Goal: Task Accomplishment & Management: Manage account settings

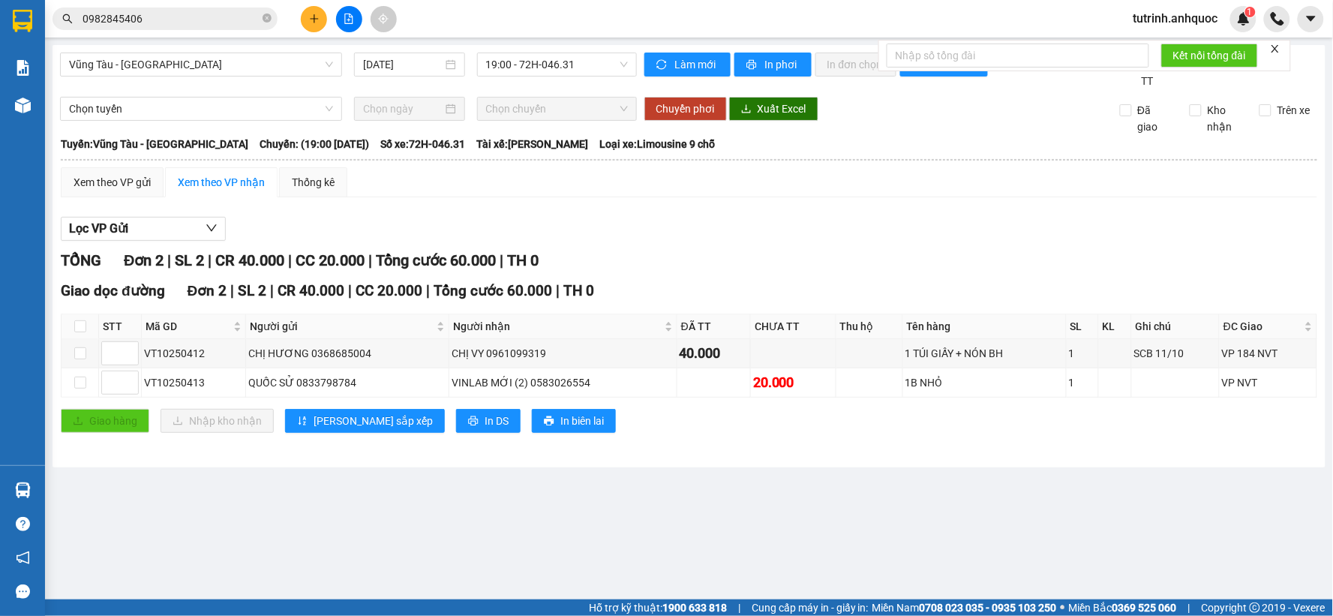
click at [151, 13] on input "0982845406" at bounding box center [170, 18] width 177 height 16
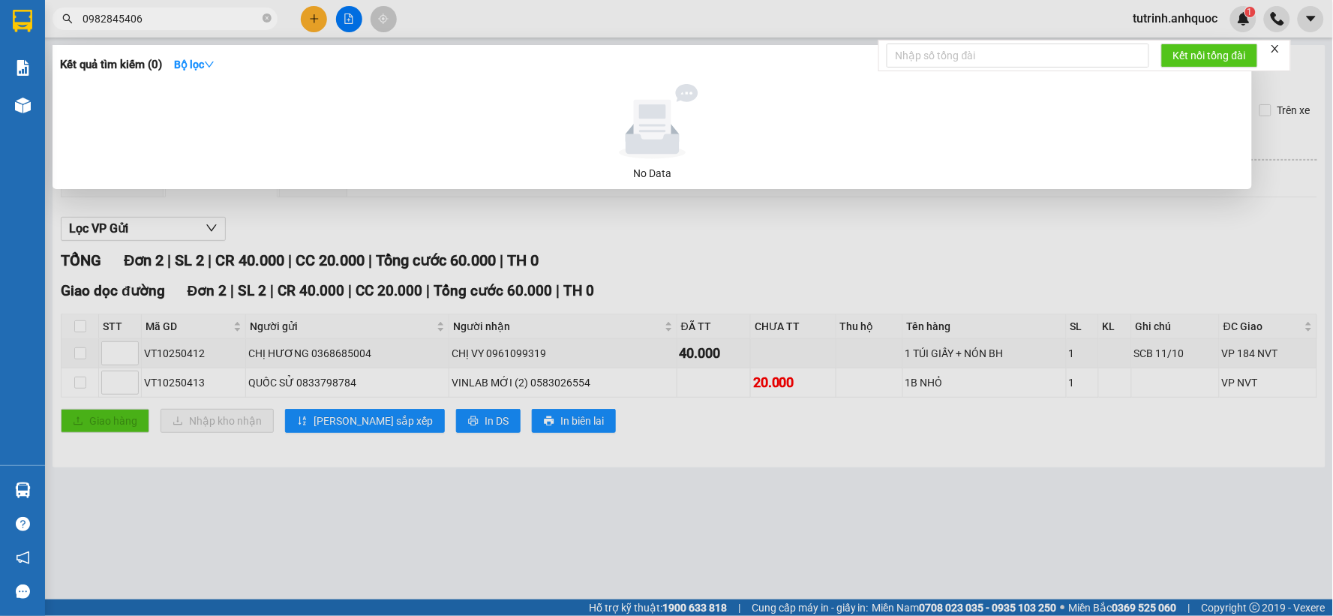
click at [151, 13] on input "0982845406" at bounding box center [170, 18] width 177 height 16
click at [454, 12] on div at bounding box center [666, 308] width 1333 height 616
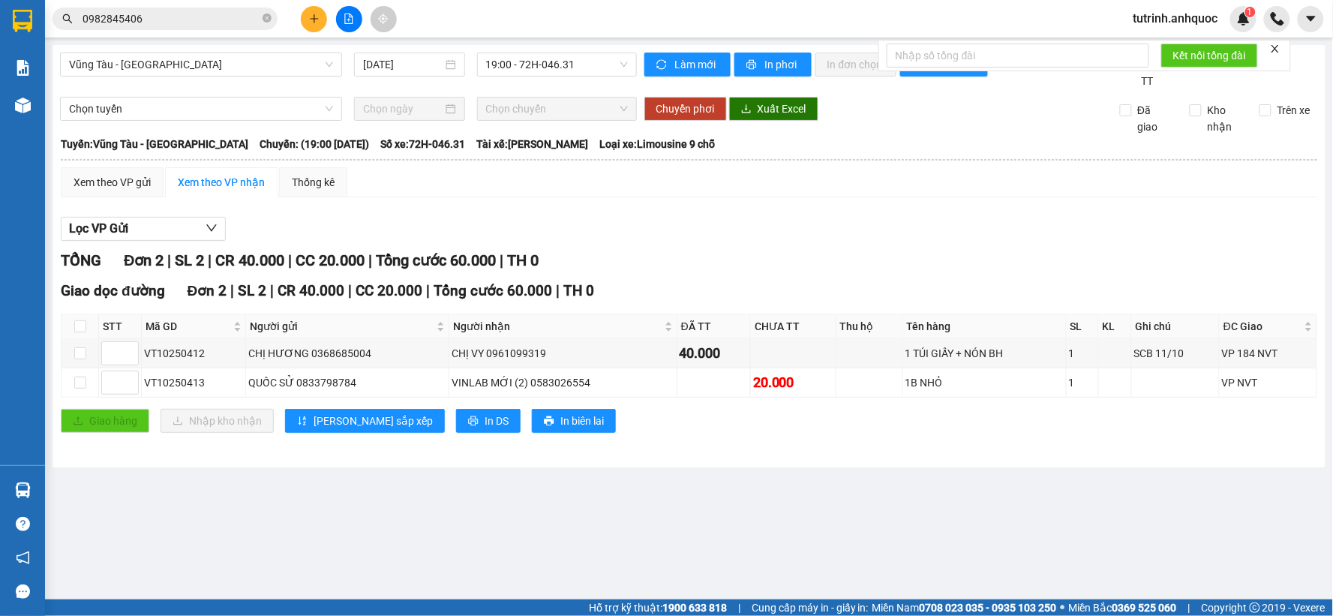
click at [343, 16] on icon "file-add" at bounding box center [348, 18] width 10 height 10
click at [346, 16] on icon "file-add" at bounding box center [348, 18] width 10 height 10
click at [339, 12] on button at bounding box center [349, 19] width 26 height 26
click at [354, 20] on button at bounding box center [349, 19] width 26 height 26
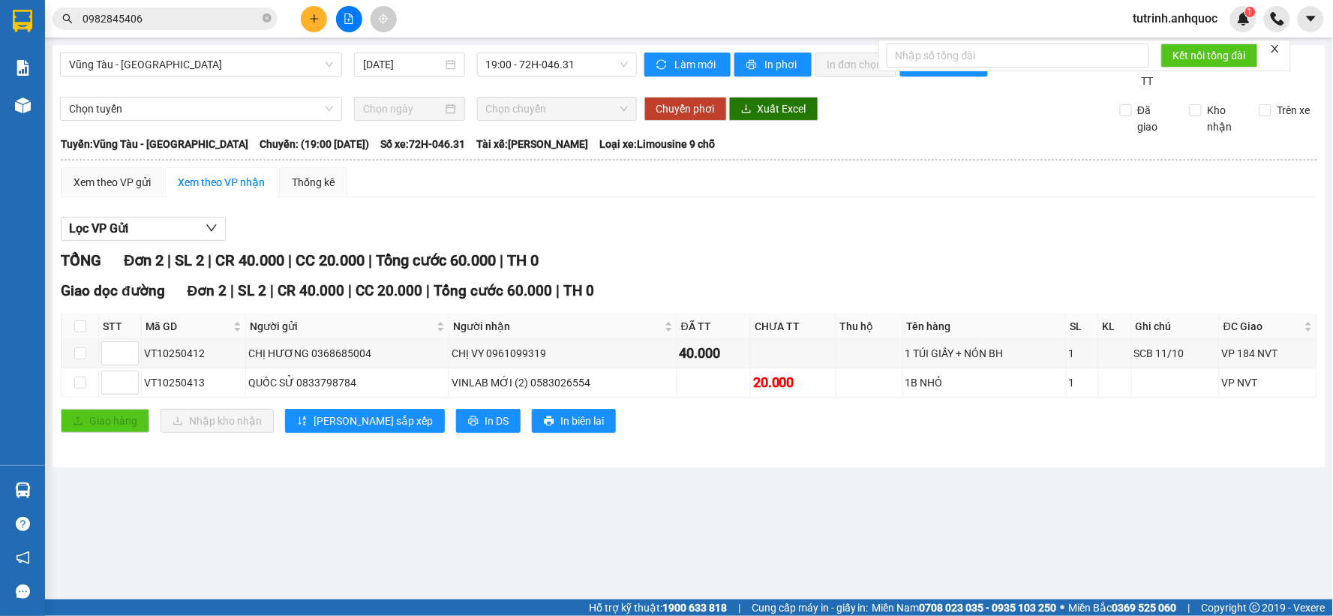
click at [354, 20] on button at bounding box center [349, 19] width 26 height 26
click at [521, 63] on span "19:00 - 72H-046.31" at bounding box center [557, 64] width 142 height 22
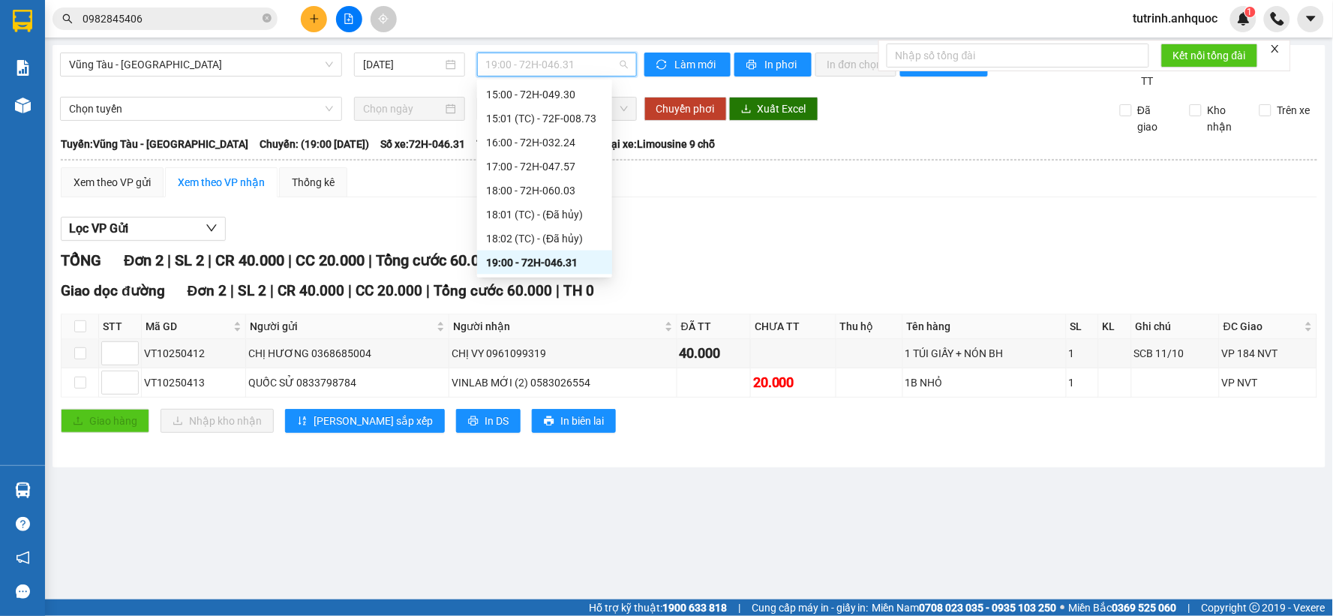
click at [568, 264] on div "19:00 - 72H-046.31" at bounding box center [544, 262] width 117 height 16
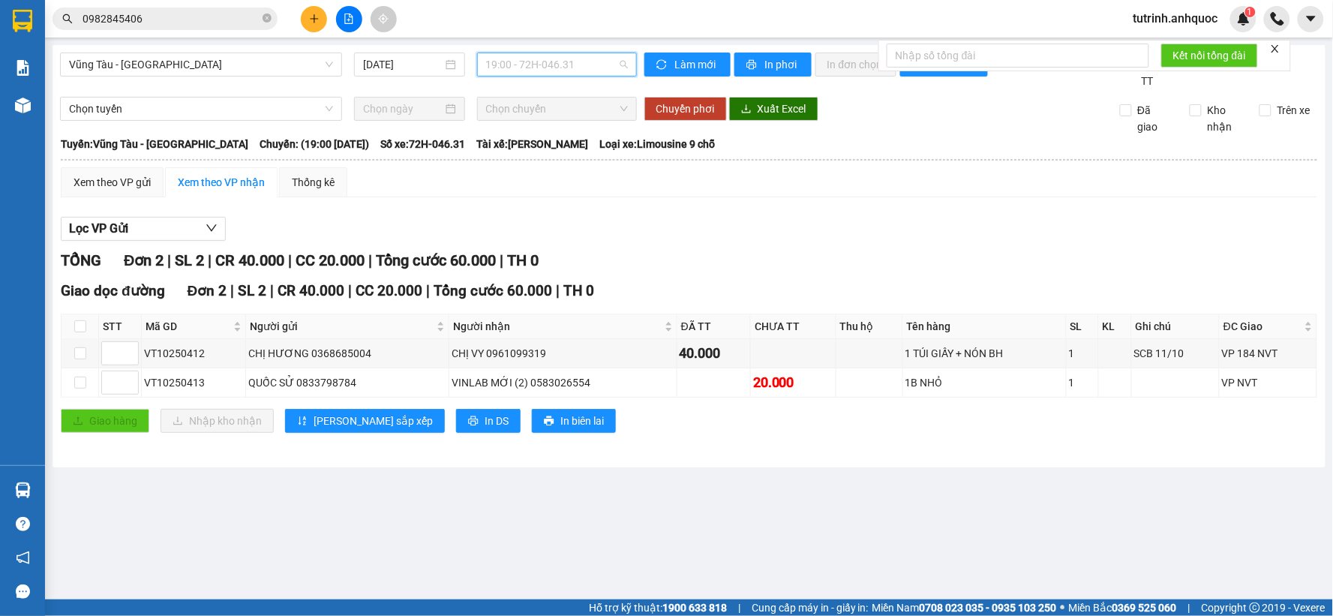
click at [541, 70] on span "19:00 - 72H-046.31" at bounding box center [557, 64] width 142 height 22
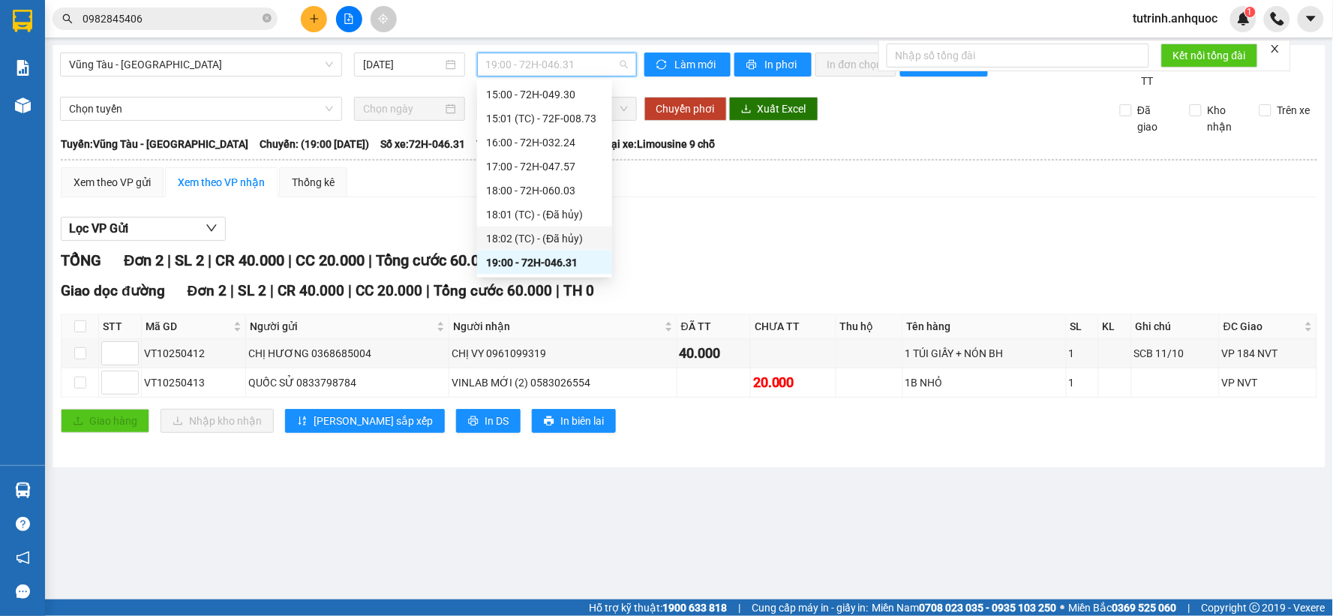
click at [532, 230] on div "18:02 (TC) - (Đã hủy)" at bounding box center [544, 238] width 117 height 16
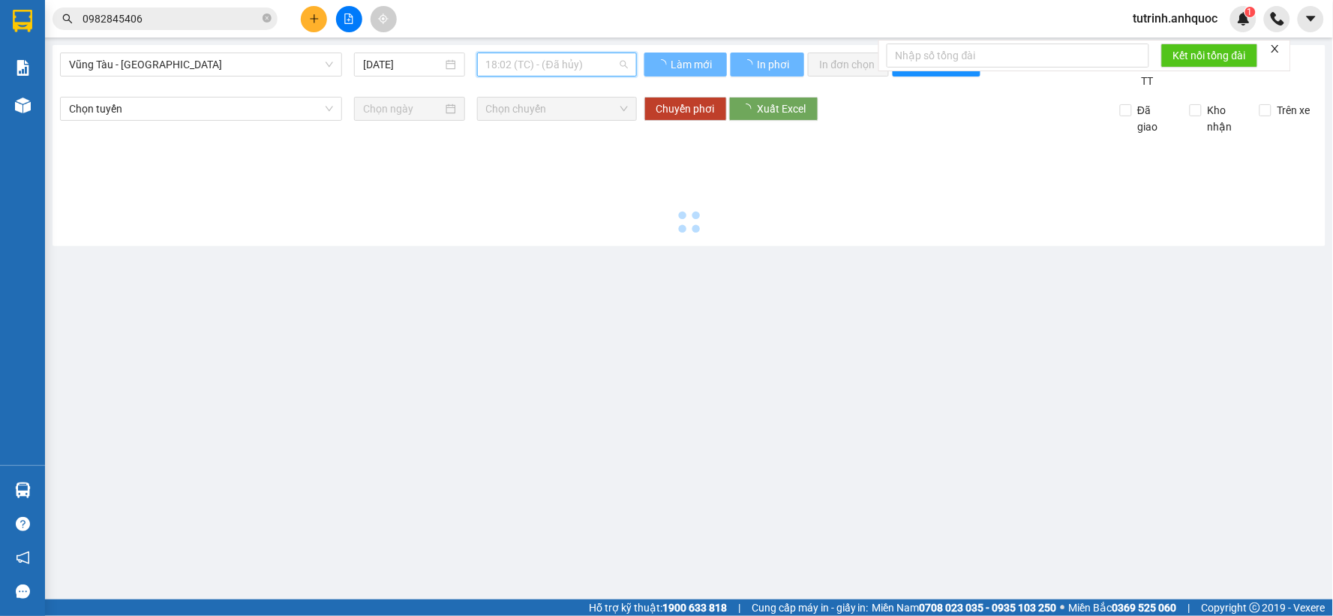
click at [545, 68] on span "18:02 (TC) - (Đã hủy)" at bounding box center [557, 64] width 142 height 22
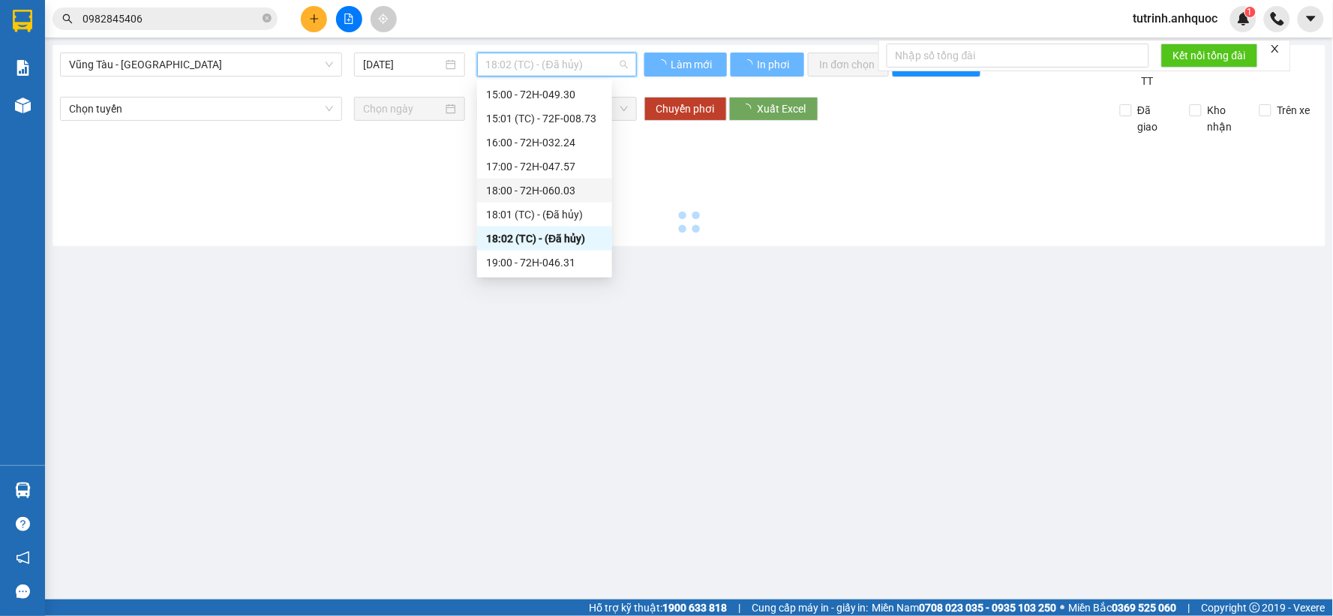
click at [550, 184] on div "18:00 - 72H-060.03" at bounding box center [544, 190] width 117 height 16
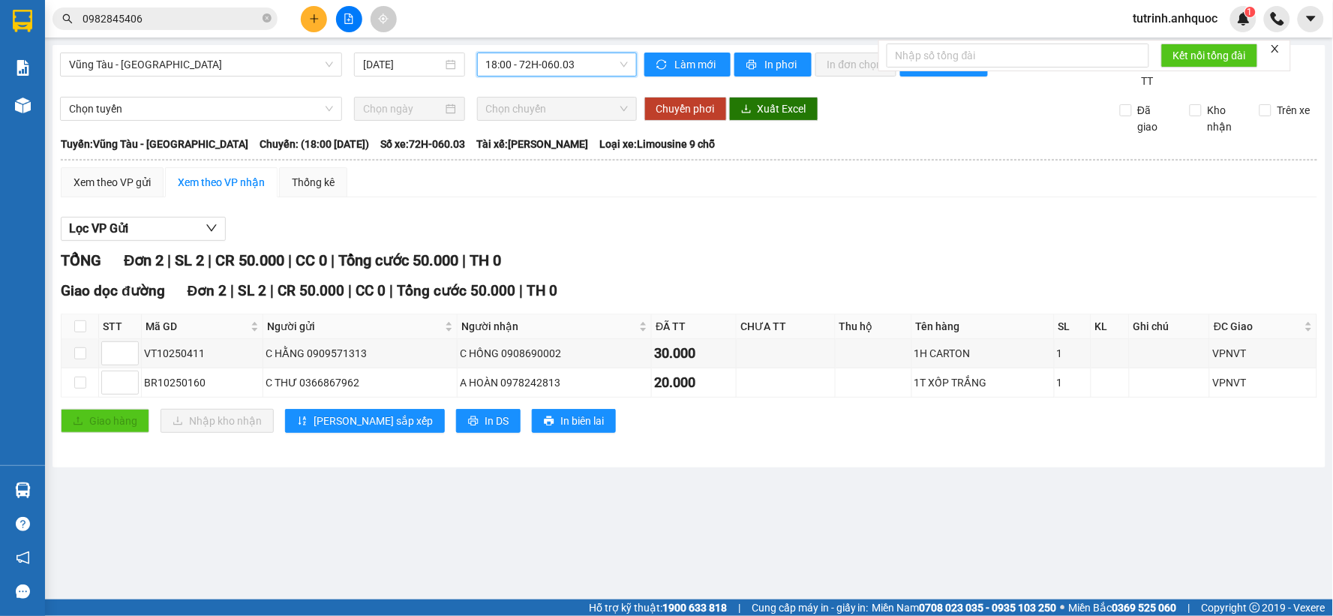
click at [530, 58] on span "18:00 - 72H-060.03" at bounding box center [557, 64] width 142 height 22
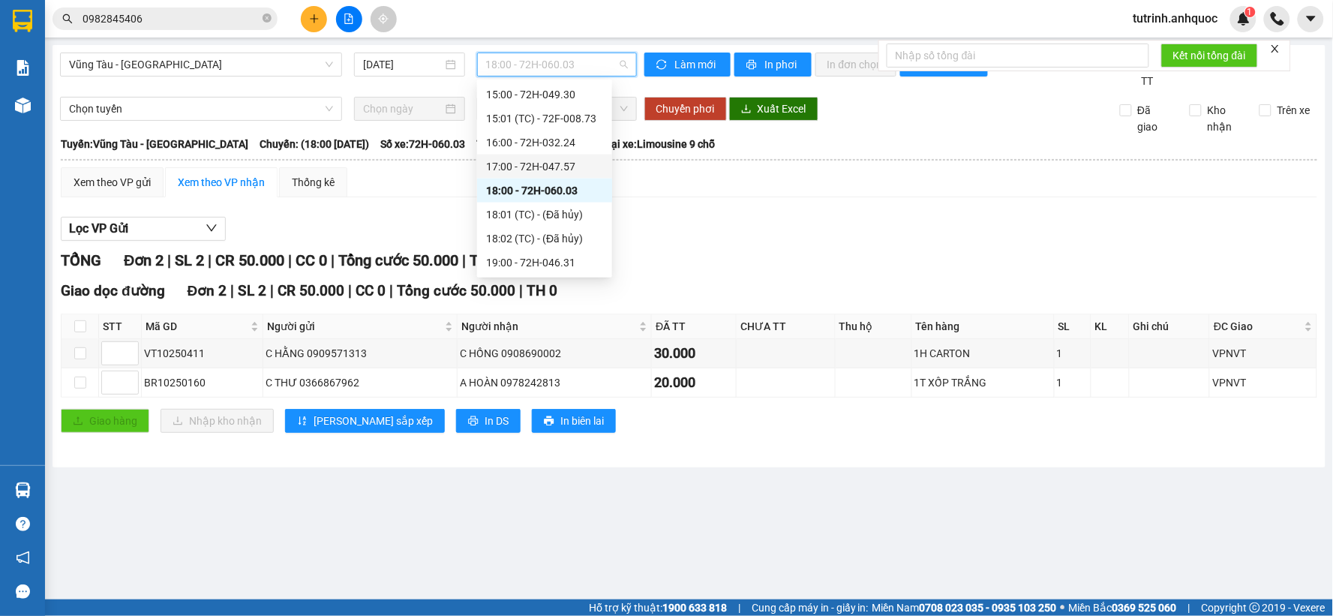
click at [550, 173] on div "17:00 - 72H-047.57" at bounding box center [544, 166] width 117 height 16
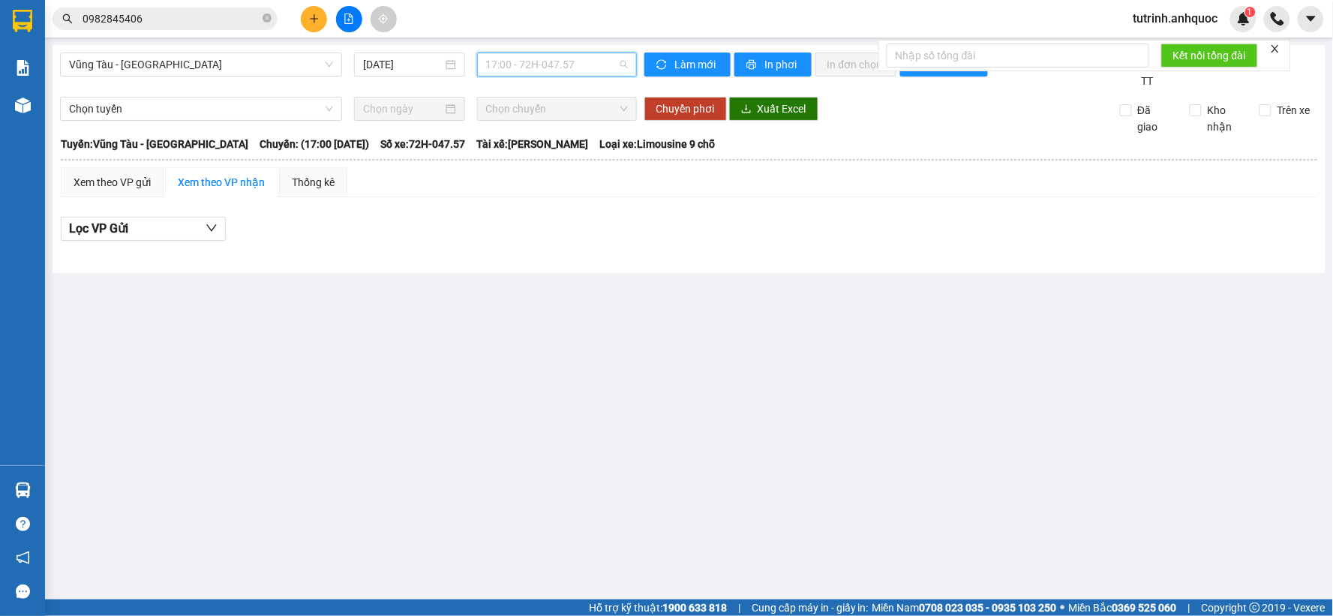
click at [540, 64] on span "17:00 - 72H-047.57" at bounding box center [557, 64] width 142 height 22
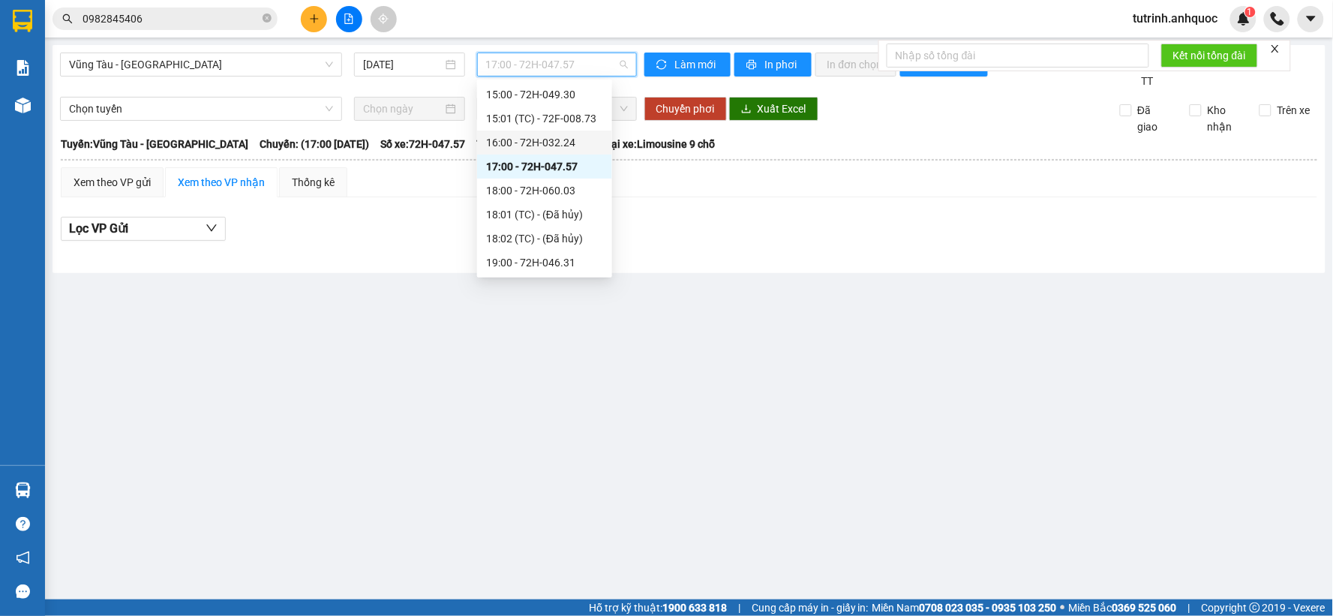
click at [550, 138] on div "16:00 - 72H-032.24" at bounding box center [544, 142] width 117 height 16
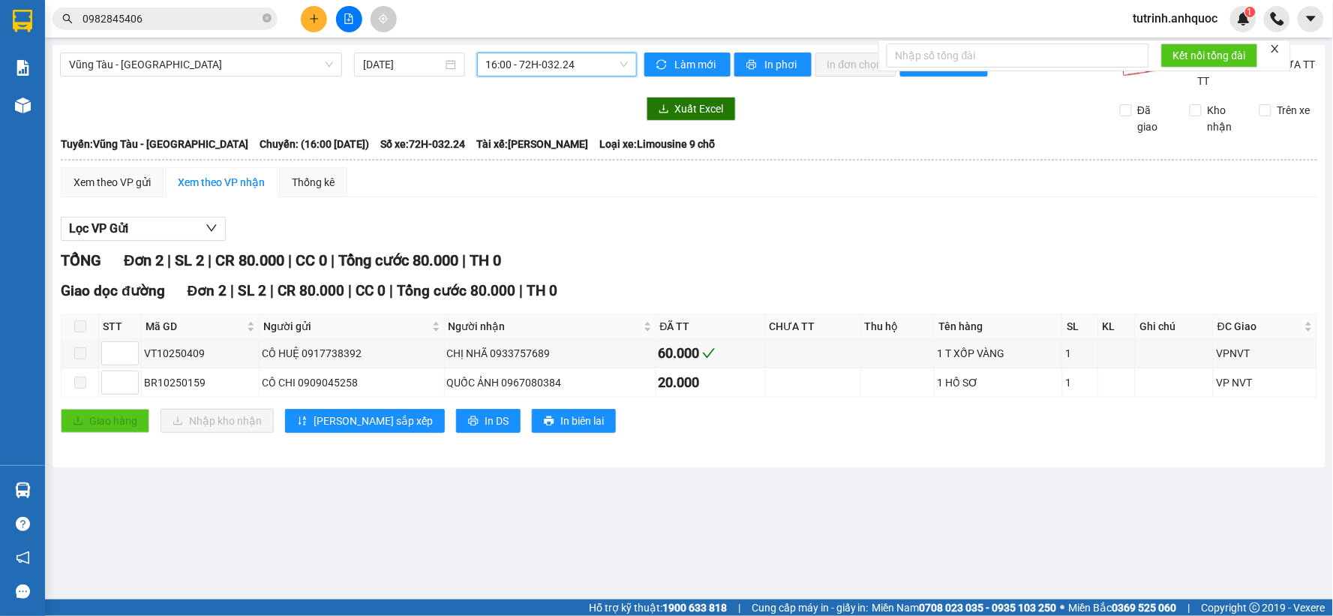
click at [530, 53] on span "16:00 - 72H-032.24" at bounding box center [557, 64] width 142 height 22
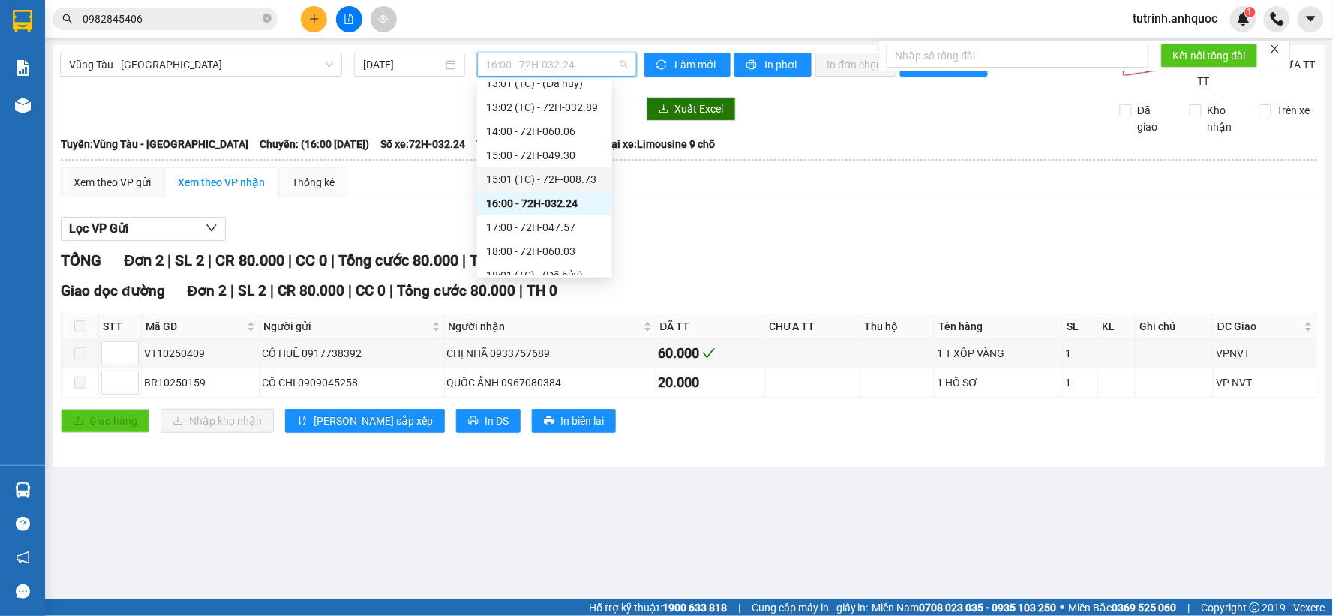
scroll to position [541, 0]
click at [547, 185] on div "15:00 - 72H-049.30" at bounding box center [544, 178] width 135 height 24
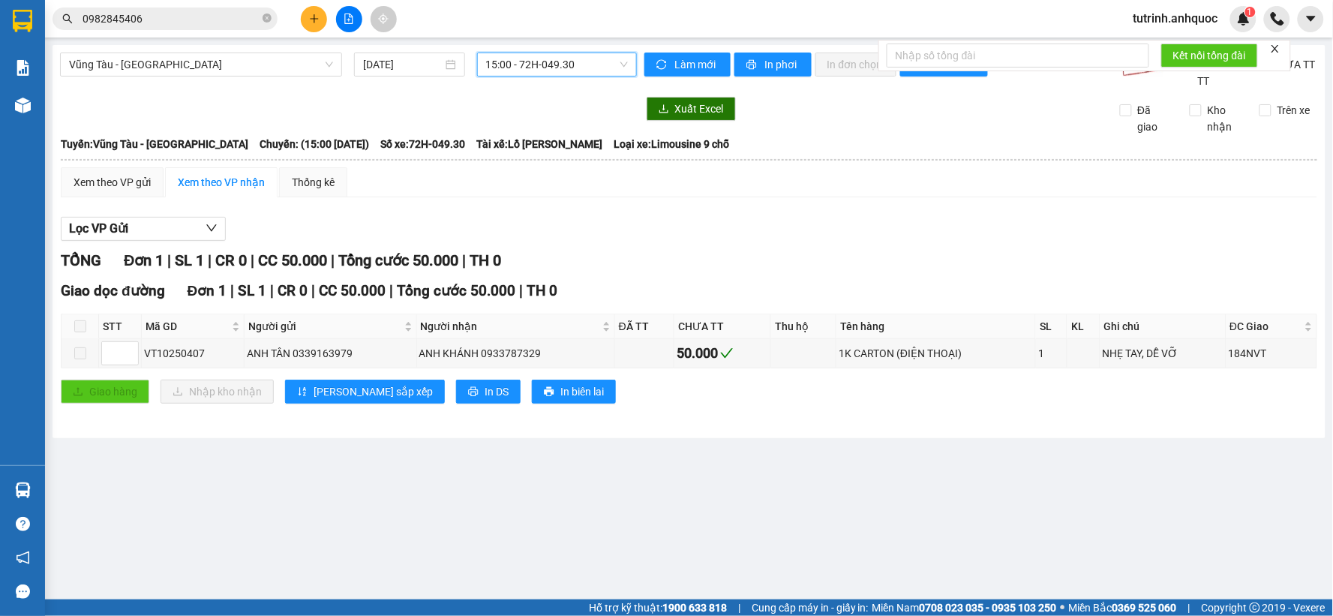
click at [798, 477] on main "[GEOGRAPHIC_DATA] - [GEOGRAPHIC_DATA] [DATE] 15:00 15:00 - 72H-049.30 Làm mới I…" at bounding box center [666, 299] width 1333 height 599
click at [195, 348] on div "VT10250407" at bounding box center [192, 353] width 97 height 16
copy div "VT10250407"
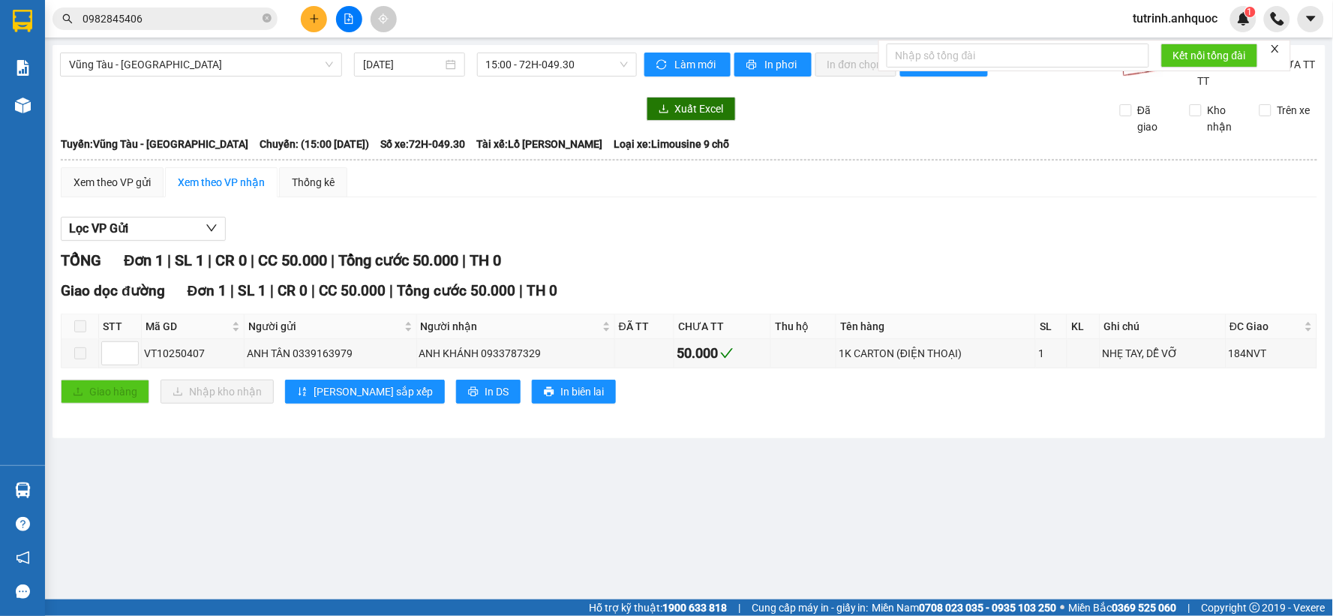
click at [206, 13] on input "0982845406" at bounding box center [170, 18] width 177 height 16
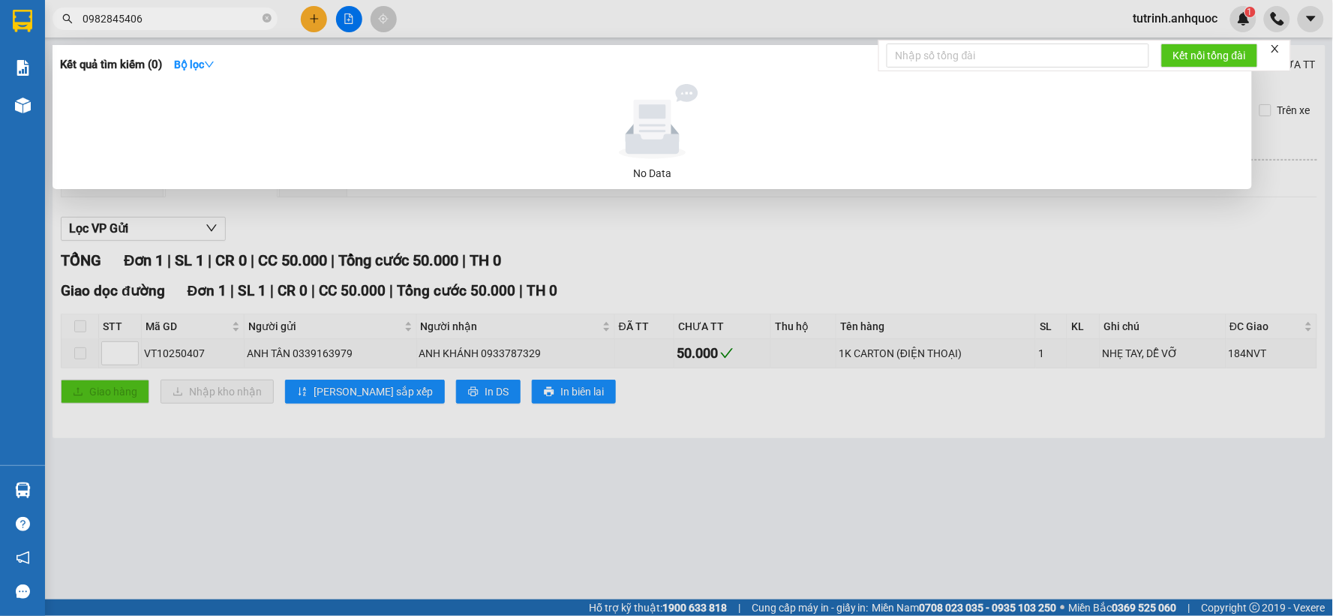
click at [206, 13] on input "0982845406" at bounding box center [170, 18] width 177 height 16
paste input "VT10250407"
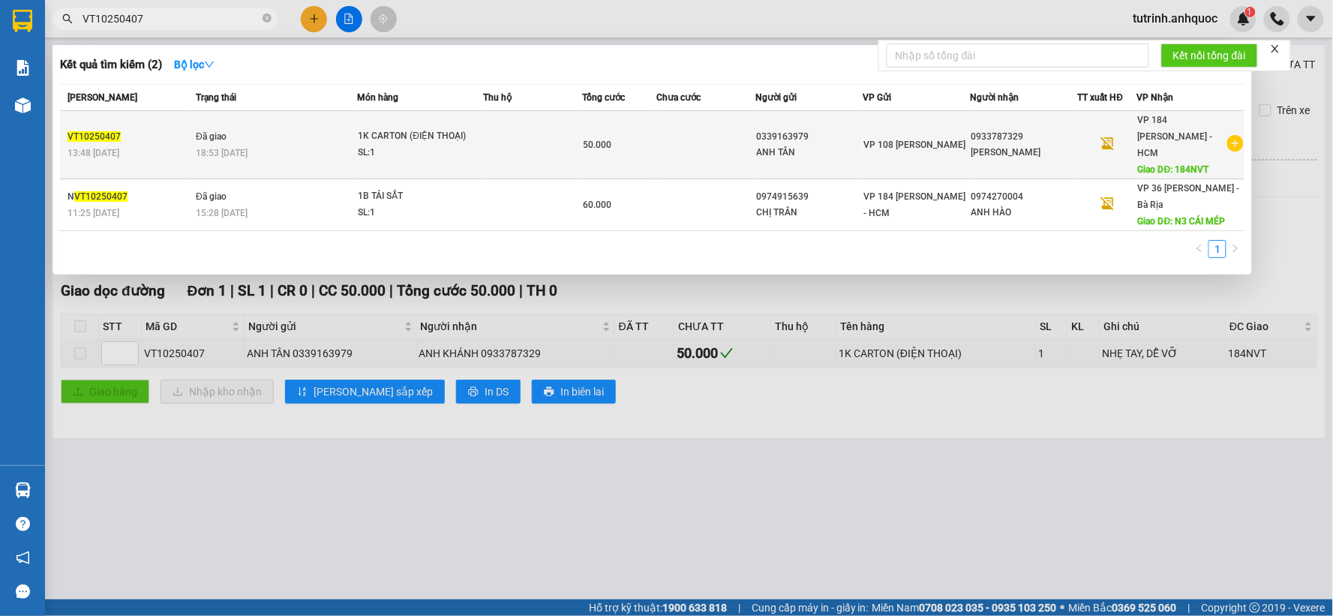
type input "VT10250407"
click at [616, 123] on td "50.000" at bounding box center [619, 145] width 74 height 68
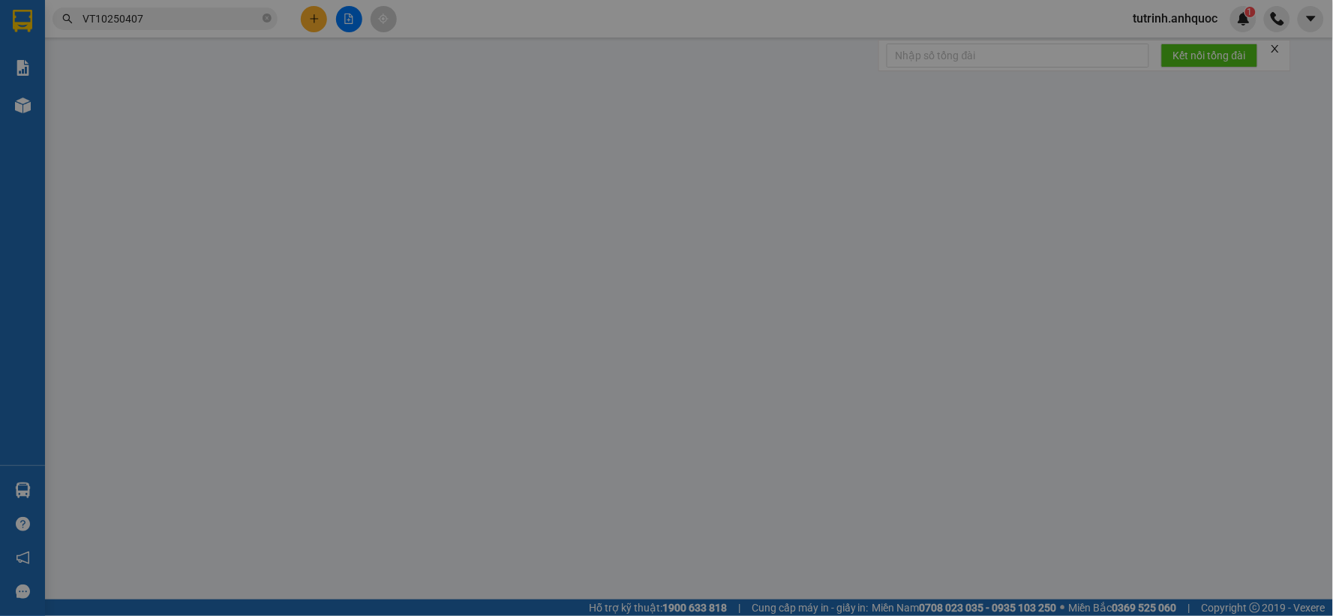
type input "0339163979"
type input "ANH TÂN"
type input "0933787329"
type input "[PERSON_NAME]"
type input "184NVT"
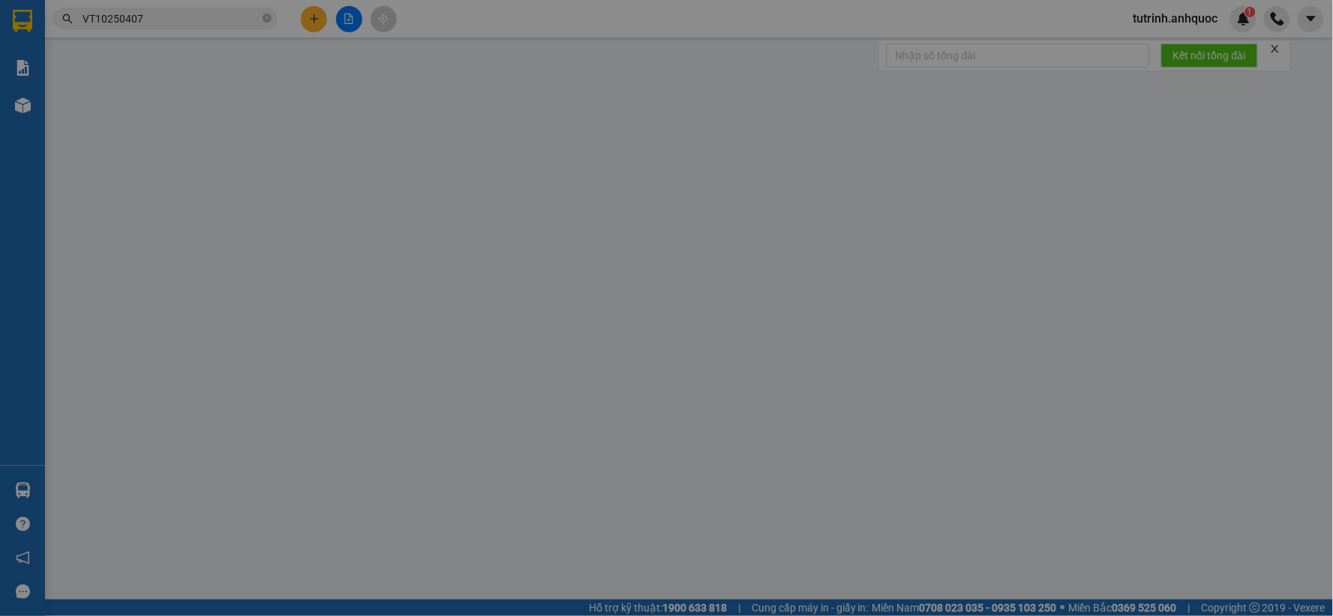
type input "SCB [DATE] 18:52"
type input "50.000"
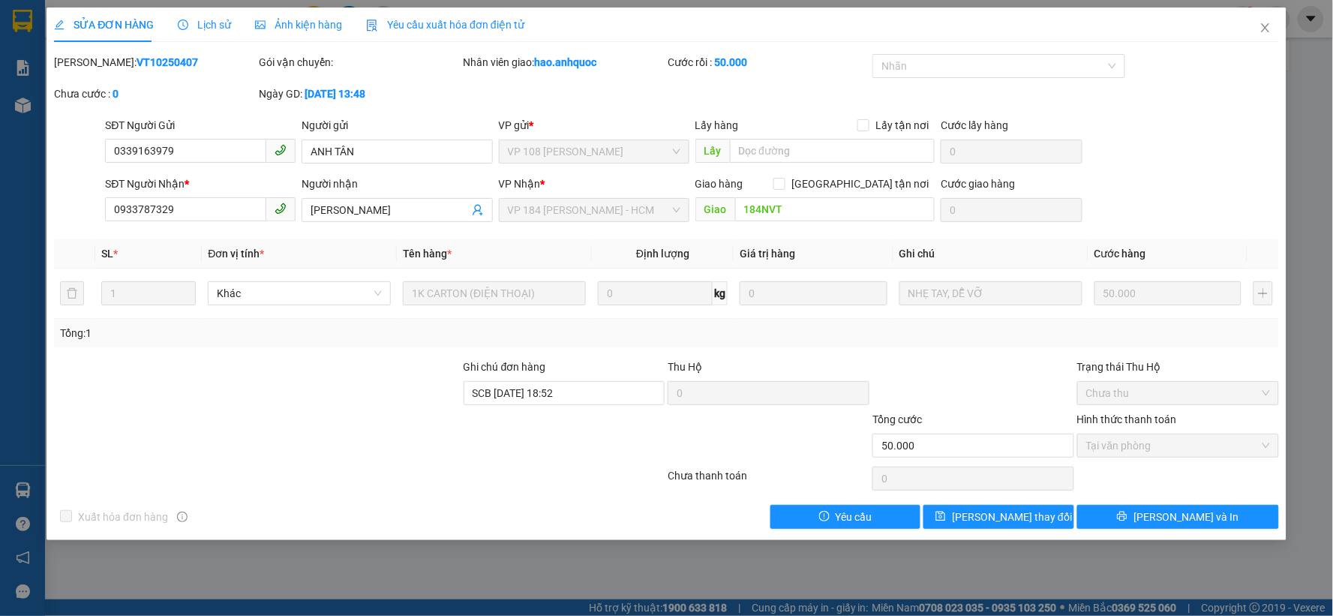
click at [211, 28] on span "Lịch sử" at bounding box center [204, 25] width 53 height 12
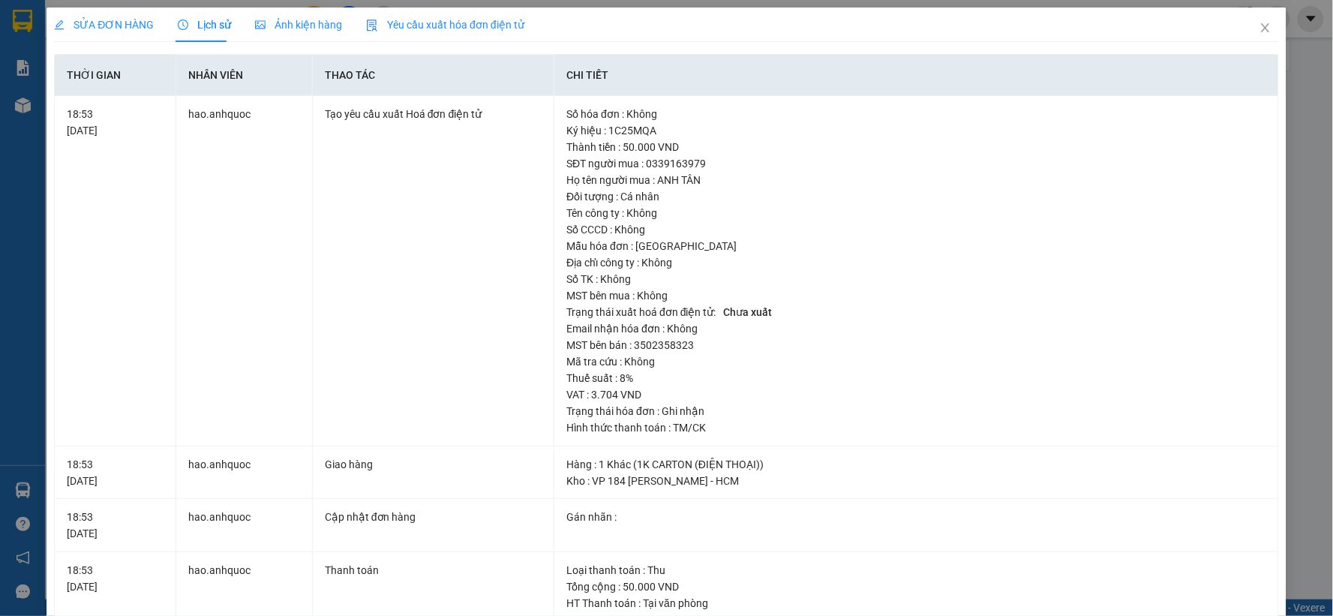
drag, startPoint x: 182, startPoint y: 24, endPoint x: 190, endPoint y: 27, distance: 8.1
click at [190, 27] on span "Lịch sử" at bounding box center [204, 25] width 53 height 12
click at [200, 28] on span "Lịch sử" at bounding box center [204, 25] width 53 height 12
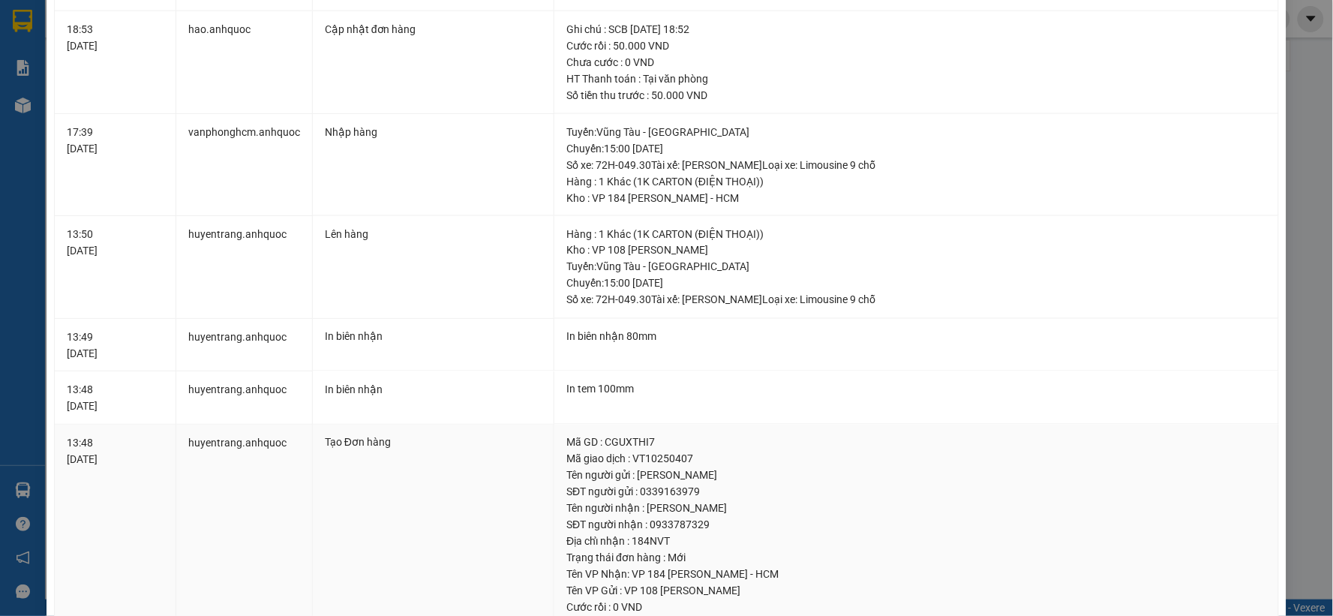
scroll to position [580, 0]
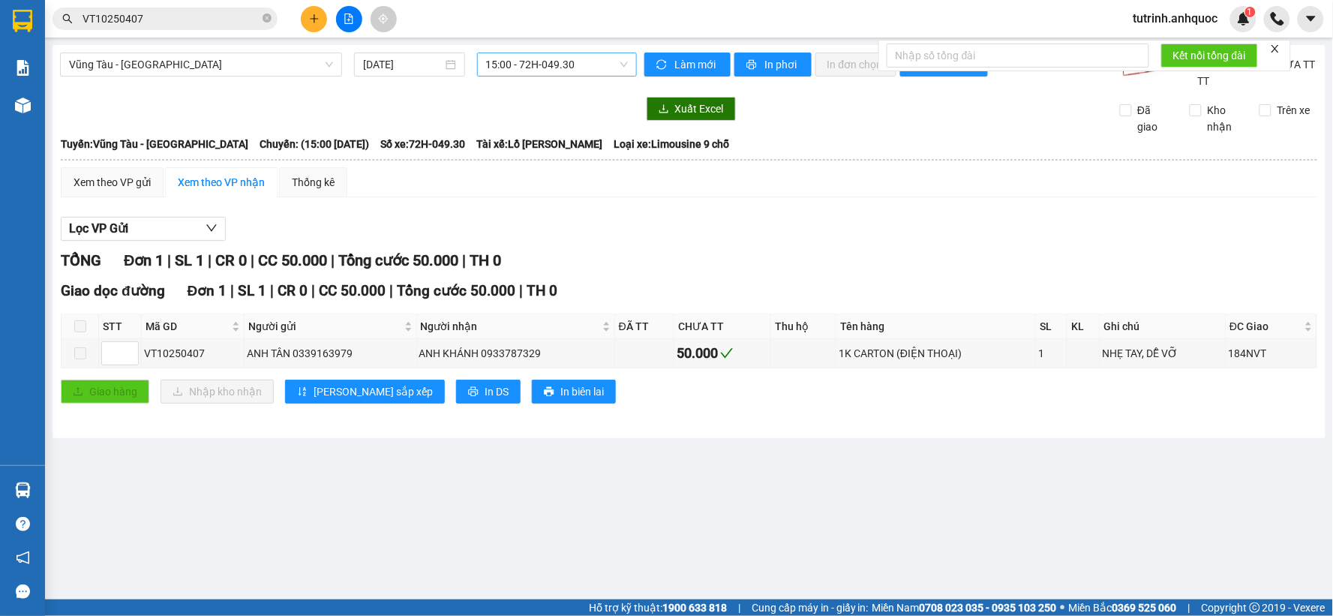
click at [537, 63] on span "15:00 - 72H-049.30" at bounding box center [557, 64] width 142 height 22
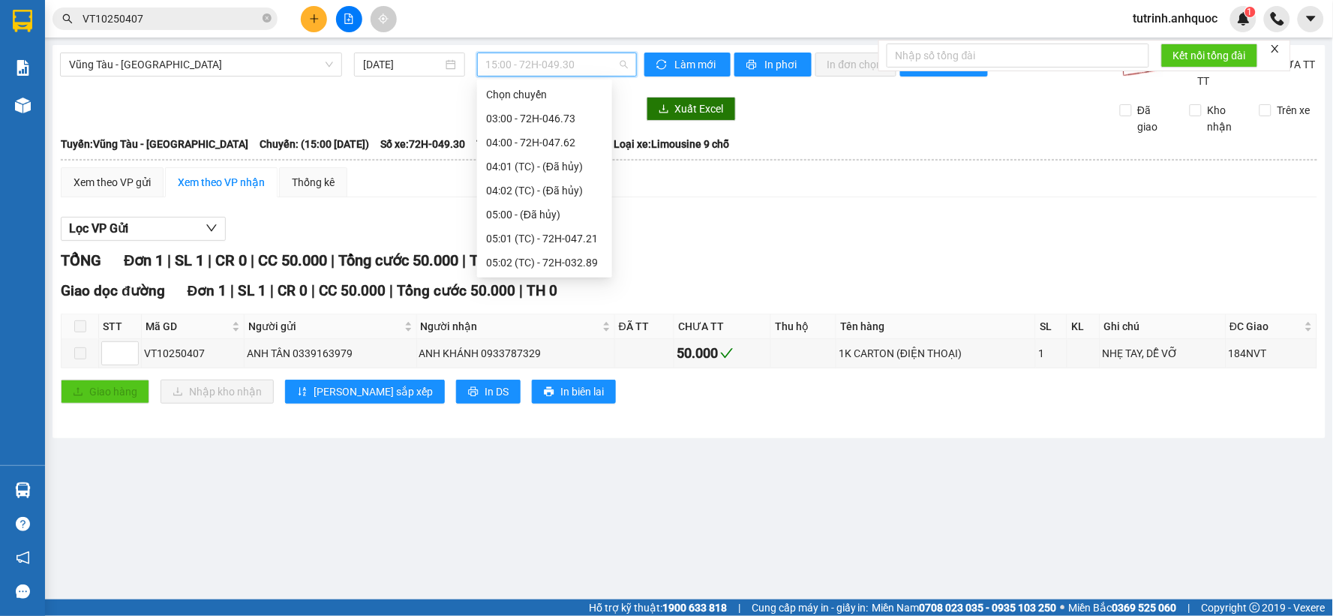
scroll to position [455, 0]
click at [542, 237] on div "14:00 - 72H-060.06" at bounding box center [544, 239] width 117 height 16
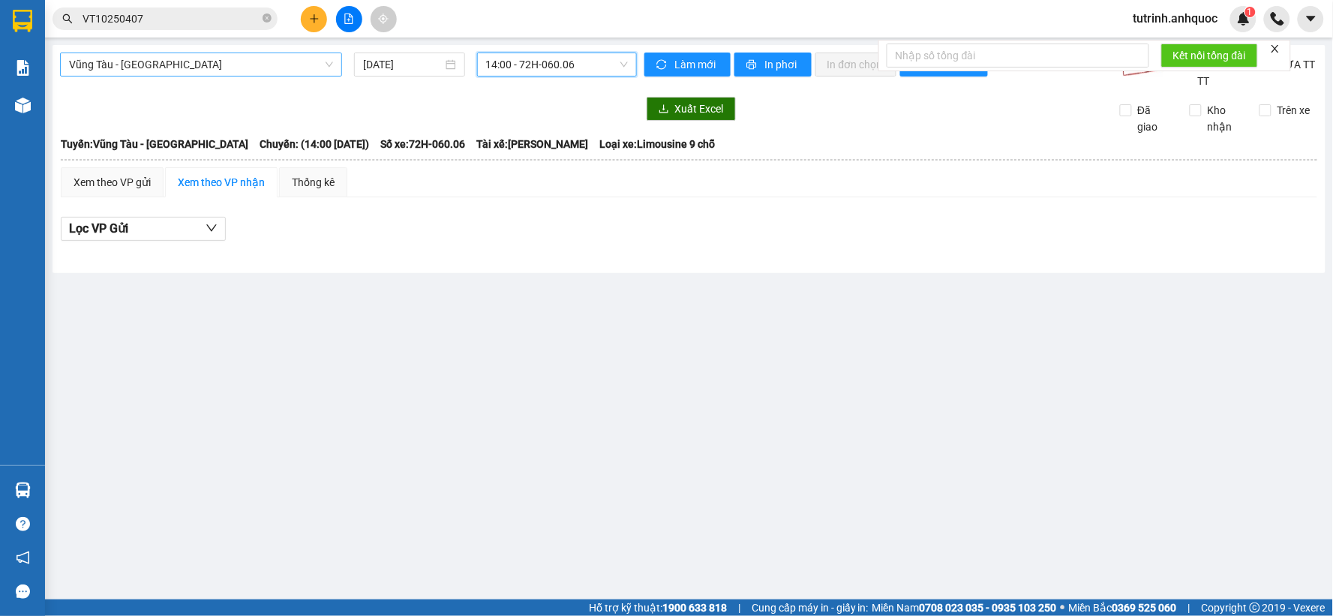
click at [242, 66] on span "Vũng Tàu - [GEOGRAPHIC_DATA]" at bounding box center [201, 64] width 264 height 22
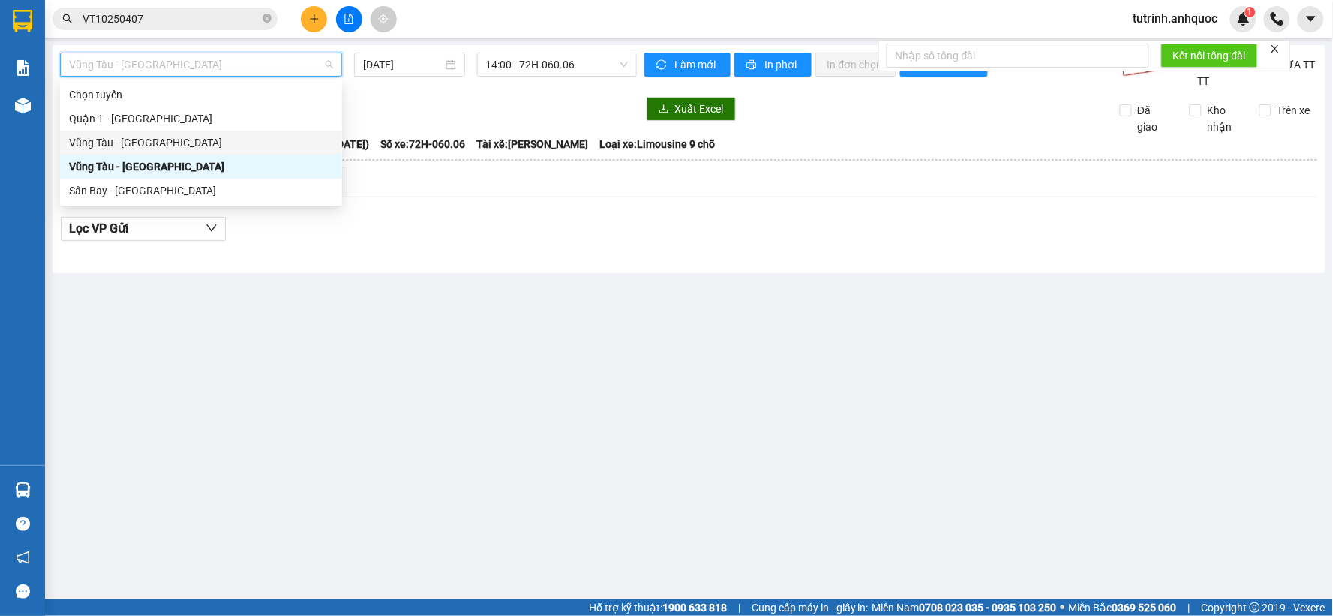
click at [181, 136] on div "Vũng Tàu - [GEOGRAPHIC_DATA]" at bounding box center [201, 142] width 264 height 16
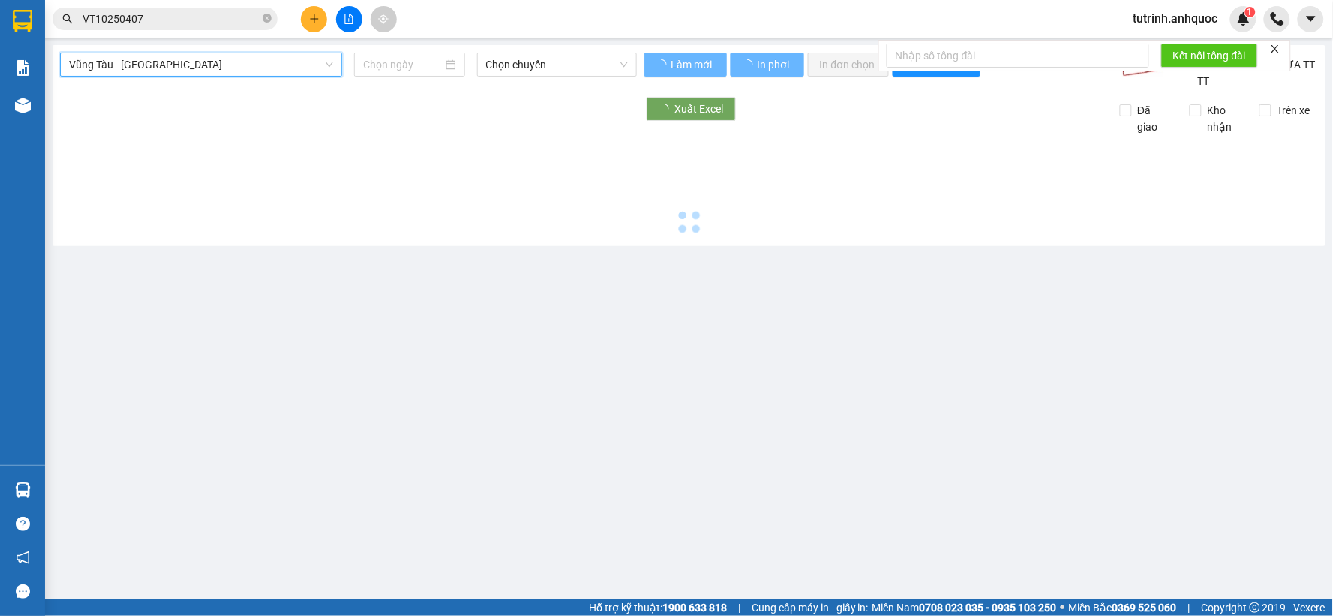
type input "[DATE]"
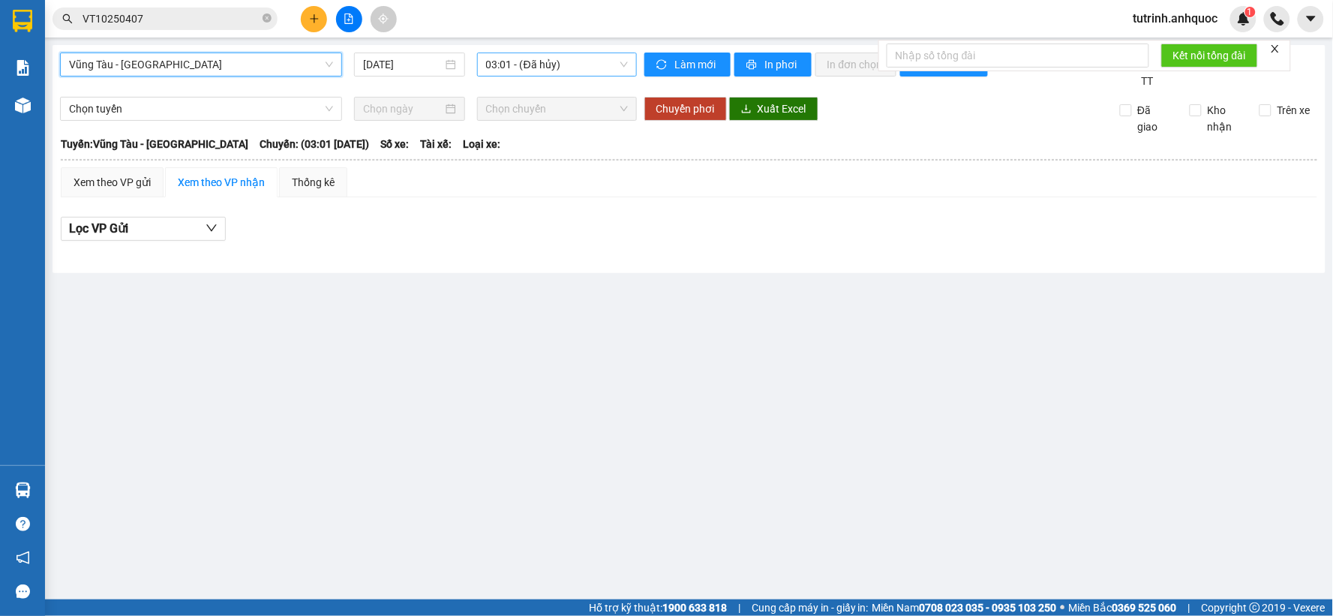
click at [505, 64] on span "03:01 - (Đã hủy)" at bounding box center [557, 64] width 142 height 22
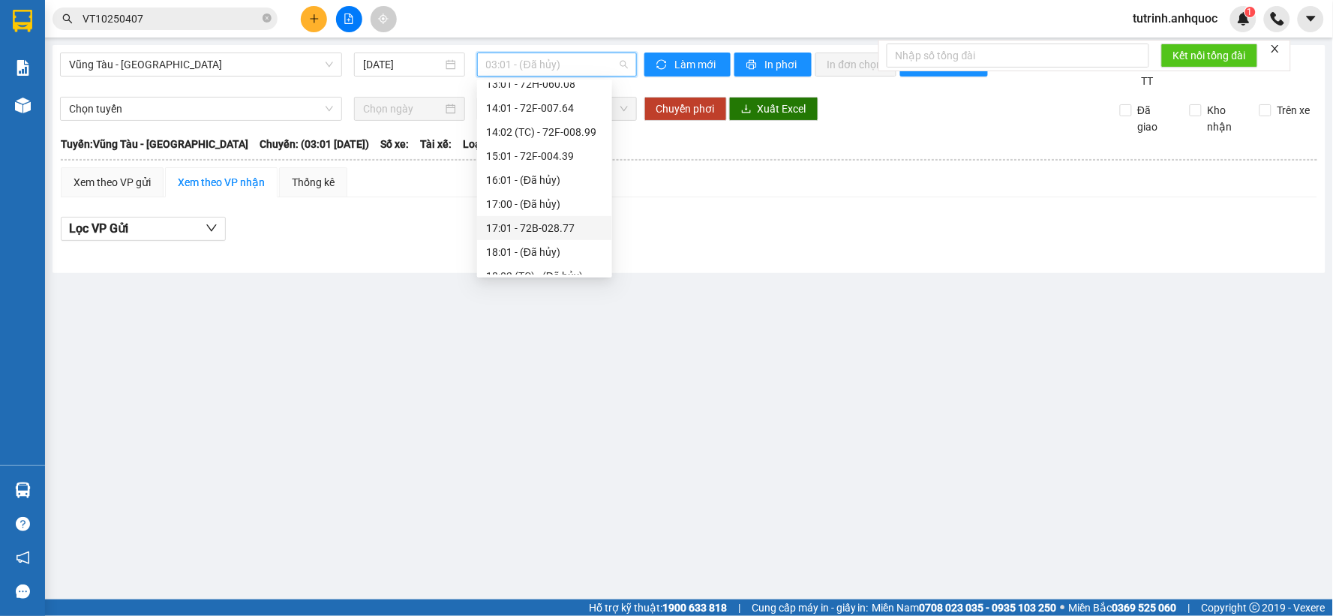
scroll to position [408, 0]
click at [556, 260] on div "19:01 - 72H-068.12" at bounding box center [544, 262] width 117 height 16
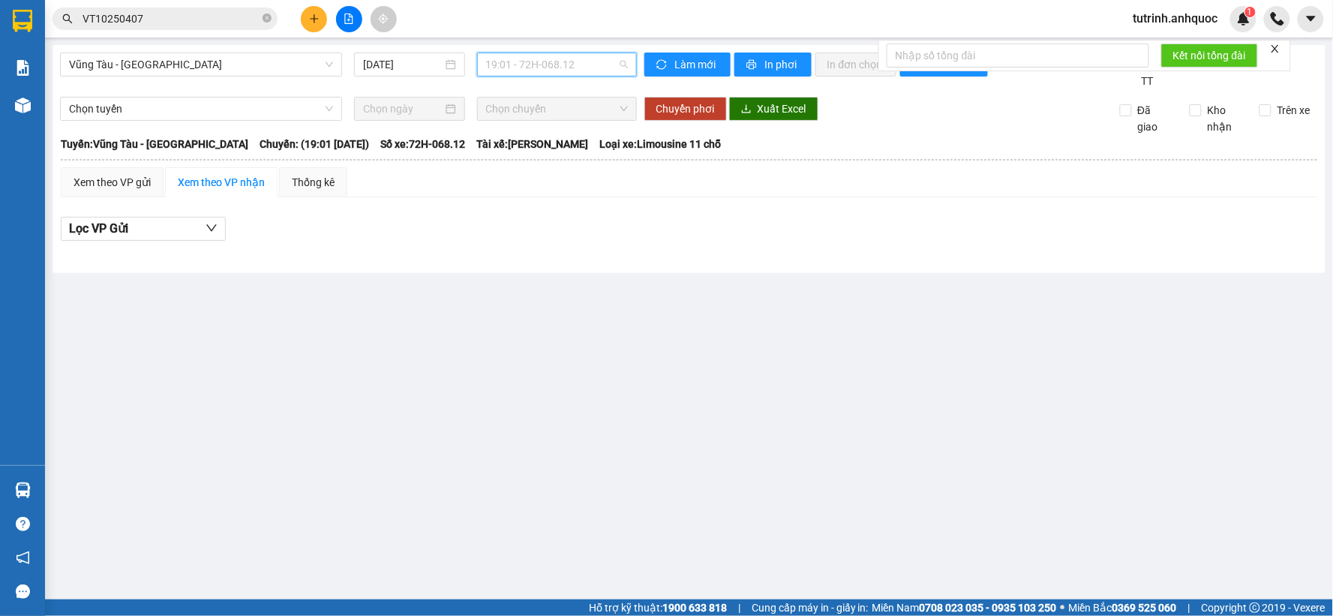
drag, startPoint x: 583, startPoint y: 64, endPoint x: 579, endPoint y: 78, distance: 14.9
click at [581, 64] on span "19:01 - 72H-068.12" at bounding box center [557, 64] width 142 height 22
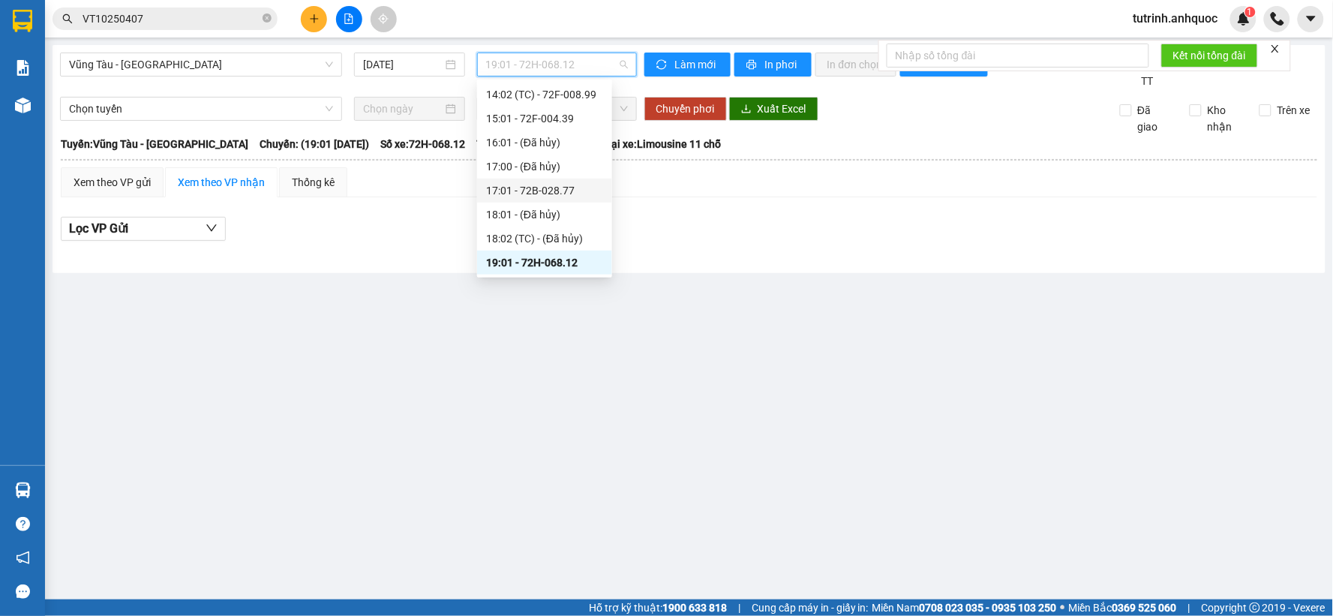
click at [544, 189] on div "17:01 - 72B-028.77" at bounding box center [544, 190] width 117 height 16
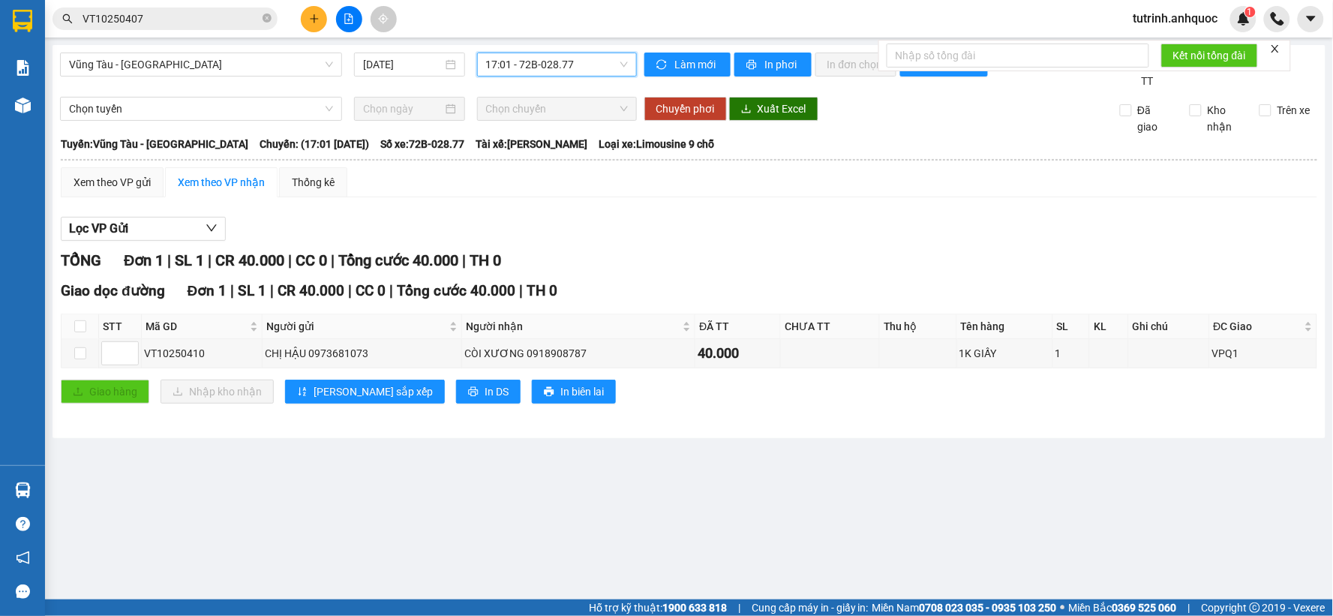
click at [565, 64] on span "17:01 - 72B-028.77" at bounding box center [557, 64] width 142 height 22
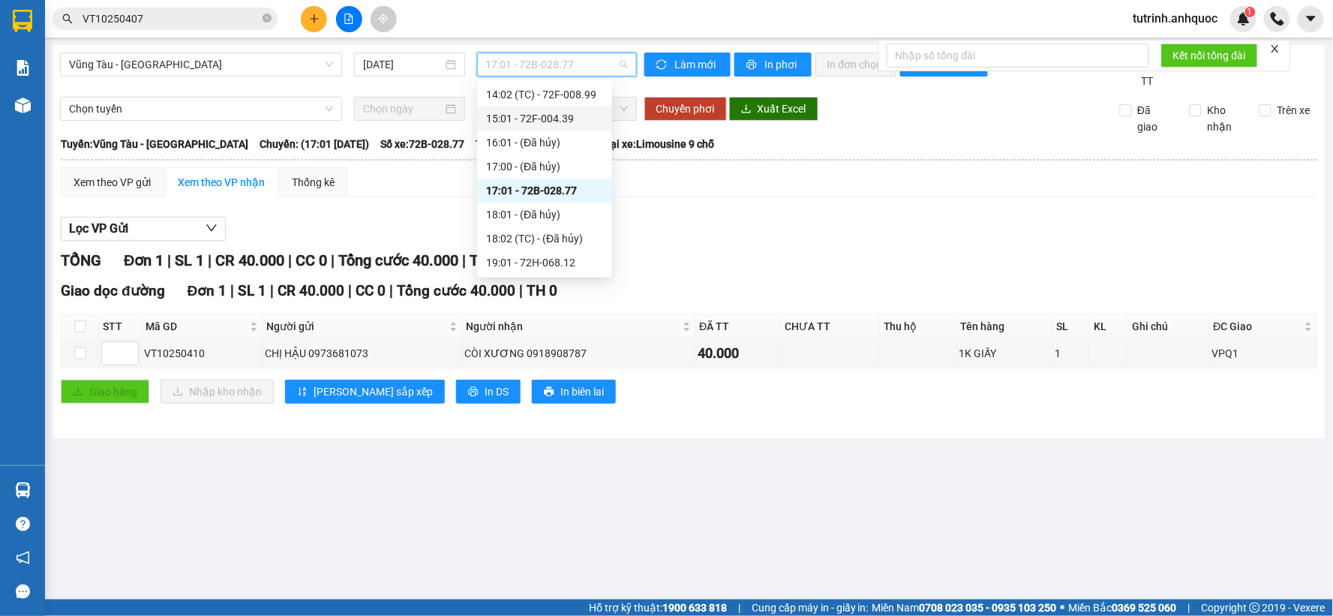
click at [541, 116] on div "15:01 - 72F-004.39" at bounding box center [544, 118] width 117 height 16
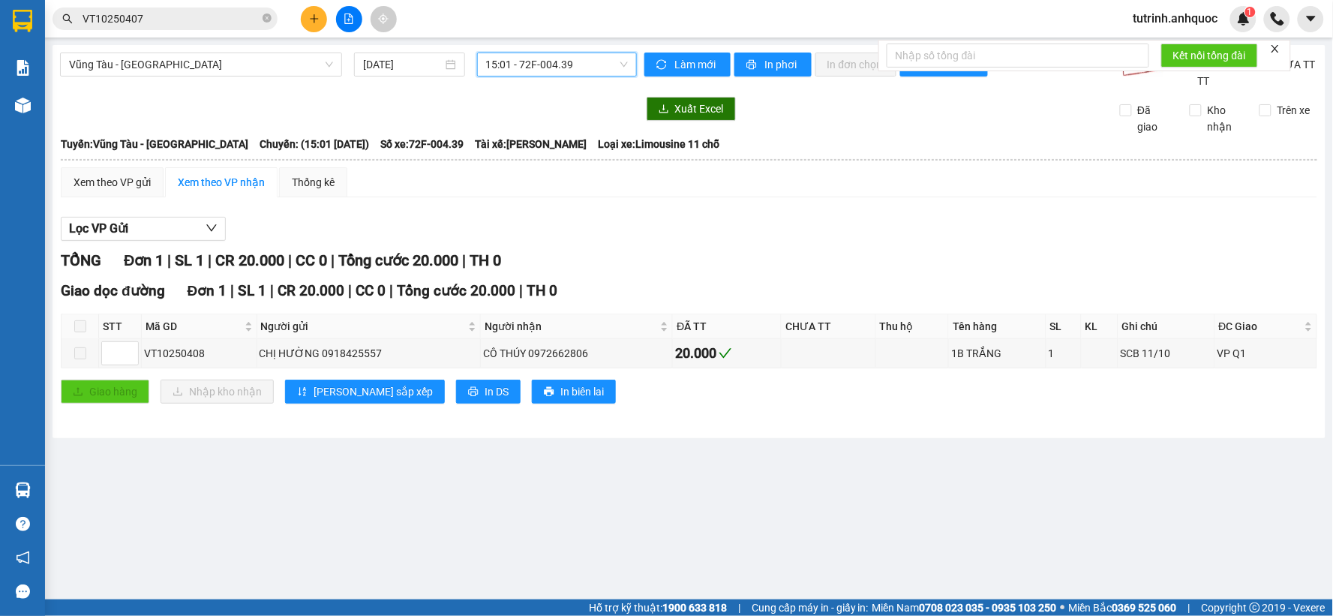
click at [540, 53] on span "15:01 - 72F-004.39" at bounding box center [557, 64] width 142 height 22
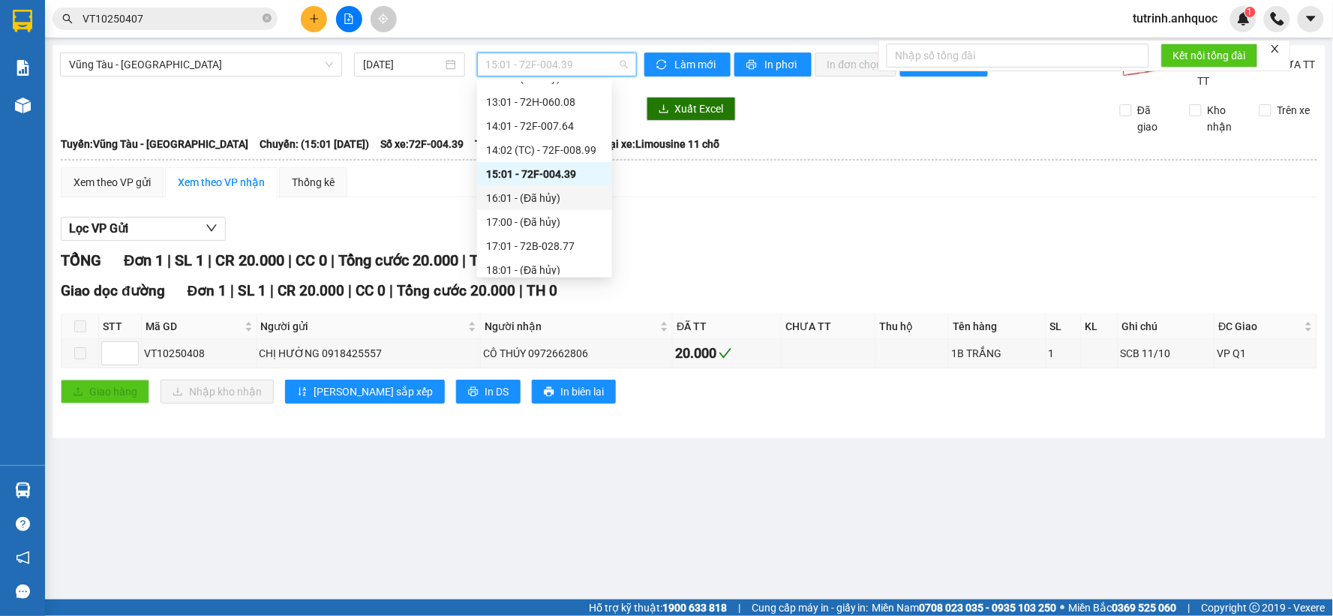
scroll to position [325, 0]
click at [552, 169] on div "14:02 (TC) - 72F-008.99" at bounding box center [544, 177] width 117 height 16
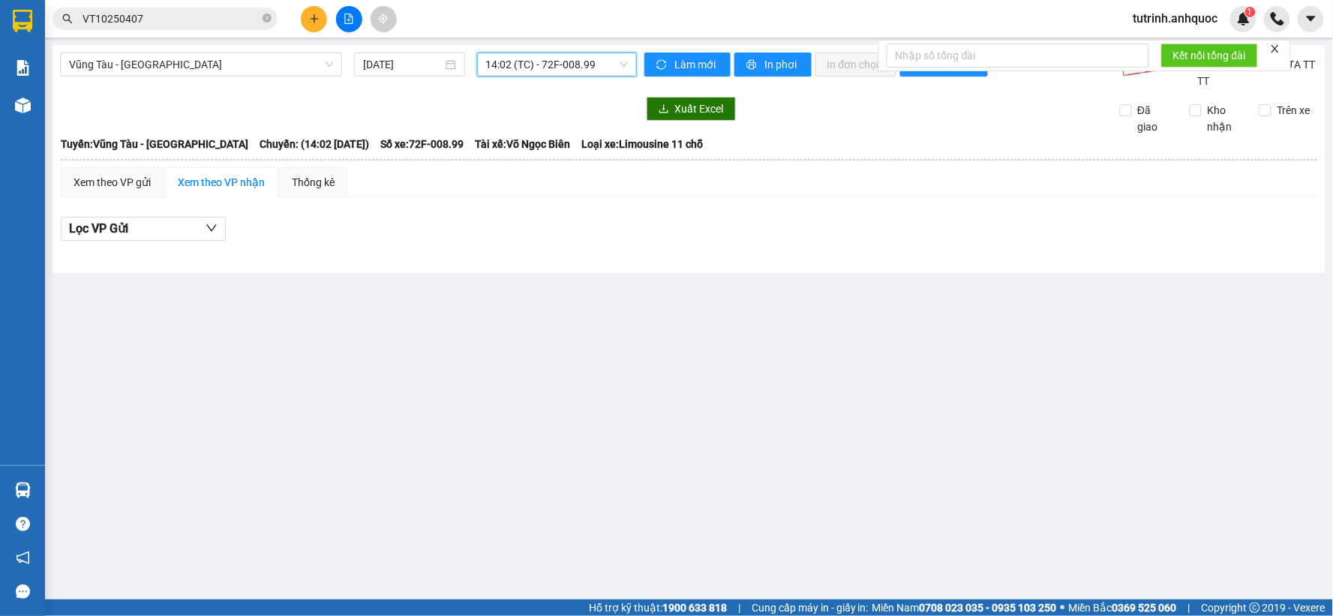
click at [553, 75] on span "14:02 (TC) - 72F-008.99" at bounding box center [557, 64] width 142 height 22
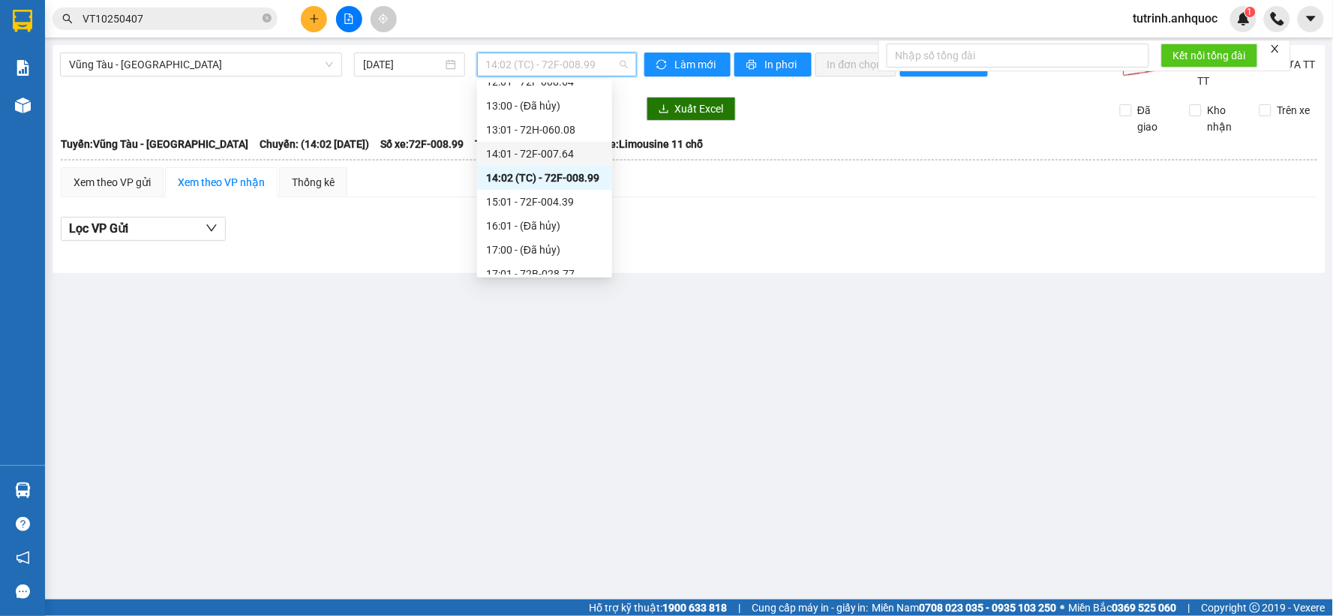
click at [540, 144] on div "14:01 - 72F-007.64" at bounding box center [544, 154] width 135 height 24
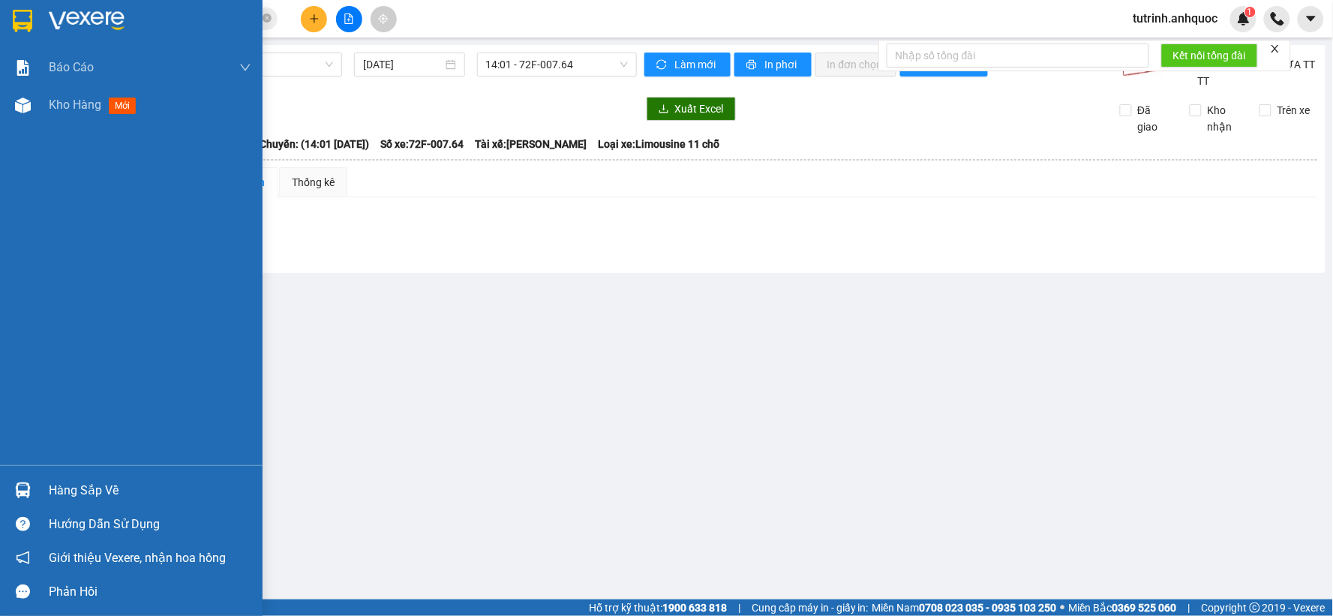
click at [26, 23] on img at bounding box center [22, 21] width 19 height 22
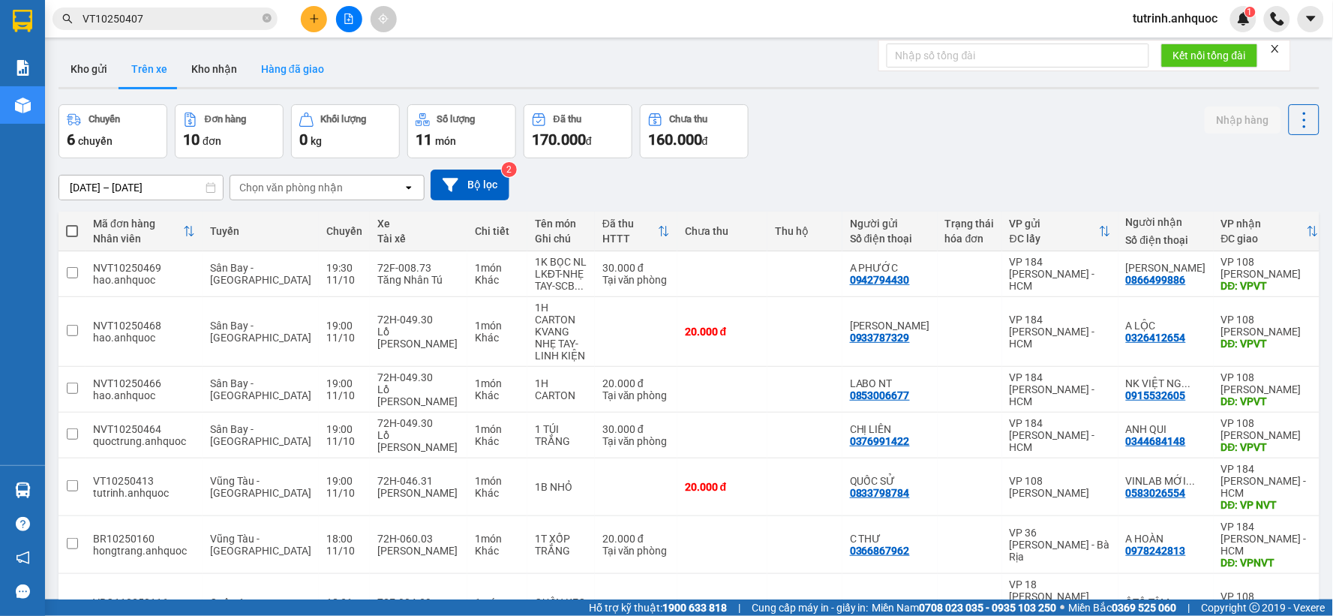
click at [292, 62] on button "Hàng đã giao" at bounding box center [292, 69] width 87 height 36
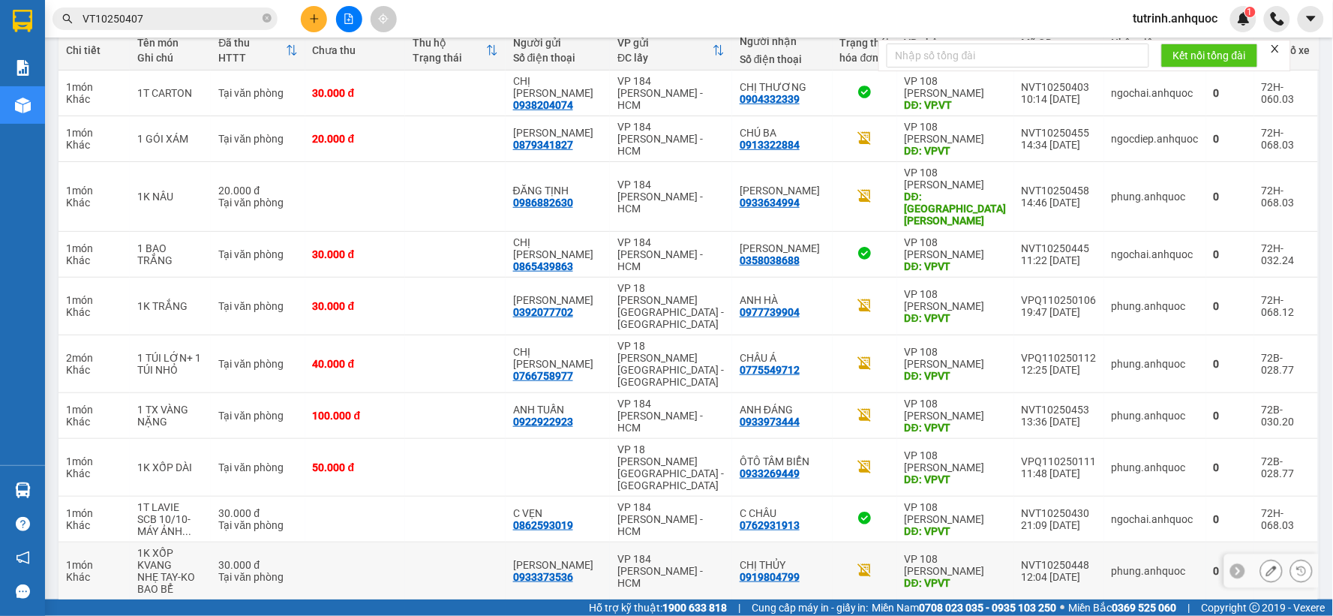
scroll to position [184, 0]
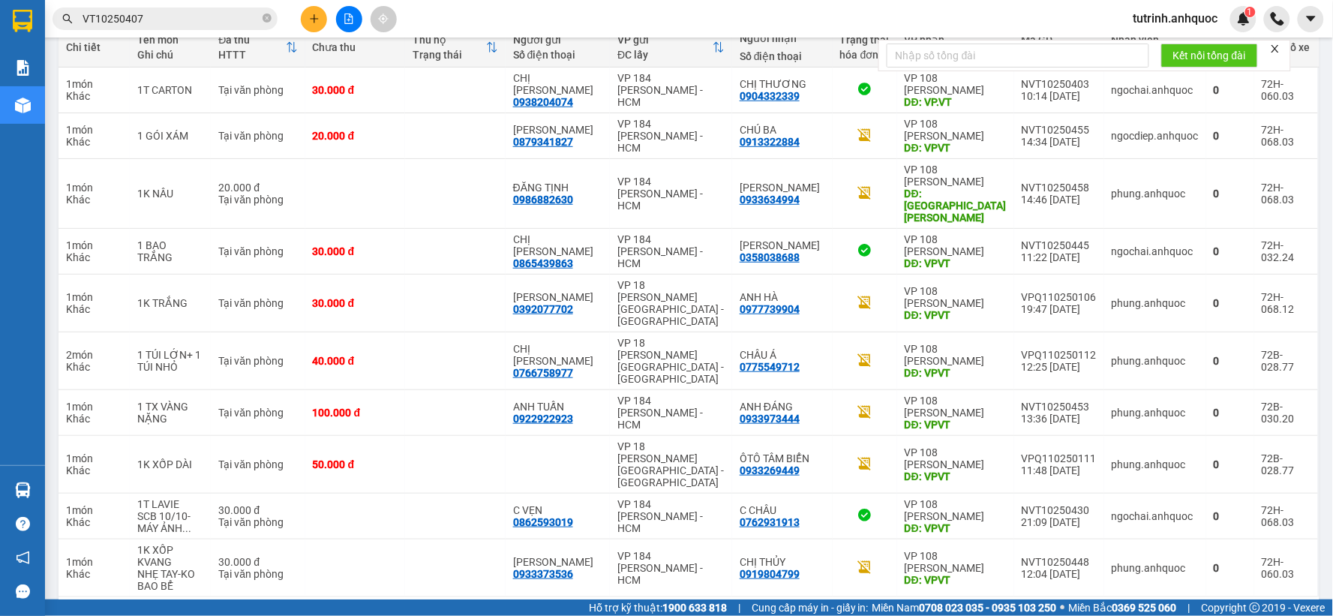
click at [1013, 610] on button "2" at bounding box center [1024, 621] width 22 height 22
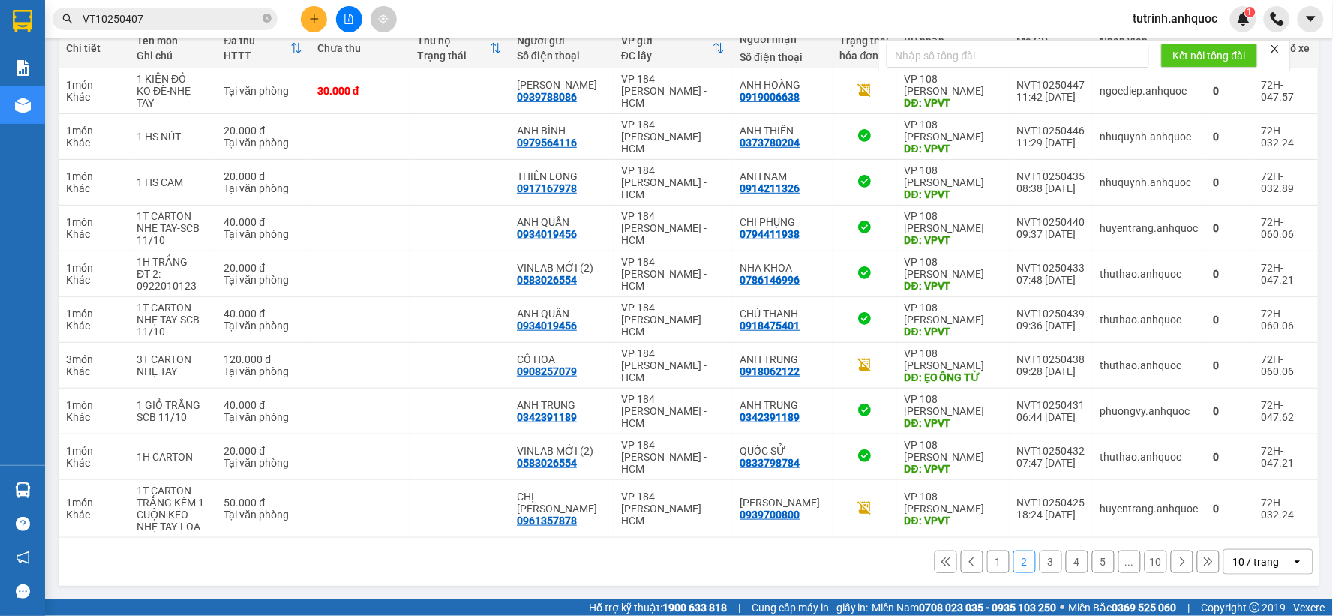
click at [991, 563] on button "1" at bounding box center [998, 561] width 22 height 22
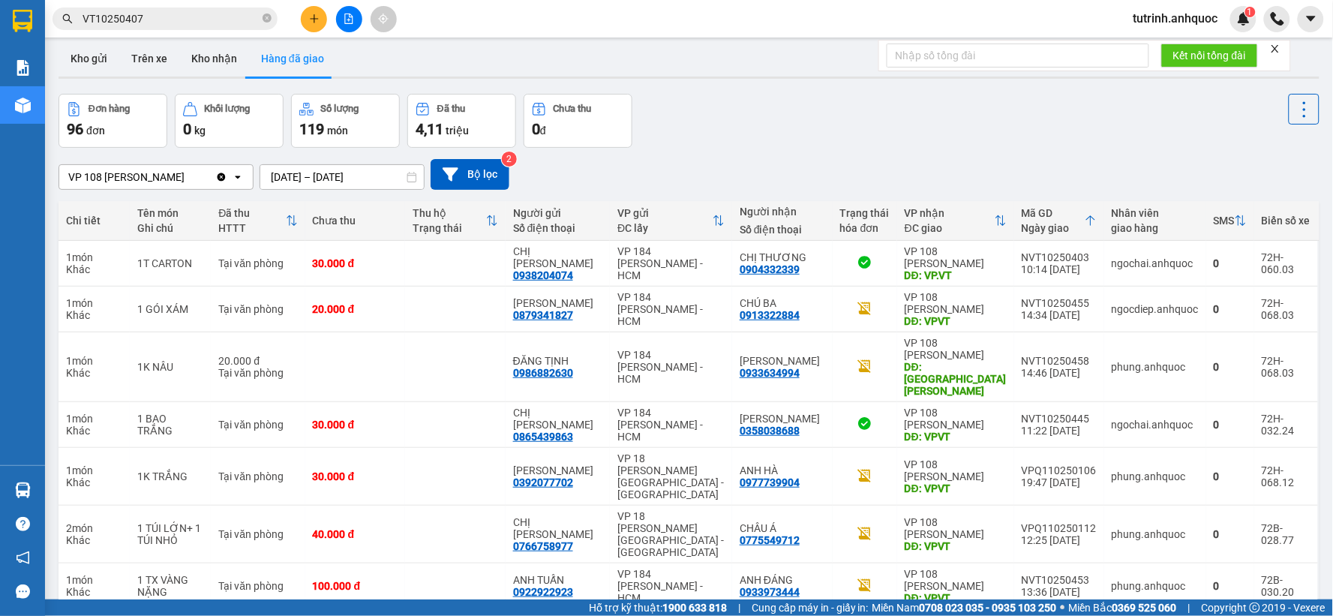
scroll to position [0, 0]
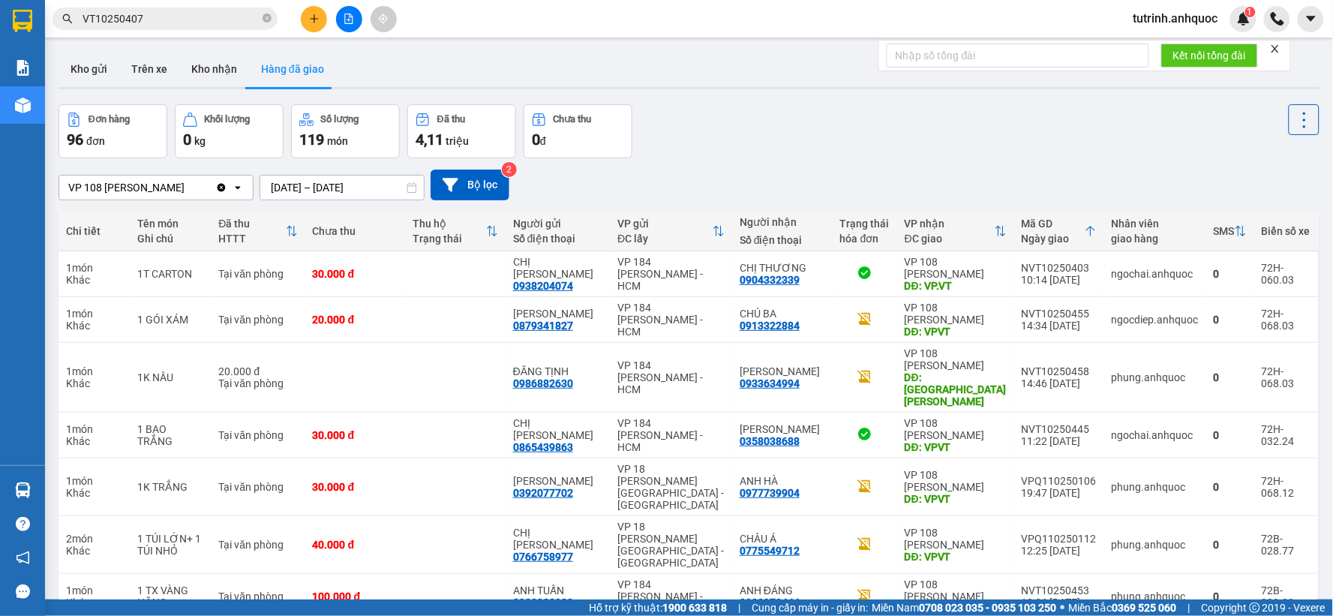
click at [343, 12] on button at bounding box center [349, 19] width 26 height 26
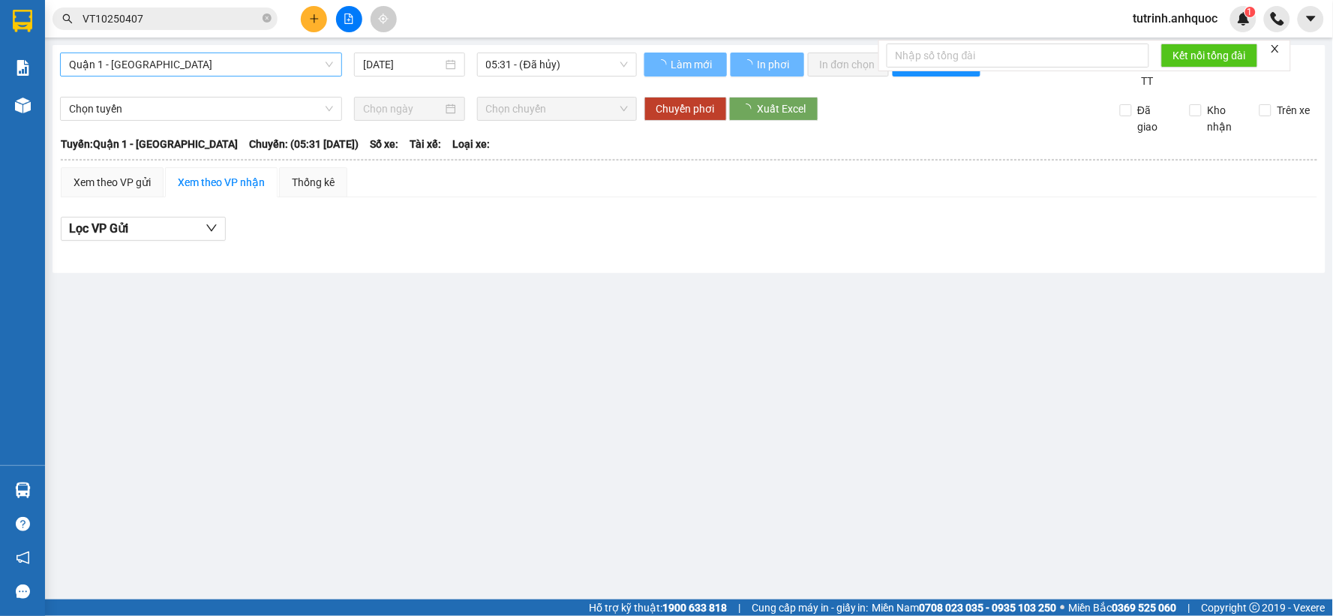
click at [198, 61] on span "Quận 1 - [GEOGRAPHIC_DATA]" at bounding box center [201, 64] width 264 height 22
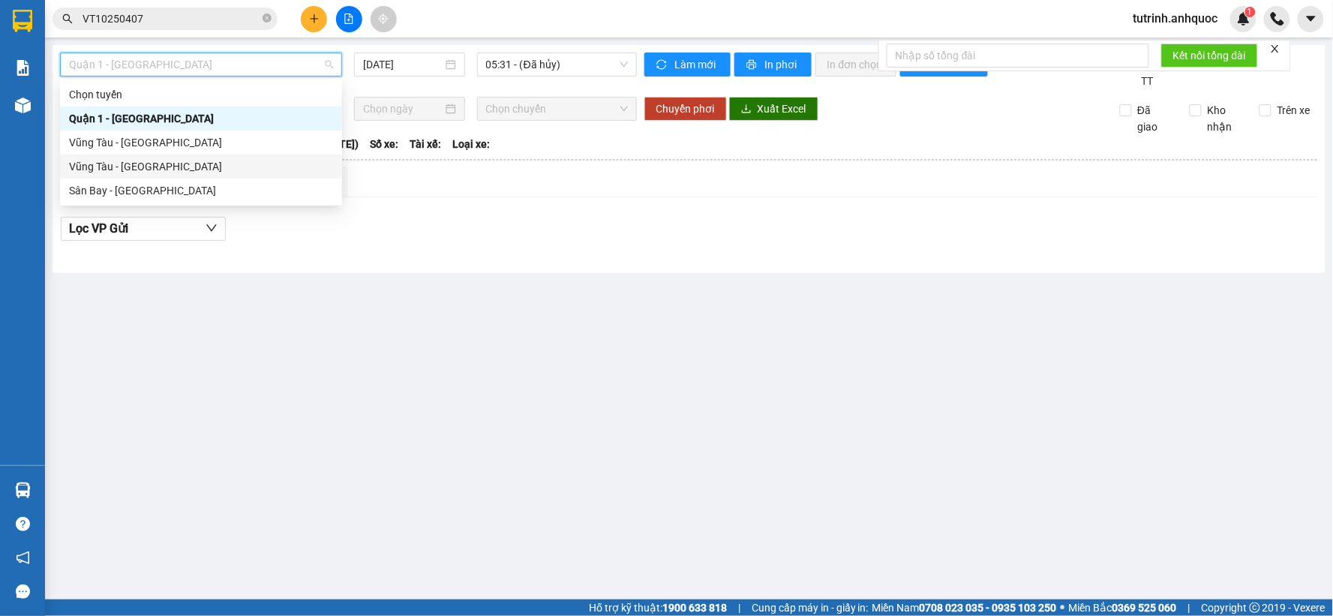
click at [140, 169] on div "Vũng Tàu - [GEOGRAPHIC_DATA]" at bounding box center [201, 166] width 264 height 16
type input "[DATE]"
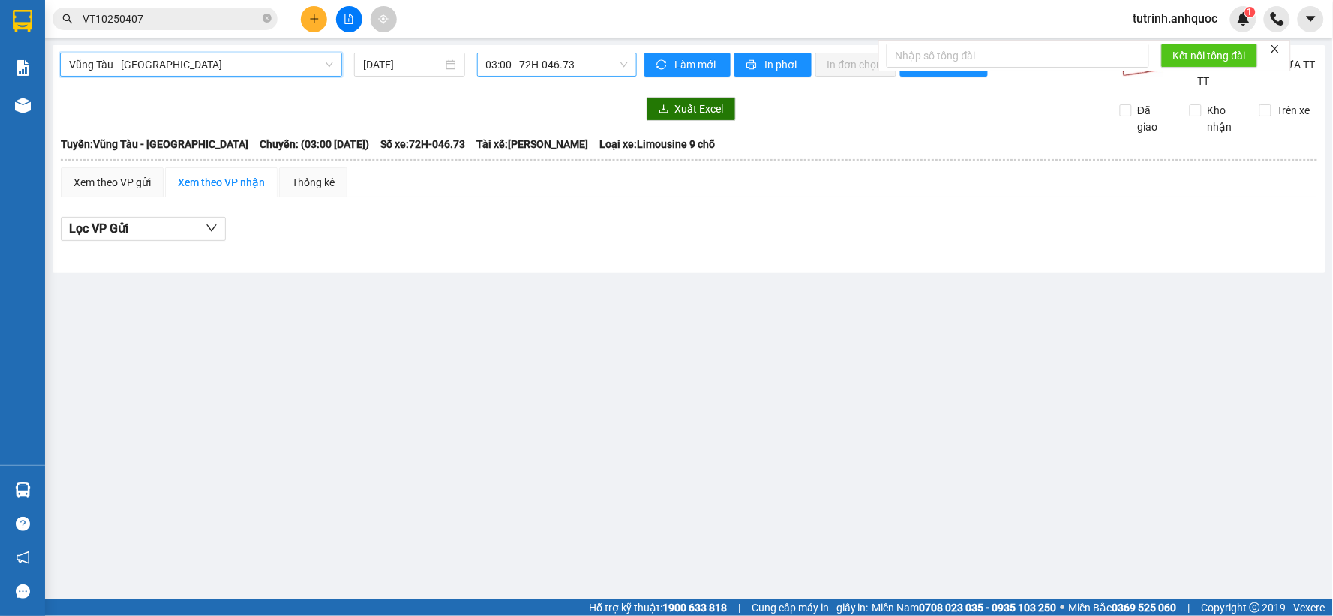
drag, startPoint x: 518, startPoint y: 58, endPoint x: 531, endPoint y: 77, distance: 22.7
click at [519, 58] on span "03:00 - 72H-046.73" at bounding box center [557, 64] width 142 height 22
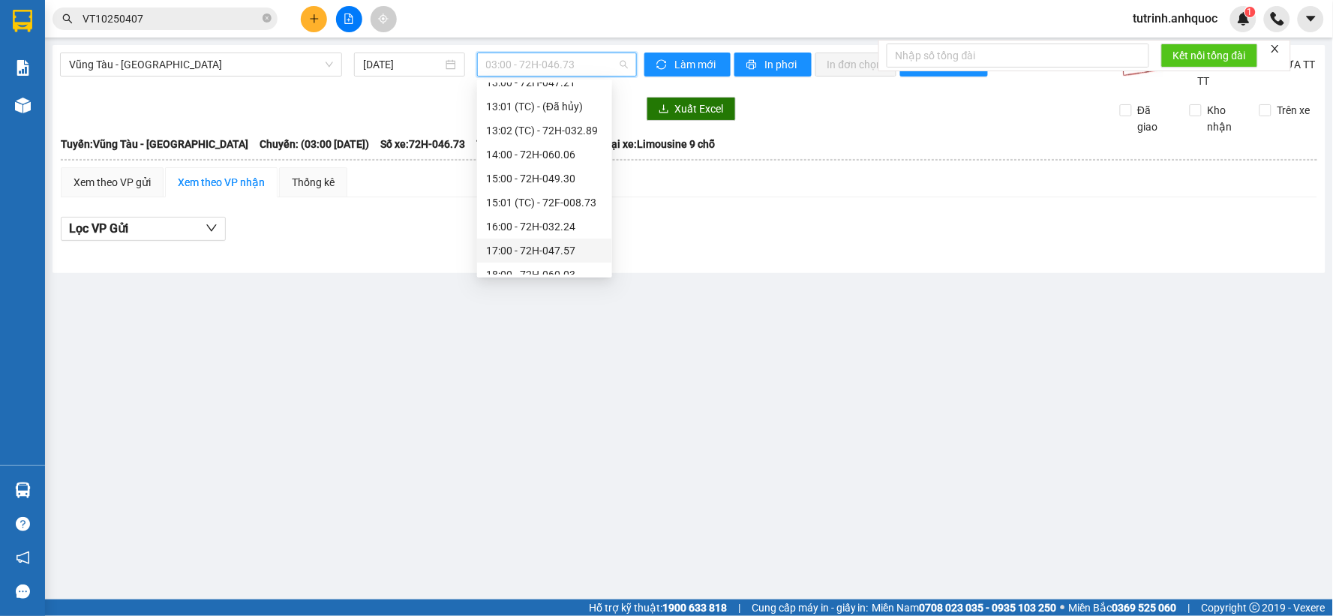
scroll to position [624, 0]
click at [559, 263] on div "19:00 - 72H-046.31" at bounding box center [544, 262] width 117 height 16
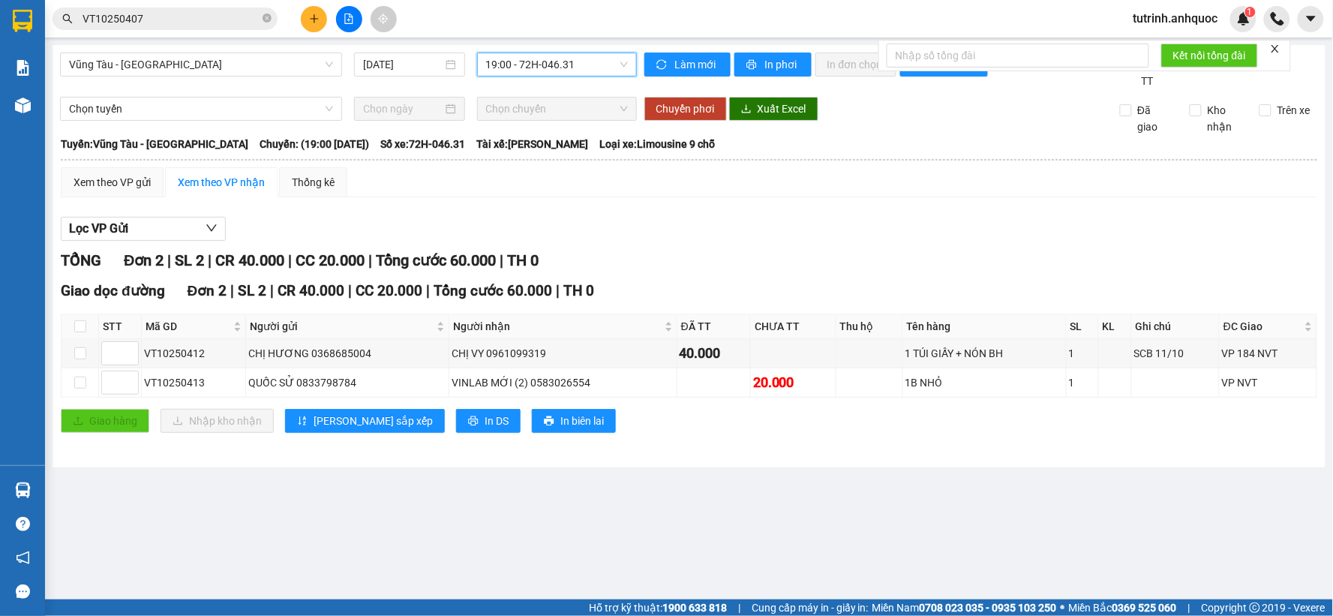
click at [550, 61] on span "19:00 - 72H-046.31" at bounding box center [557, 64] width 142 height 22
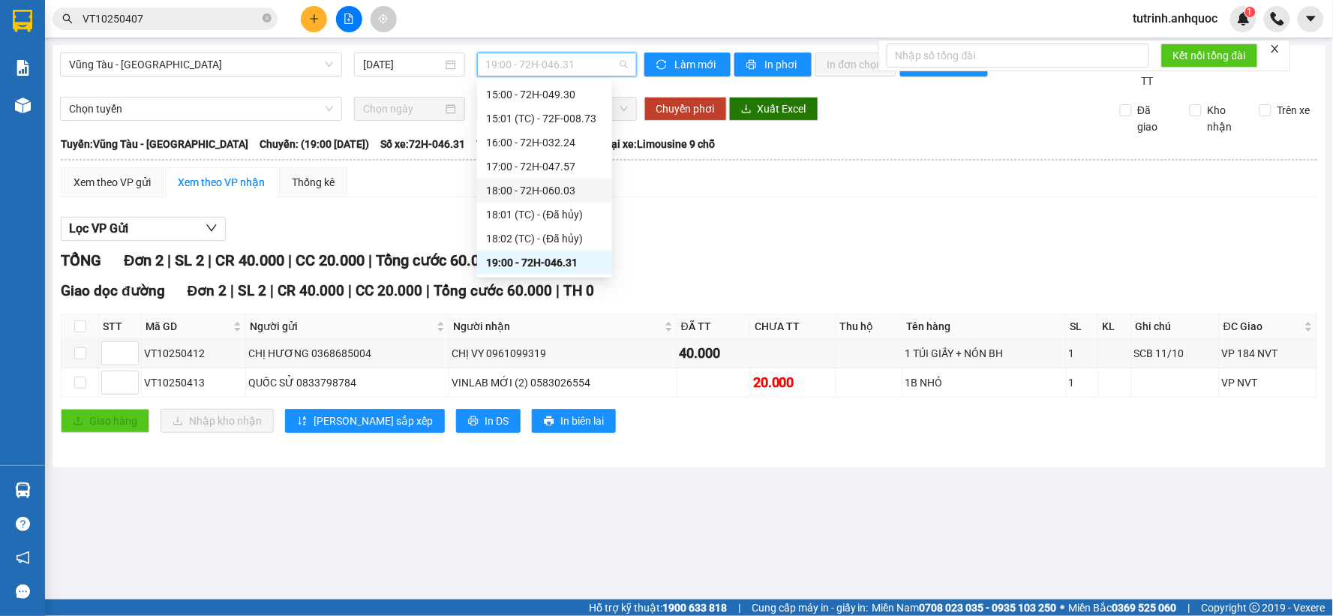
click at [527, 192] on div "18:00 - 72H-060.03" at bounding box center [544, 190] width 117 height 16
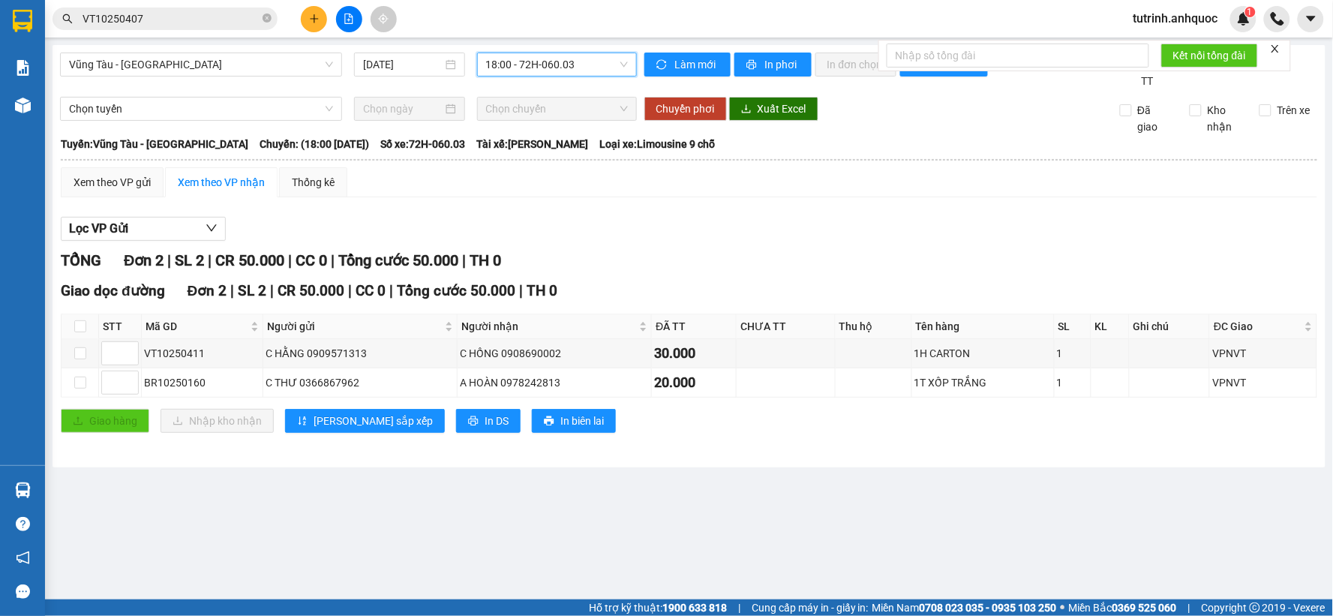
drag, startPoint x: 496, startPoint y: 63, endPoint x: 514, endPoint y: 73, distance: 20.2
click at [497, 63] on span "18:00 - 72H-060.03" at bounding box center [557, 64] width 142 height 22
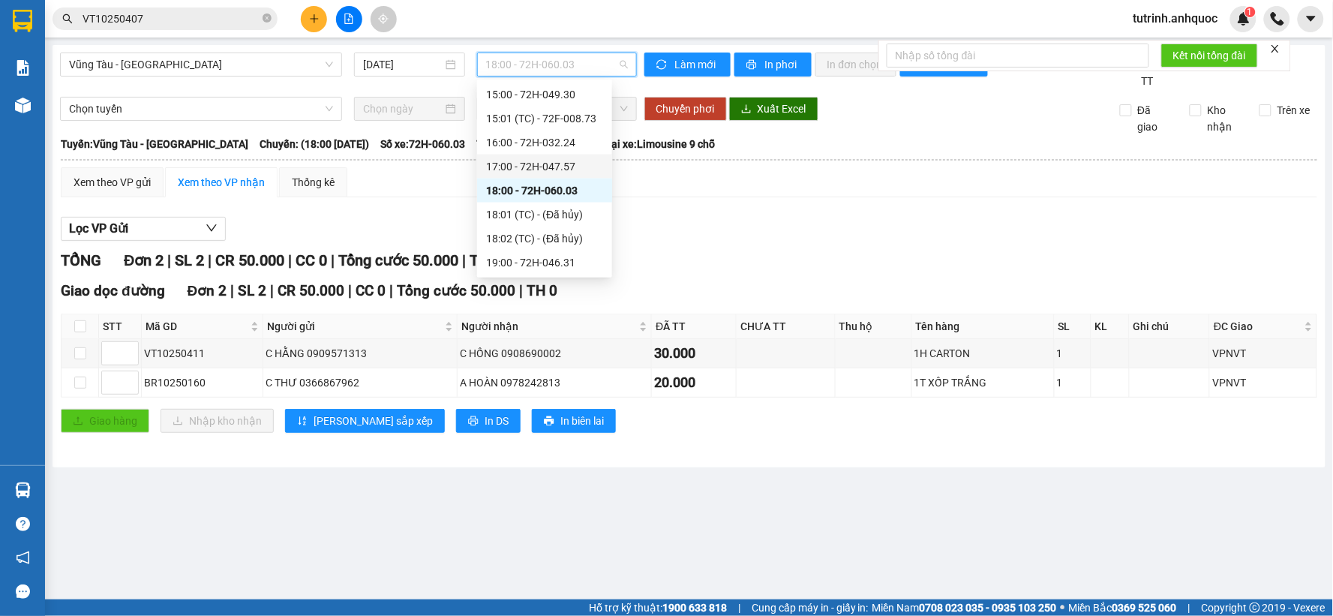
click at [540, 168] on div "17:00 - 72H-047.57" at bounding box center [544, 166] width 117 height 16
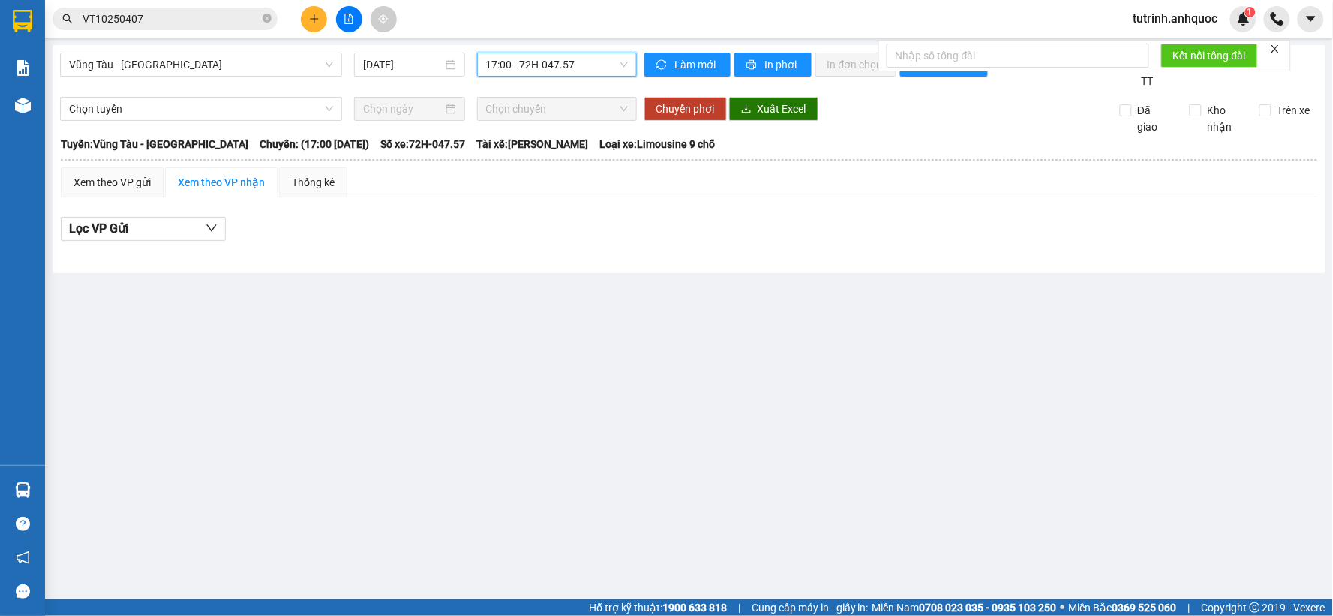
click at [546, 62] on span "17:00 - 72H-047.57" at bounding box center [557, 64] width 142 height 22
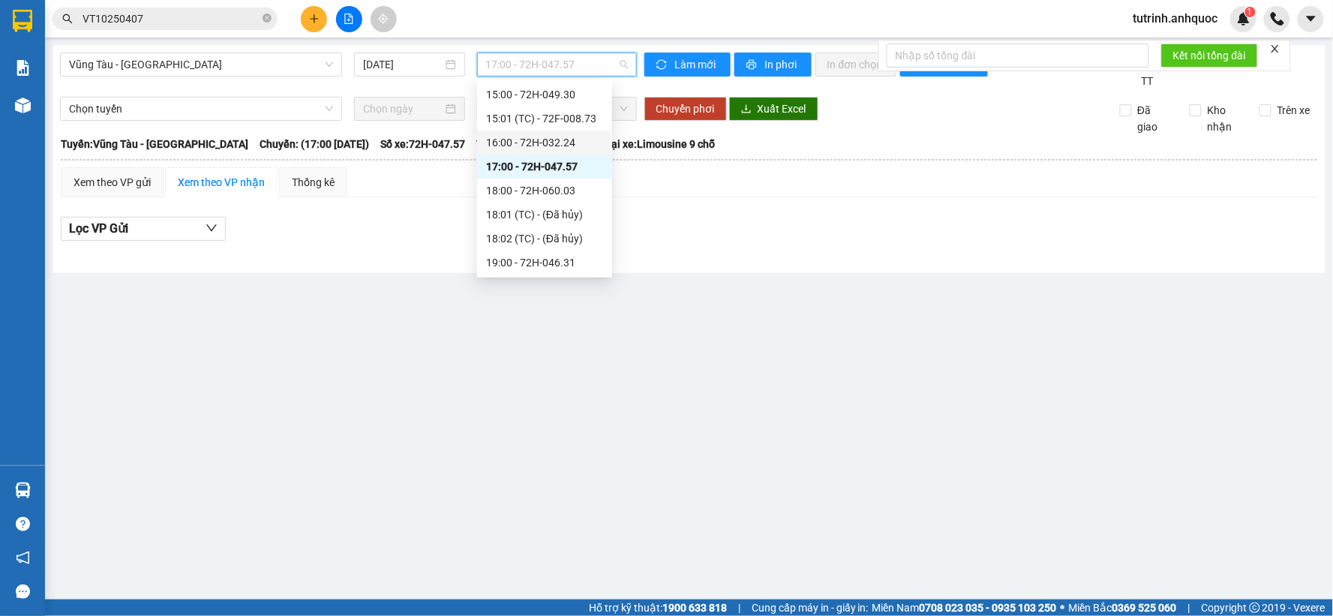
click at [550, 137] on div "16:00 - 72H-032.24" at bounding box center [544, 142] width 117 height 16
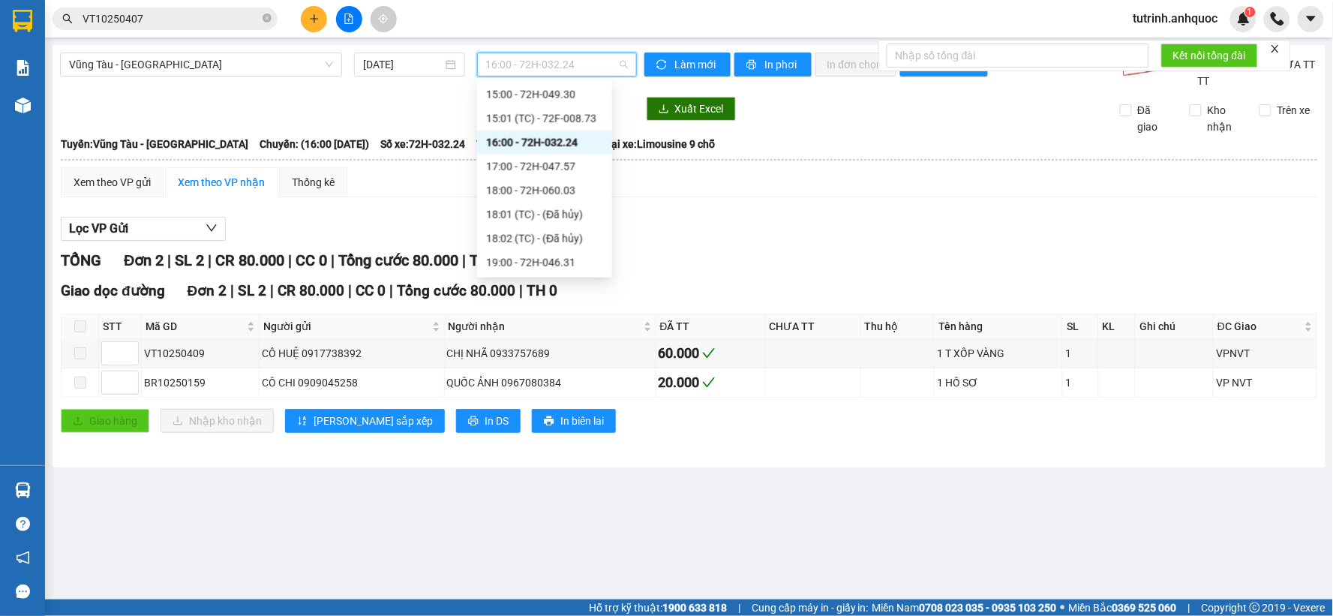
click at [538, 61] on span "16:00 - 72H-032.24" at bounding box center [557, 64] width 142 height 22
click at [536, 110] on div "15:01 (TC) - 72F-008.73" at bounding box center [544, 118] width 117 height 16
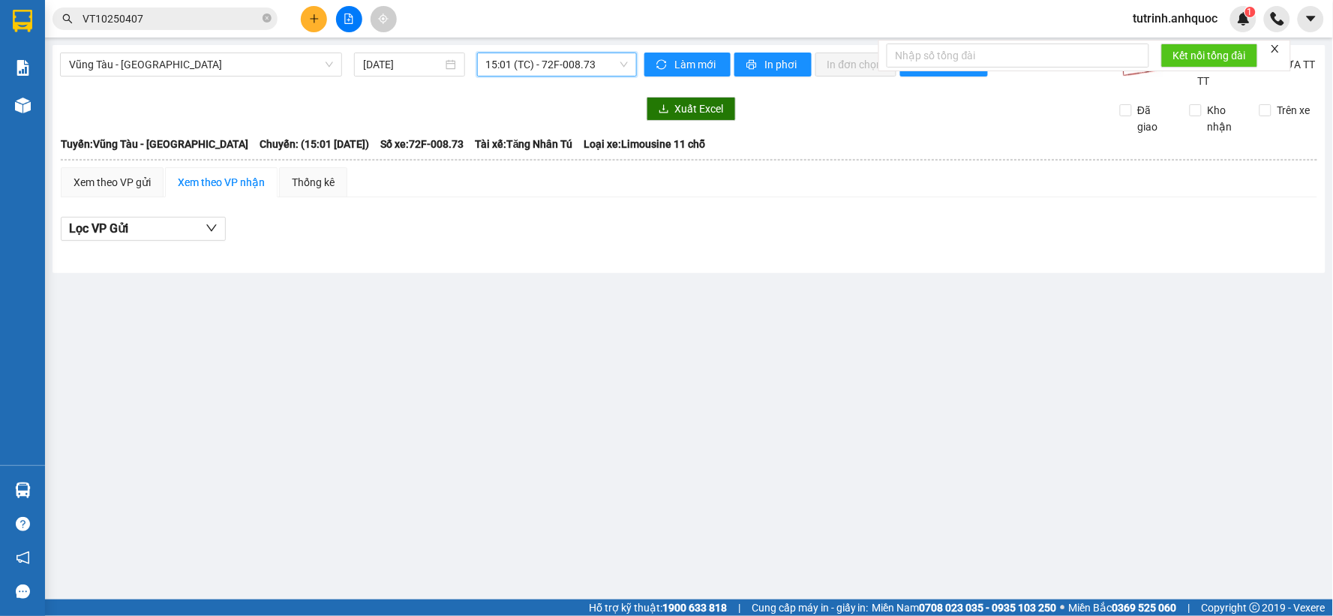
click at [538, 68] on span "15:01 (TC) - 72F-008.73" at bounding box center [557, 64] width 142 height 22
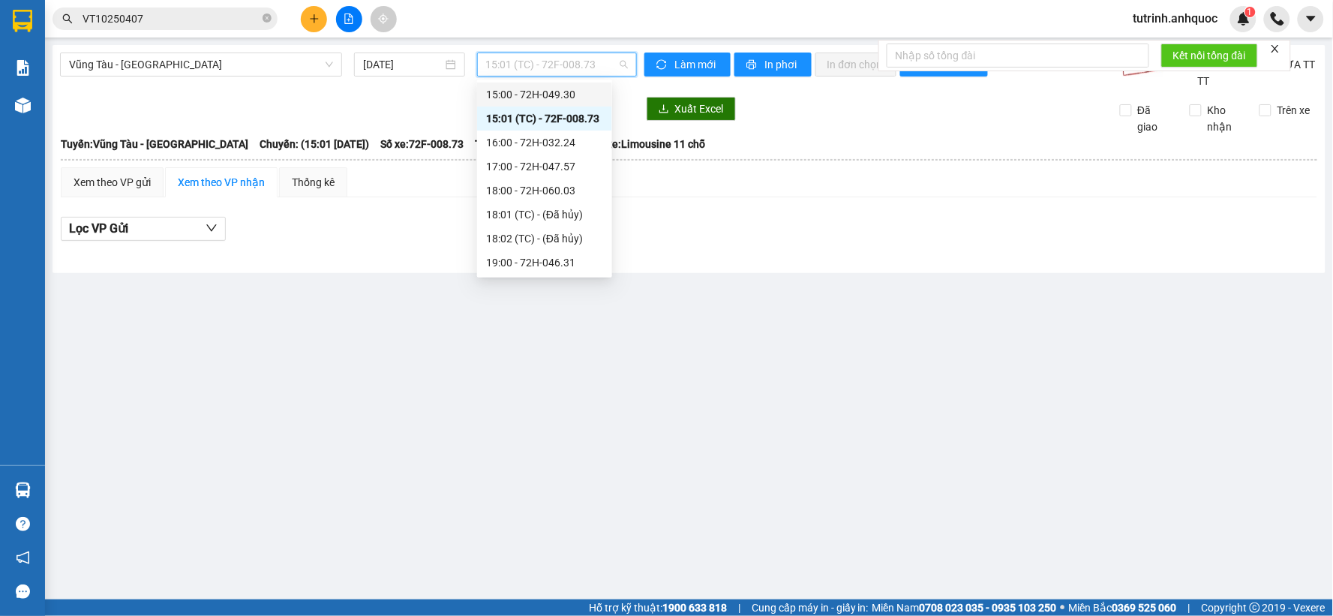
click at [535, 97] on div "15:00 - 72H-049.30" at bounding box center [544, 94] width 117 height 16
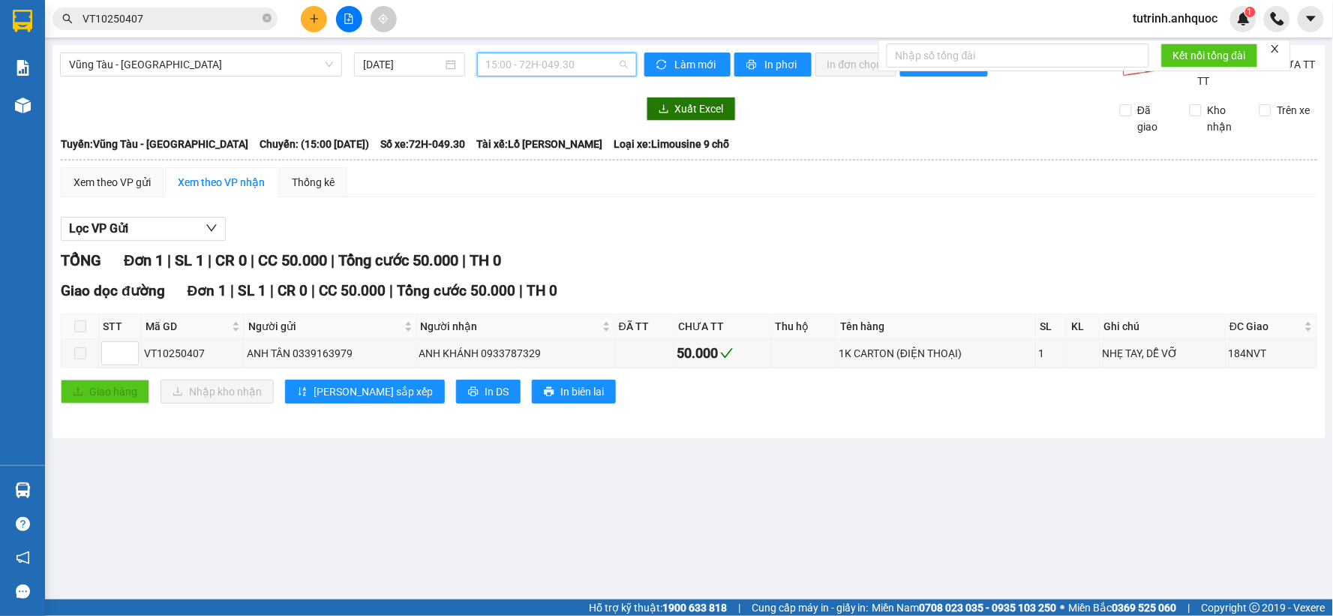
click at [526, 63] on span "15:00 - 72H-049.30" at bounding box center [557, 64] width 142 height 22
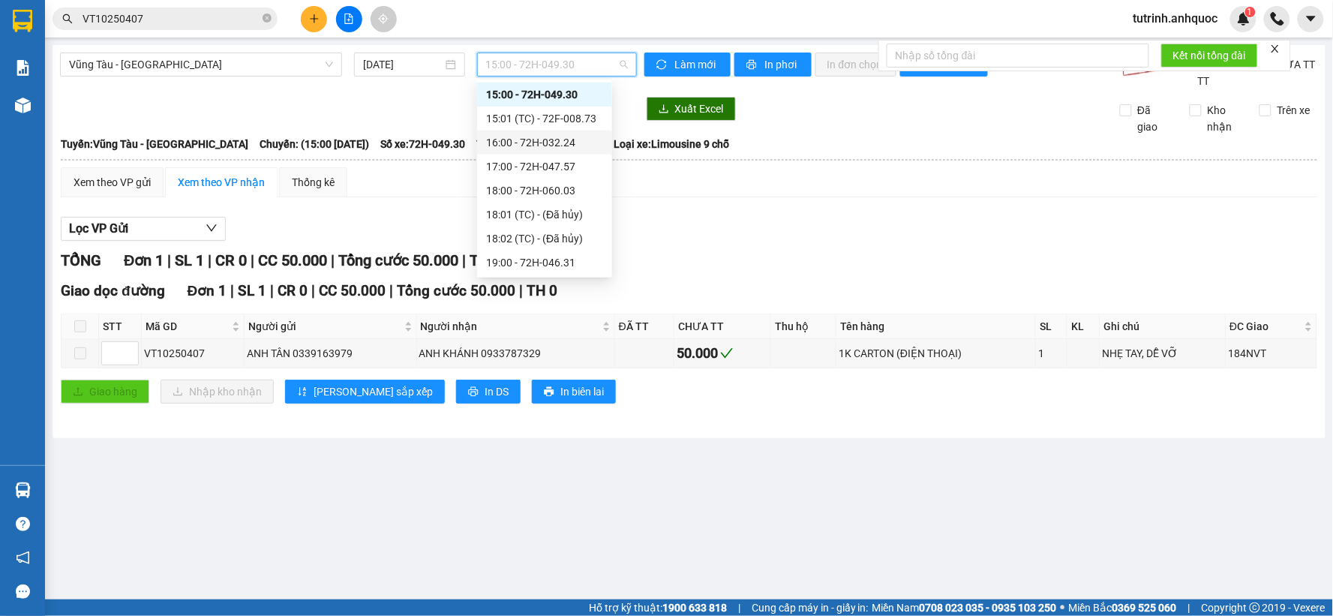
scroll to position [541, 0]
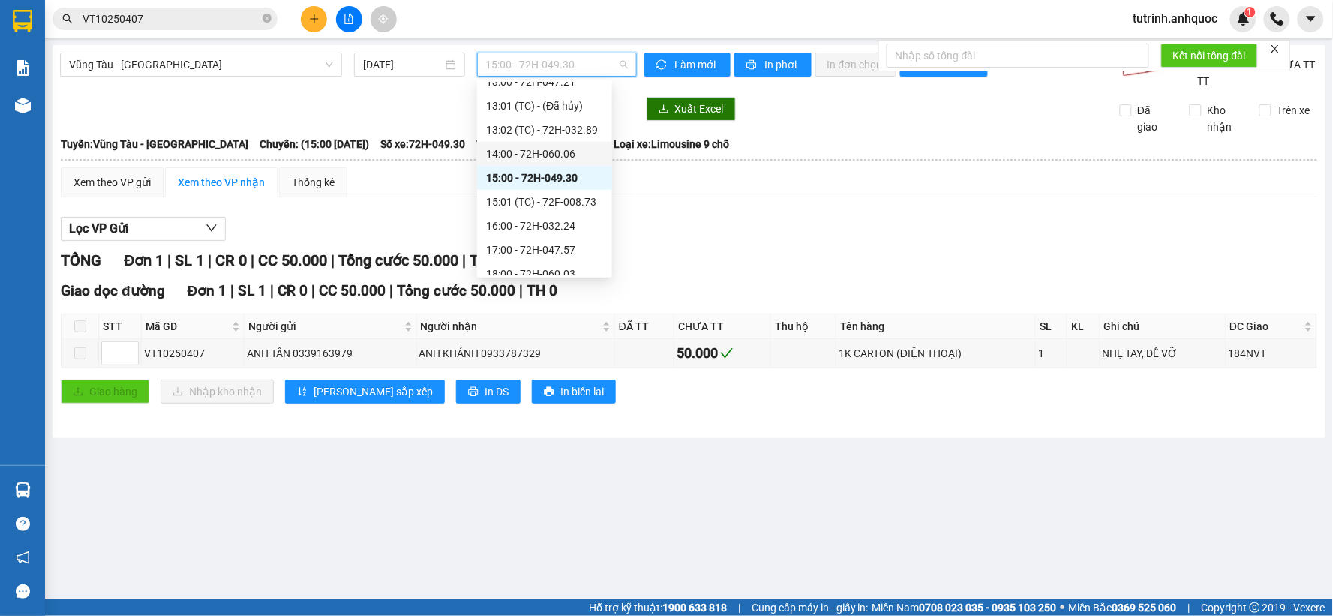
click at [551, 155] on div "14:00 - 72H-060.06" at bounding box center [544, 153] width 117 height 16
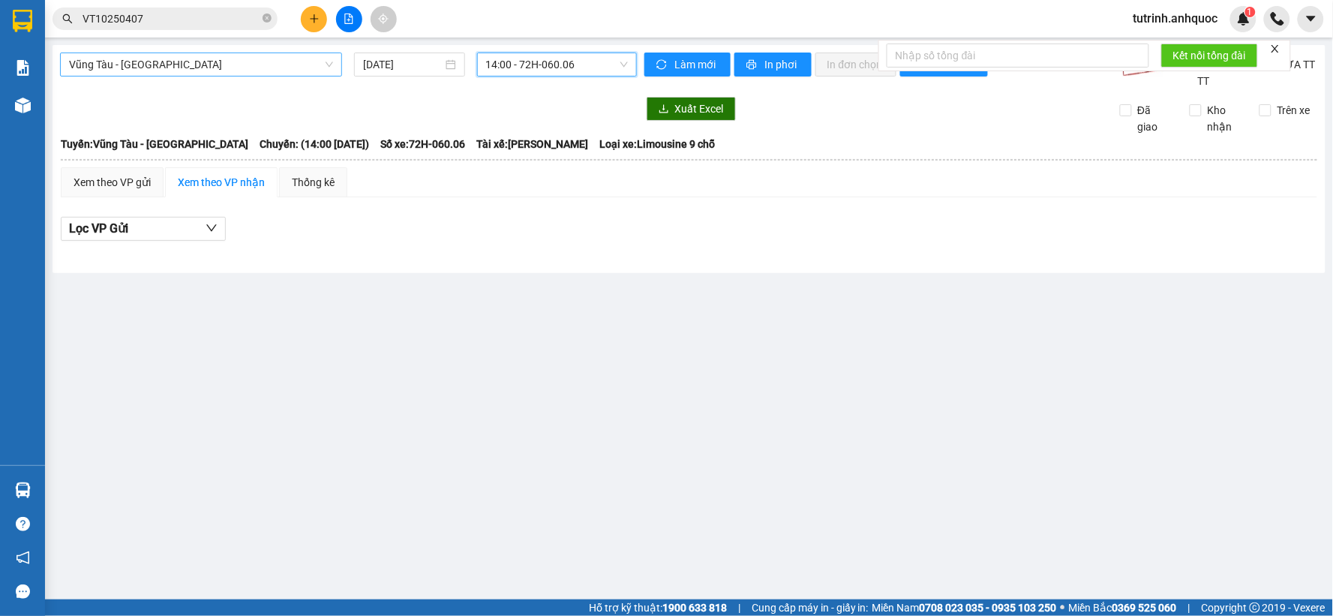
click at [277, 67] on span "Vũng Tàu - [GEOGRAPHIC_DATA]" at bounding box center [201, 64] width 264 height 22
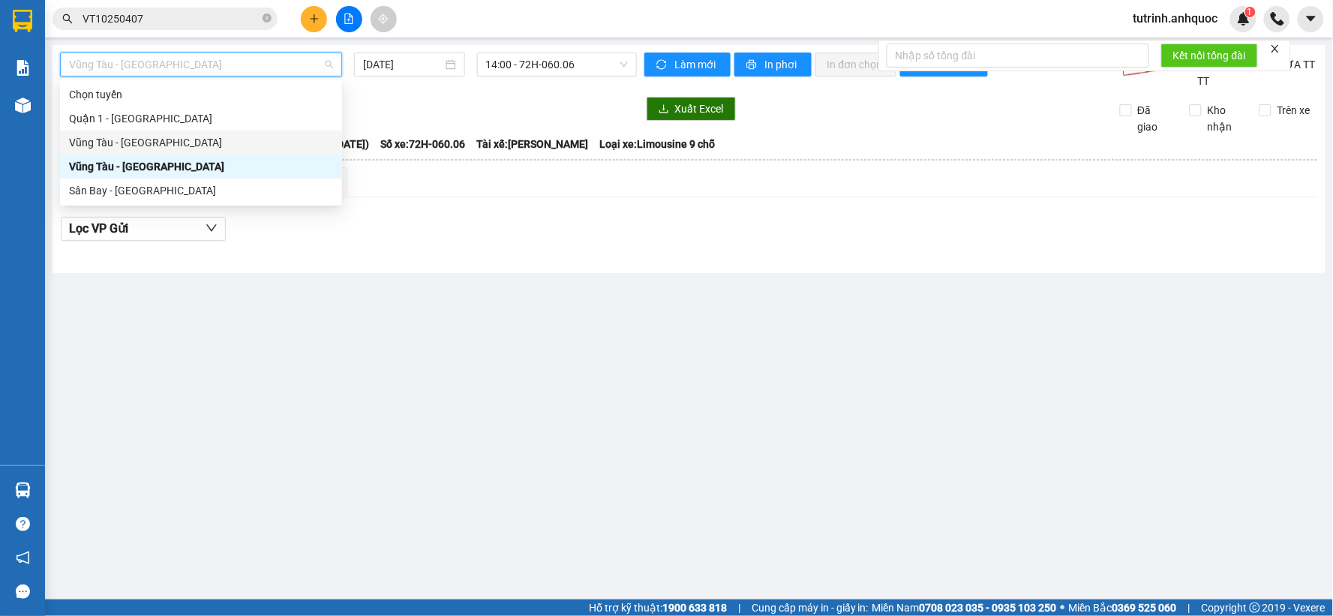
click at [185, 139] on div "Vũng Tàu - [GEOGRAPHIC_DATA]" at bounding box center [201, 142] width 264 height 16
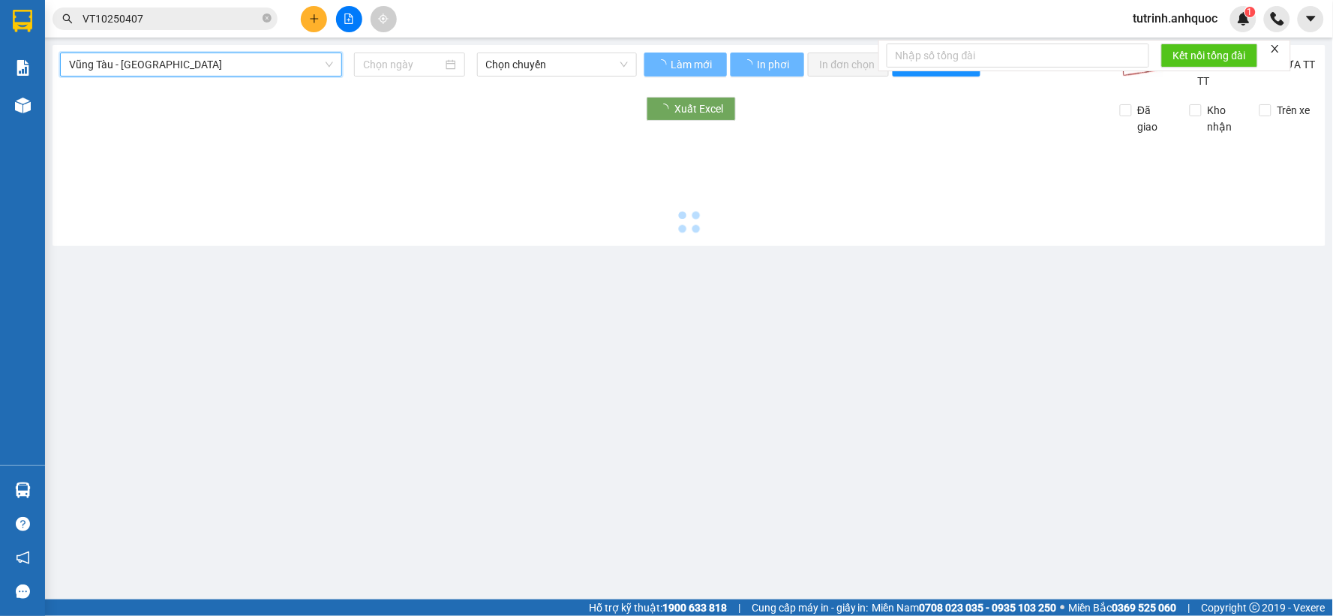
type input "[DATE]"
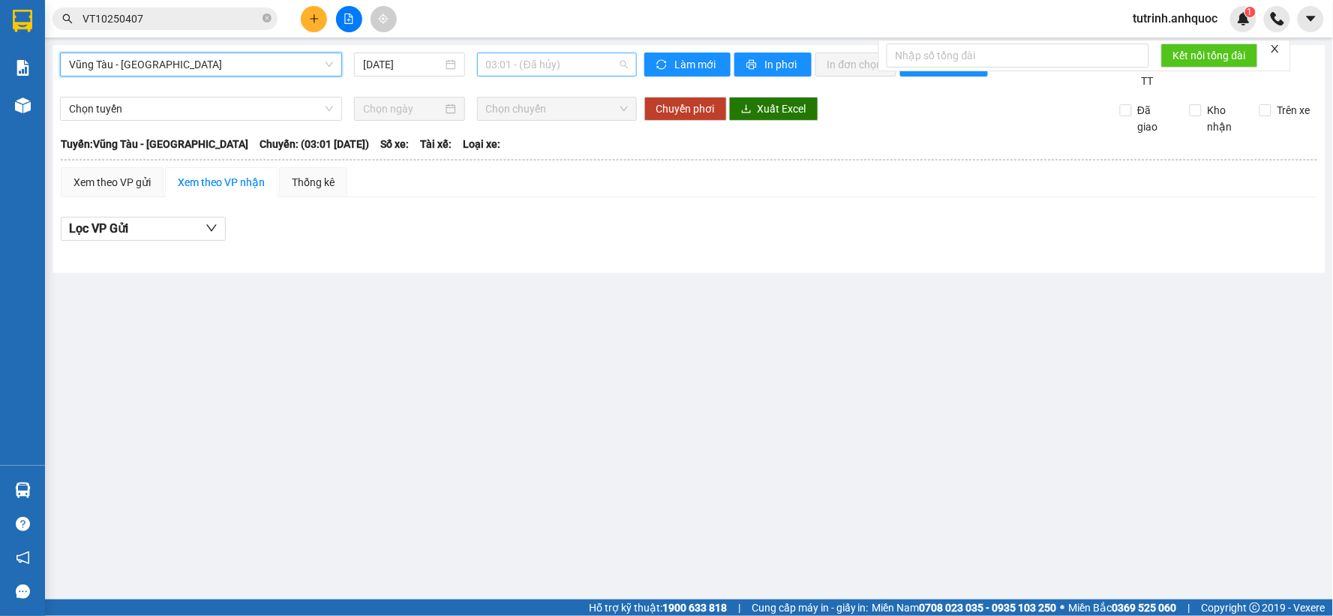
click at [529, 64] on span "03:01 - (Đã hủy)" at bounding box center [557, 64] width 142 height 22
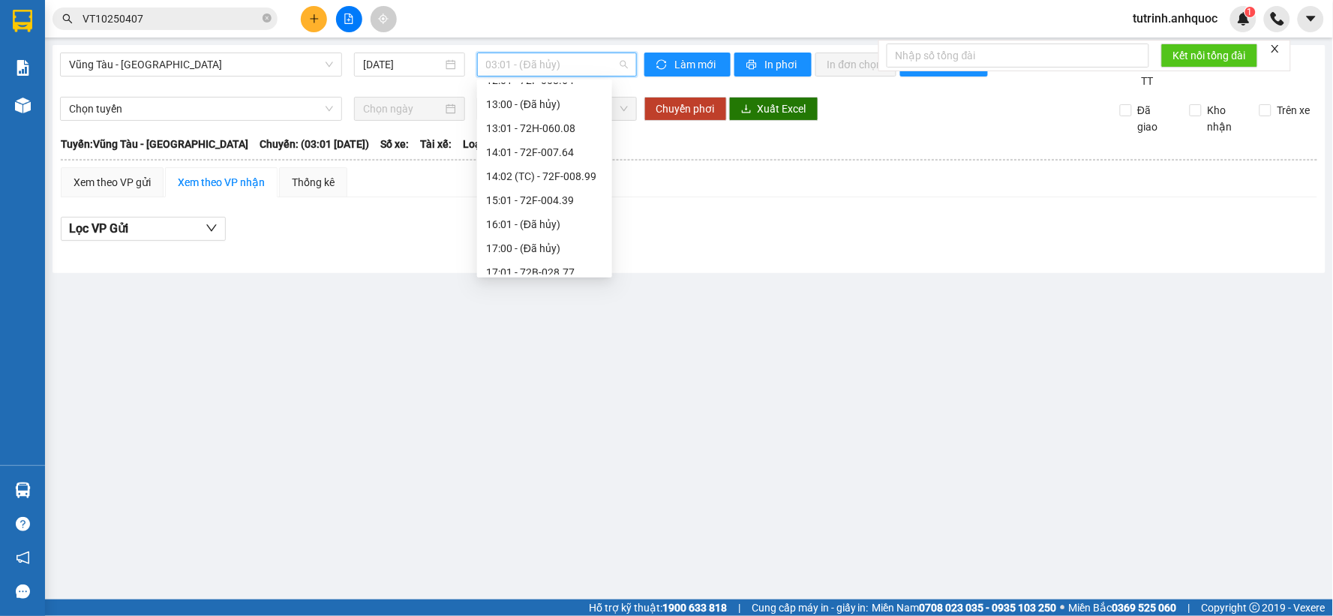
scroll to position [408, 0]
click at [526, 267] on div "19:01 - 72H-068.12" at bounding box center [544, 262] width 117 height 16
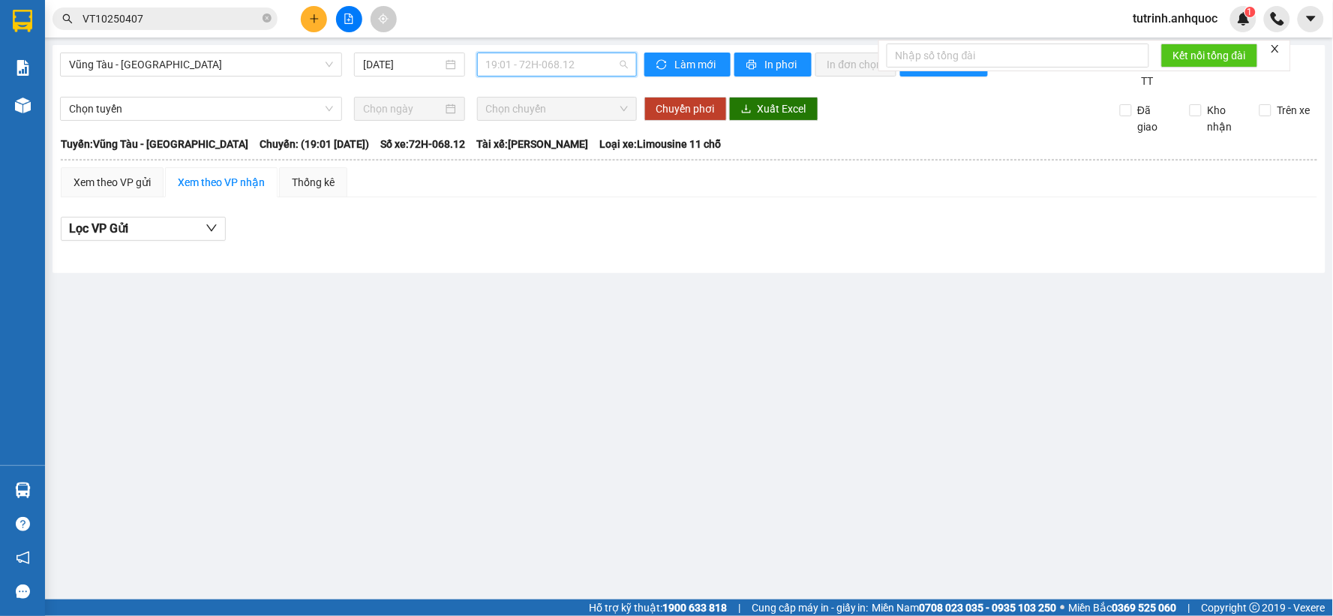
click at [523, 66] on span "19:01 - 72H-068.12" at bounding box center [557, 64] width 142 height 22
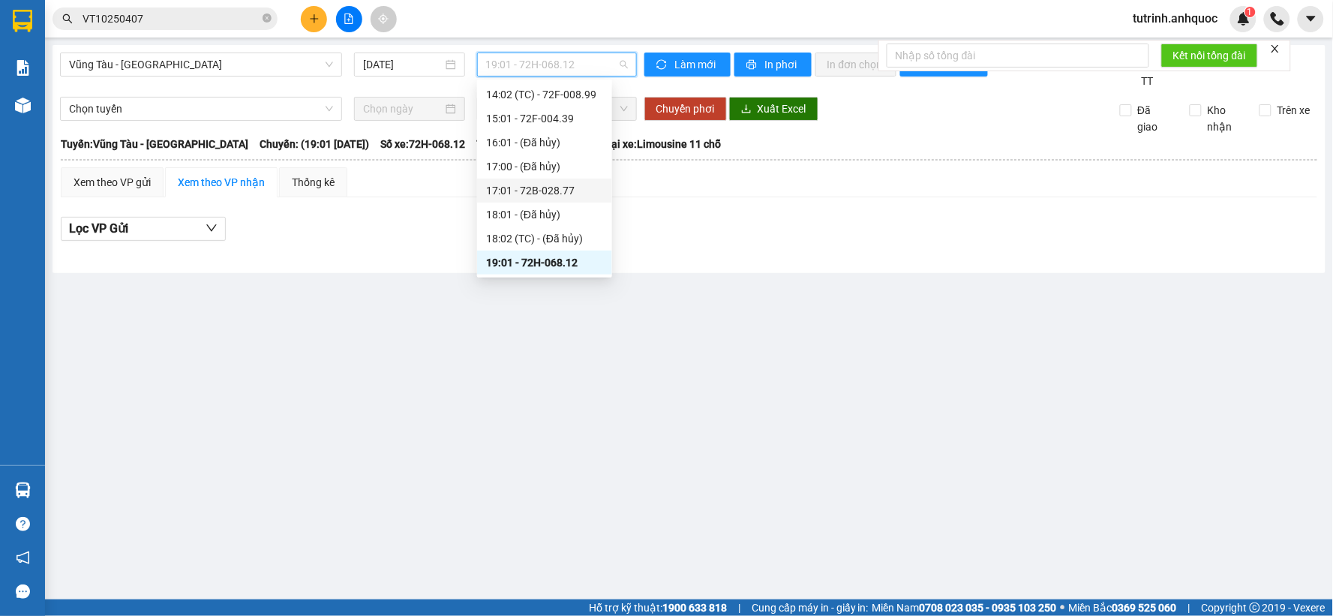
click at [531, 193] on div "17:01 - 72B-028.77" at bounding box center [544, 190] width 117 height 16
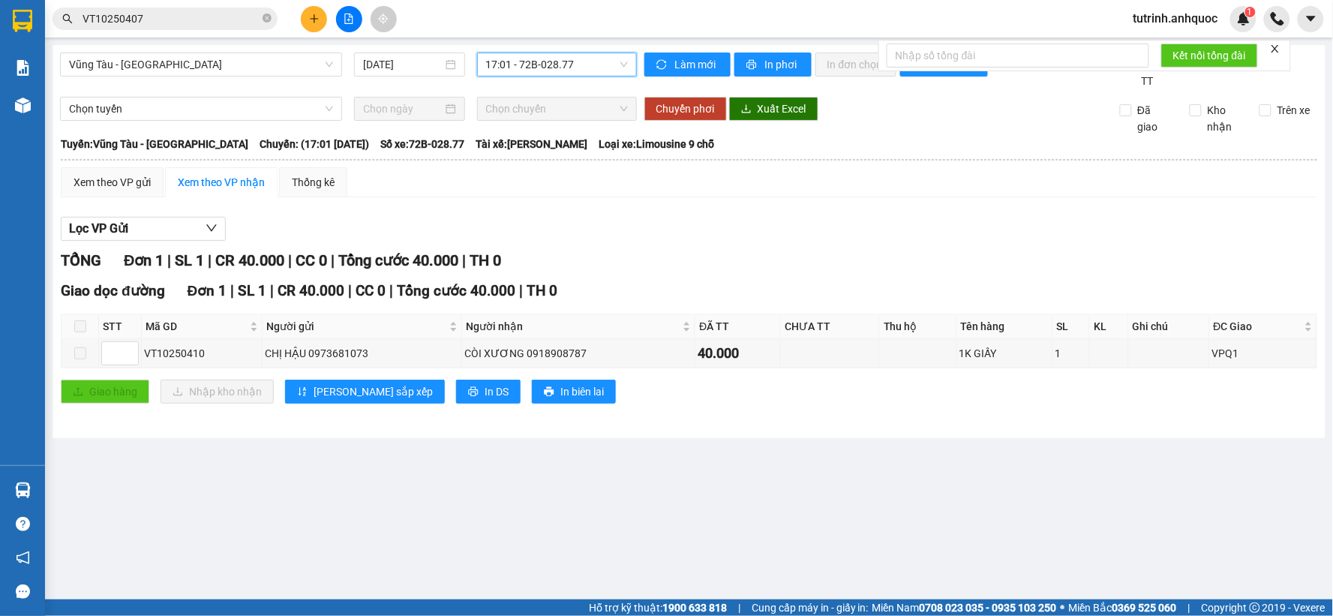
click at [517, 67] on span "17:01 - 72B-028.77" at bounding box center [557, 64] width 142 height 22
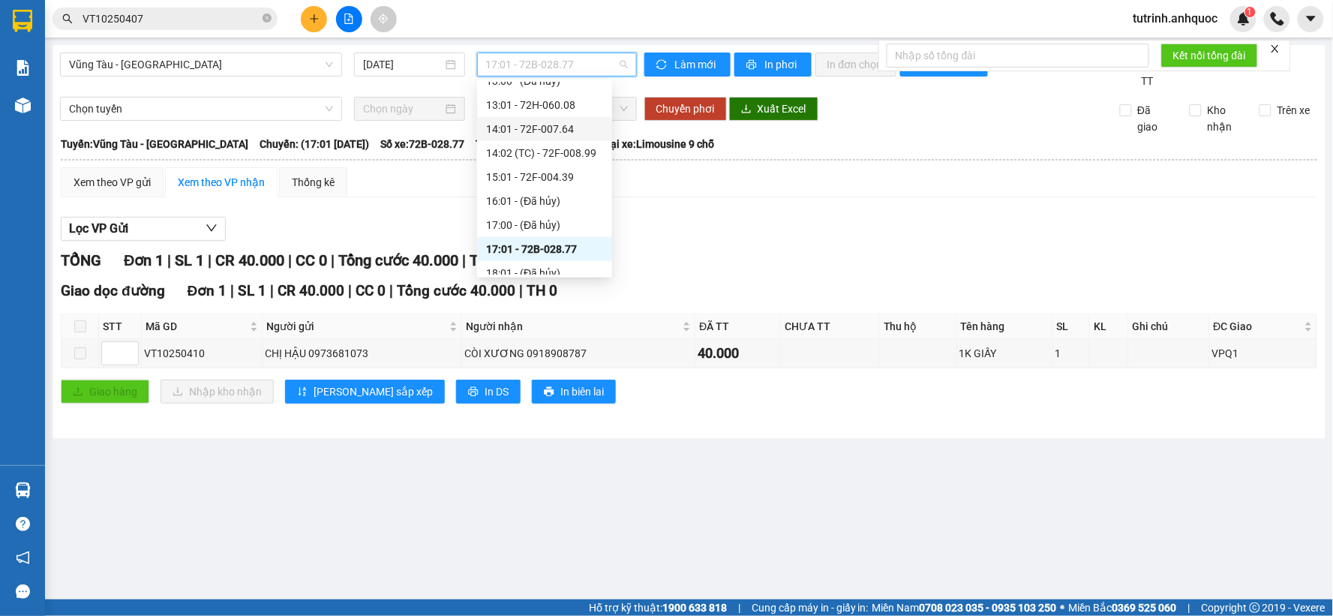
scroll to position [325, 0]
click at [544, 198] on div "15:01 - 72F-004.39" at bounding box center [544, 201] width 117 height 16
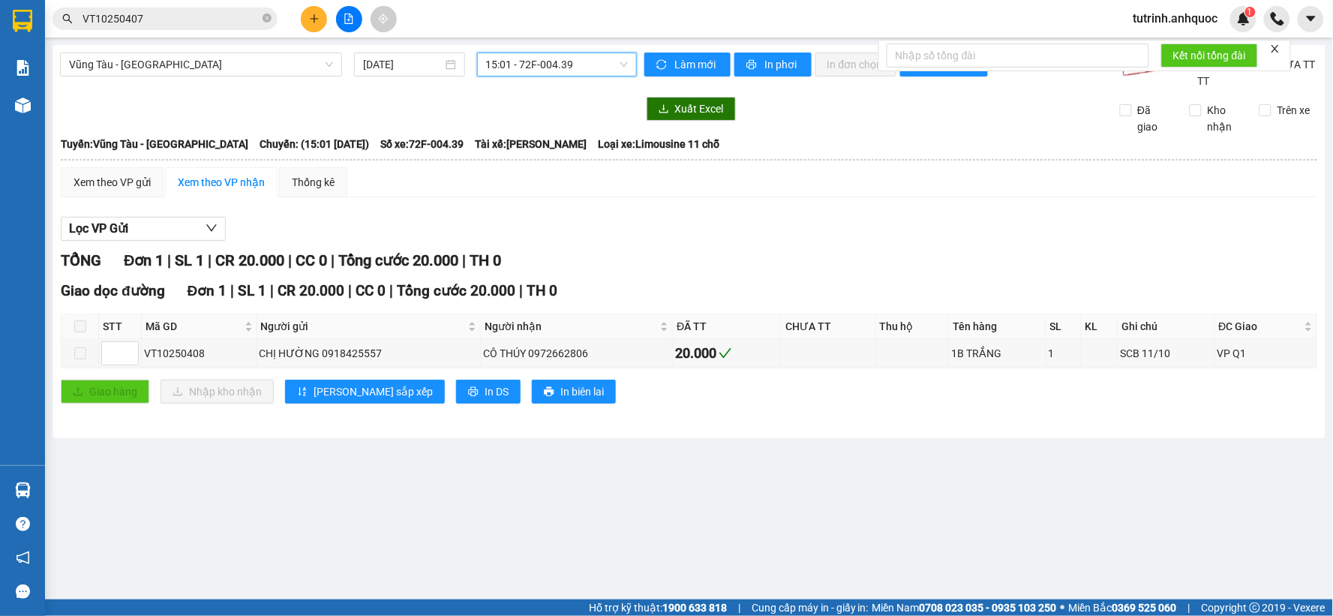
click at [552, 60] on span "15:01 - 72F-004.39" at bounding box center [557, 64] width 142 height 22
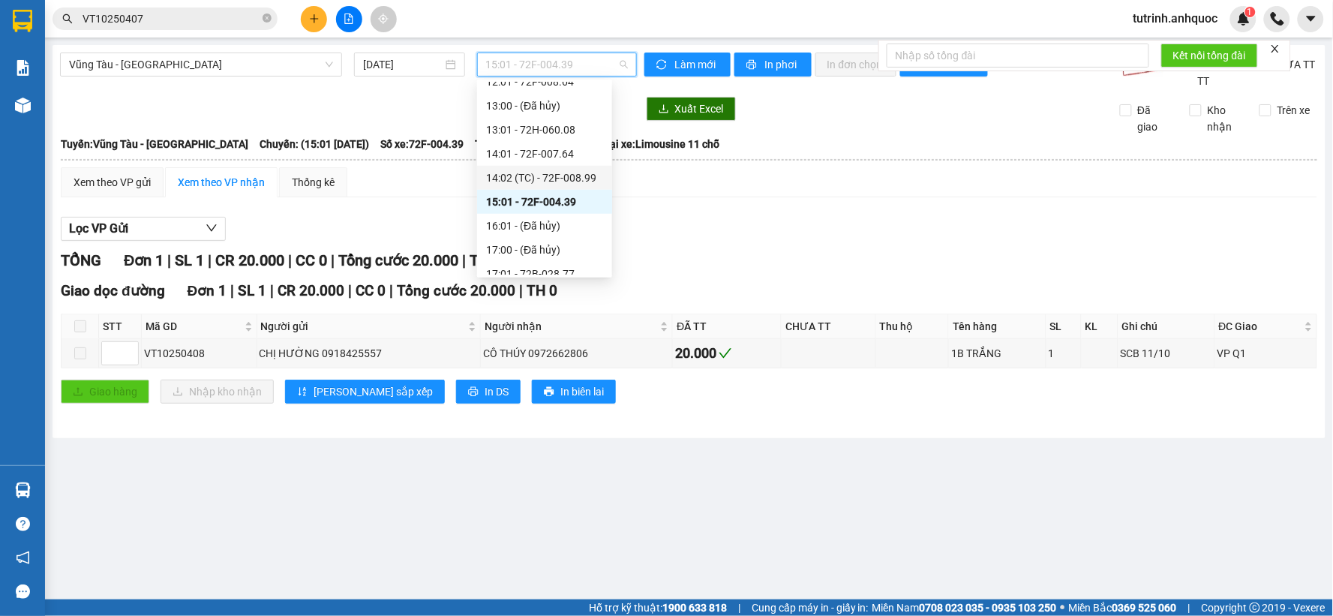
click at [533, 175] on div "14:02 (TC) - 72F-008.99" at bounding box center [544, 177] width 117 height 16
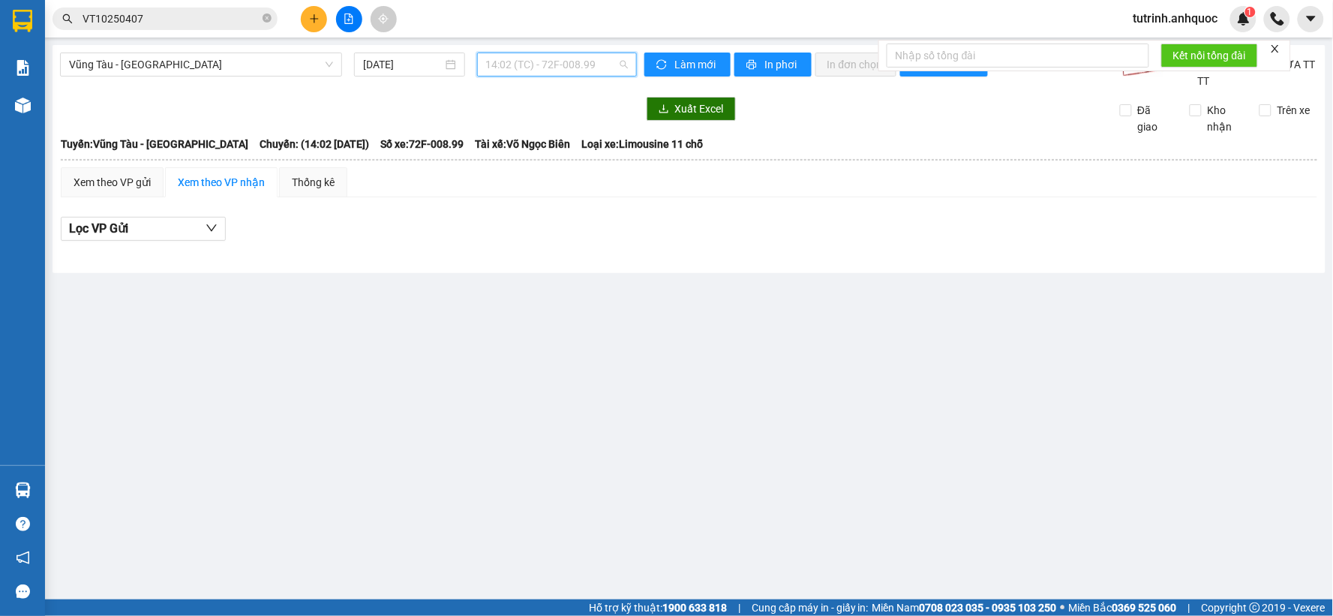
click at [547, 56] on span "14:02 (TC) - 72F-008.99" at bounding box center [557, 64] width 142 height 22
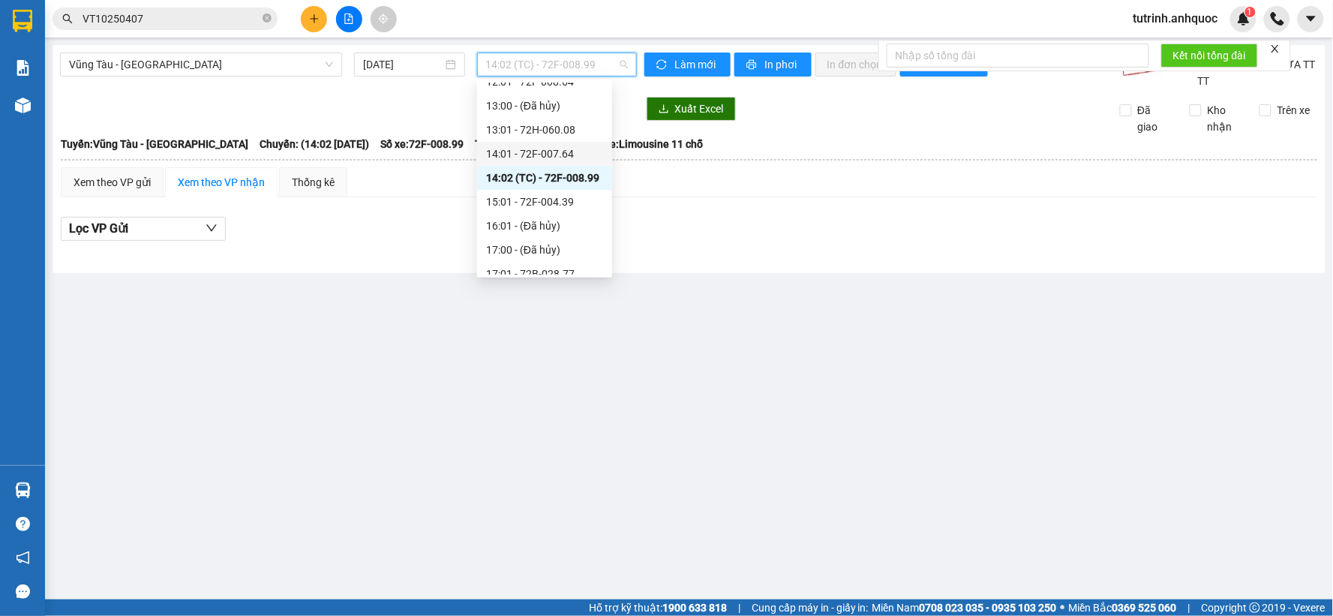
click at [535, 151] on div "14:01 - 72F-007.64" at bounding box center [544, 153] width 117 height 16
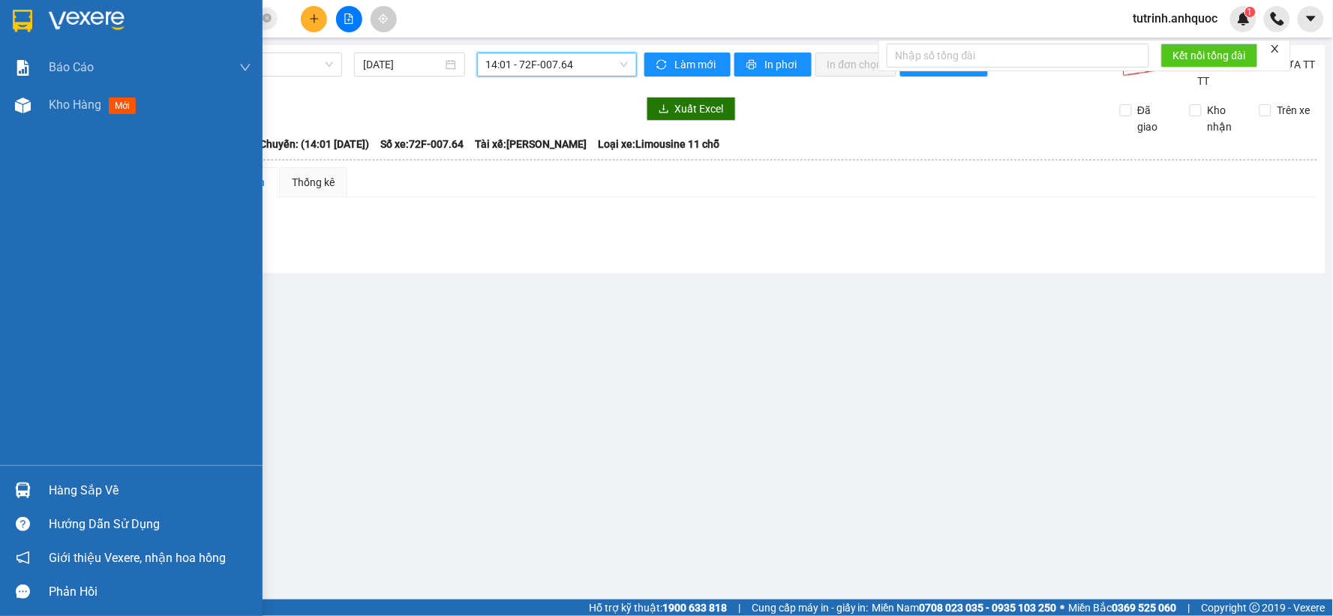
click at [16, 22] on img at bounding box center [22, 21] width 19 height 22
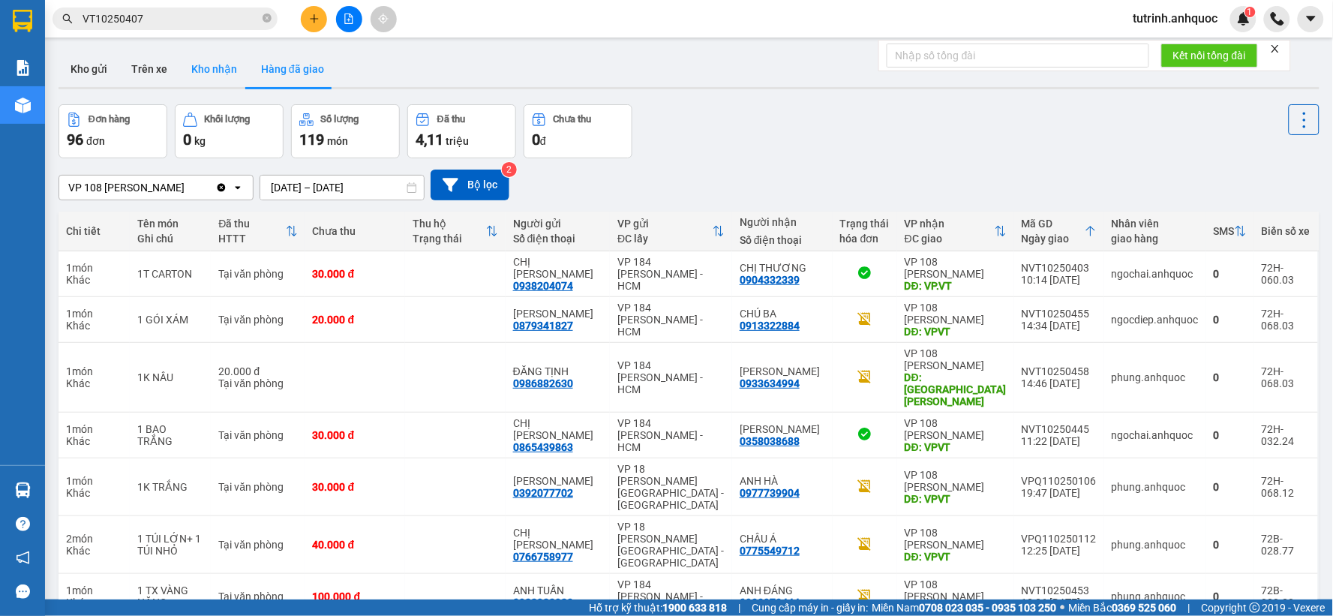
click at [223, 77] on button "Kho nhận" at bounding box center [214, 69] width 70 height 36
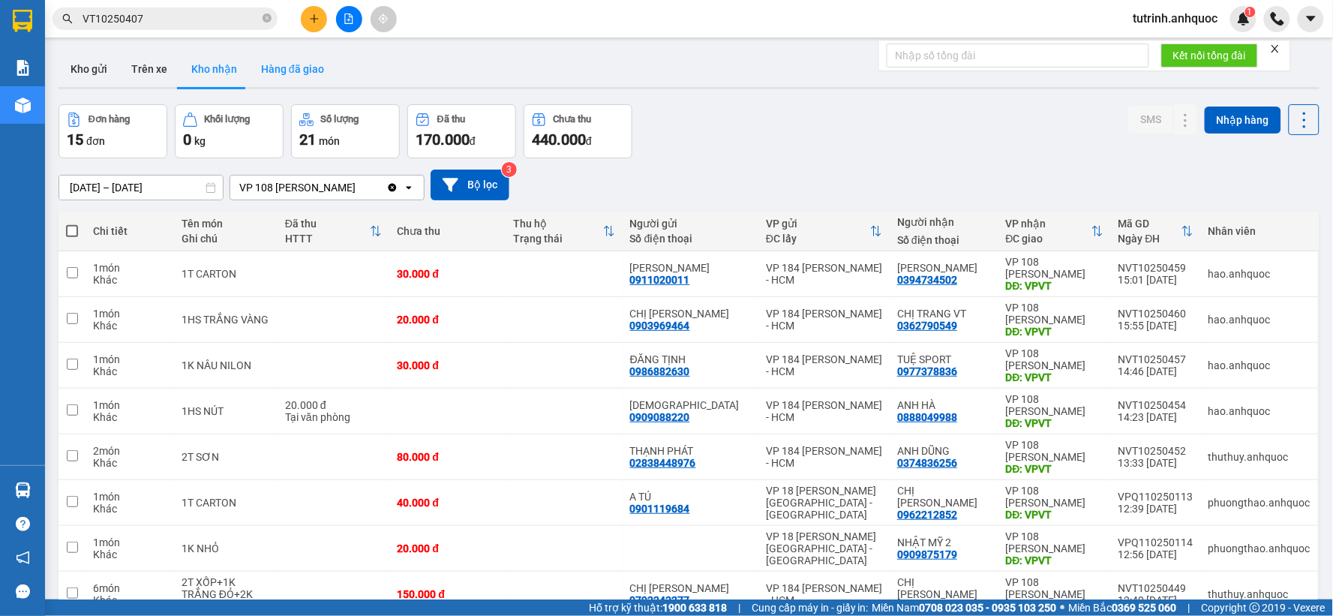
click at [307, 72] on button "Hàng đã giao" at bounding box center [292, 69] width 87 height 36
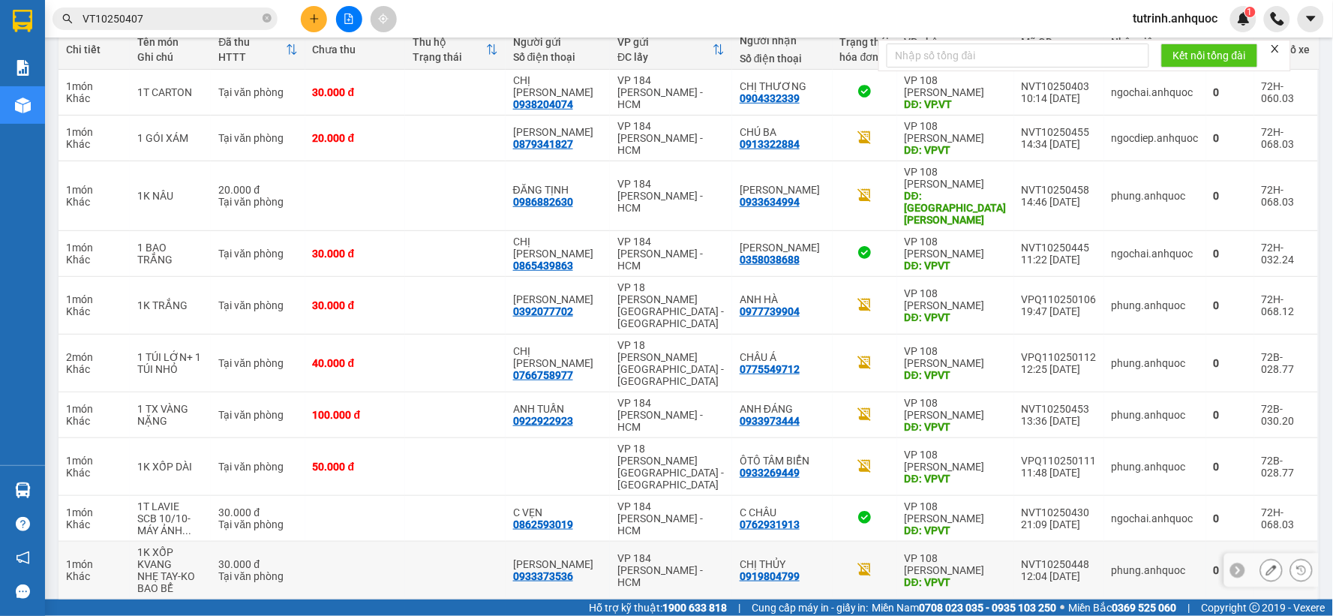
scroll to position [184, 0]
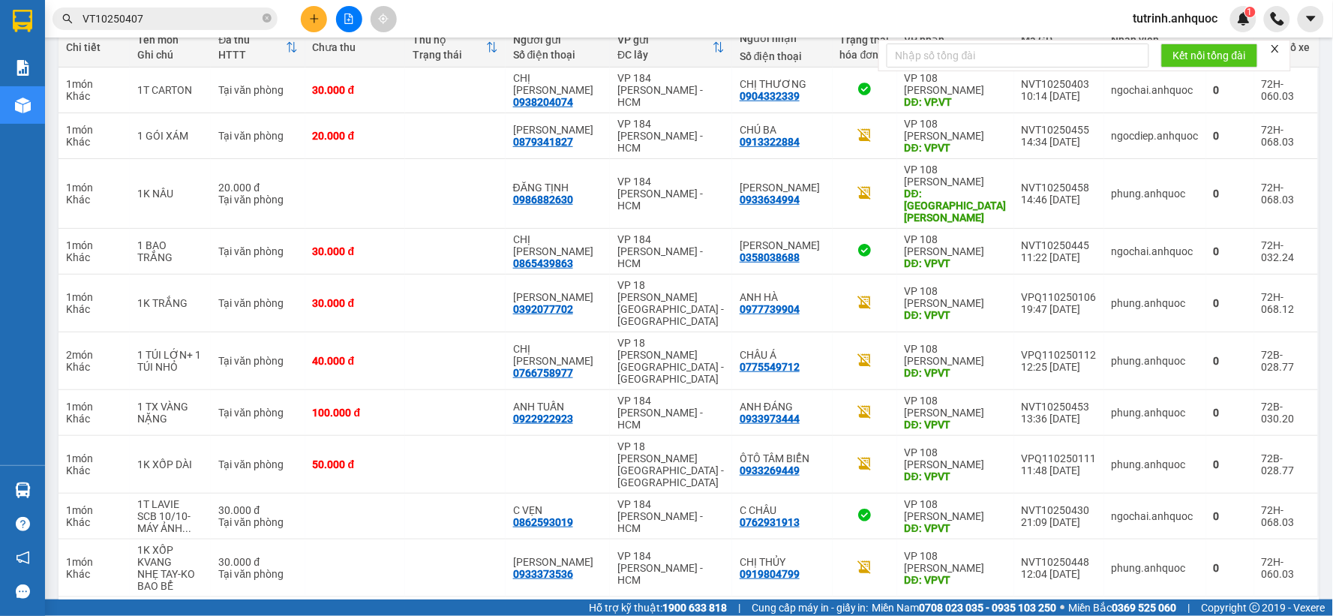
click at [1018, 610] on button "2" at bounding box center [1024, 621] width 22 height 22
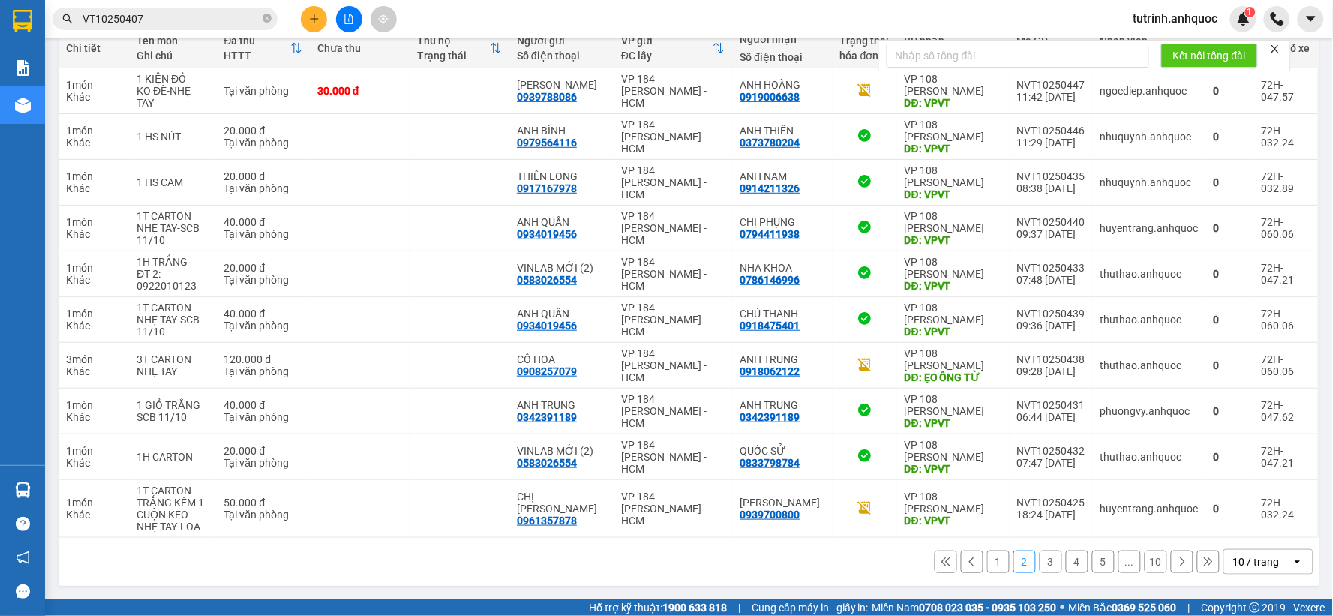
click at [987, 568] on button "1" at bounding box center [998, 561] width 22 height 22
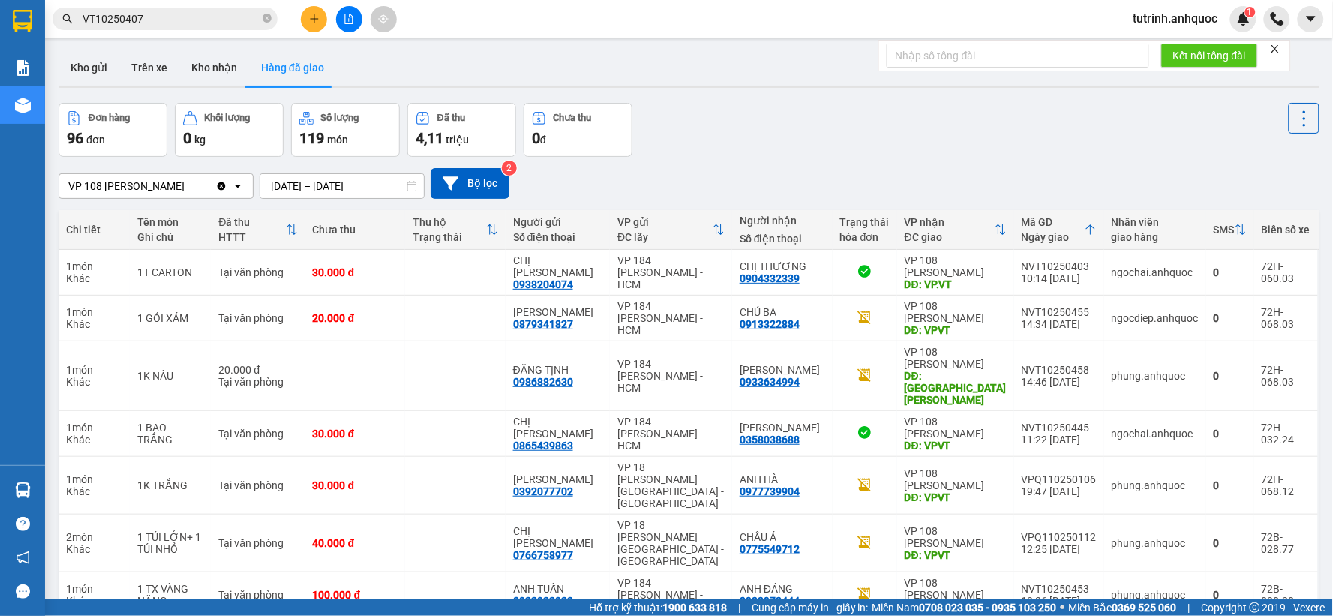
scroll to position [0, 0]
click at [217, 72] on button "Kho nhận" at bounding box center [214, 69] width 70 height 36
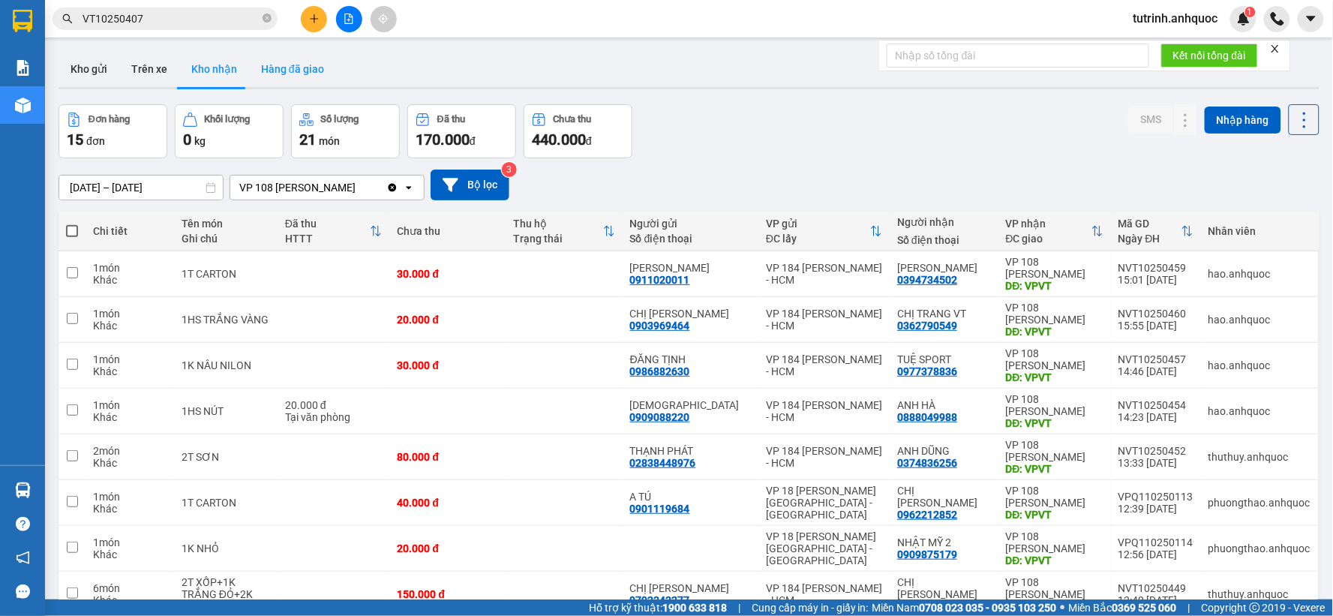
click at [274, 58] on button "Hàng đã giao" at bounding box center [292, 69] width 87 height 36
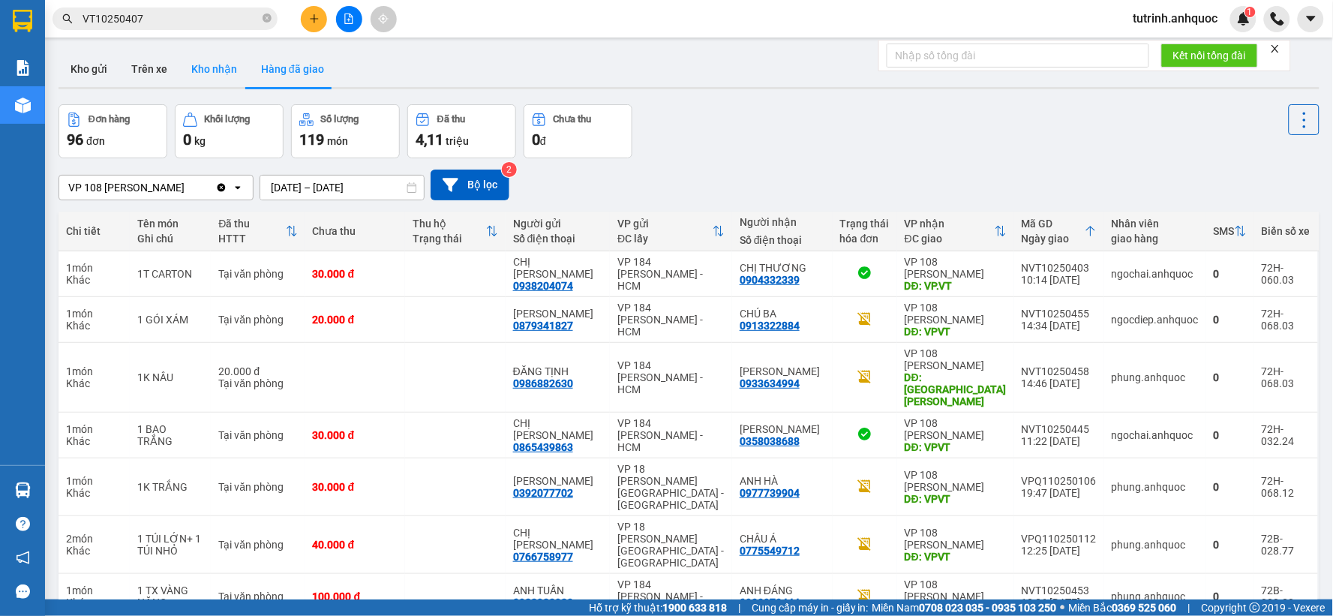
click at [197, 70] on button "Kho nhận" at bounding box center [214, 69] width 70 height 36
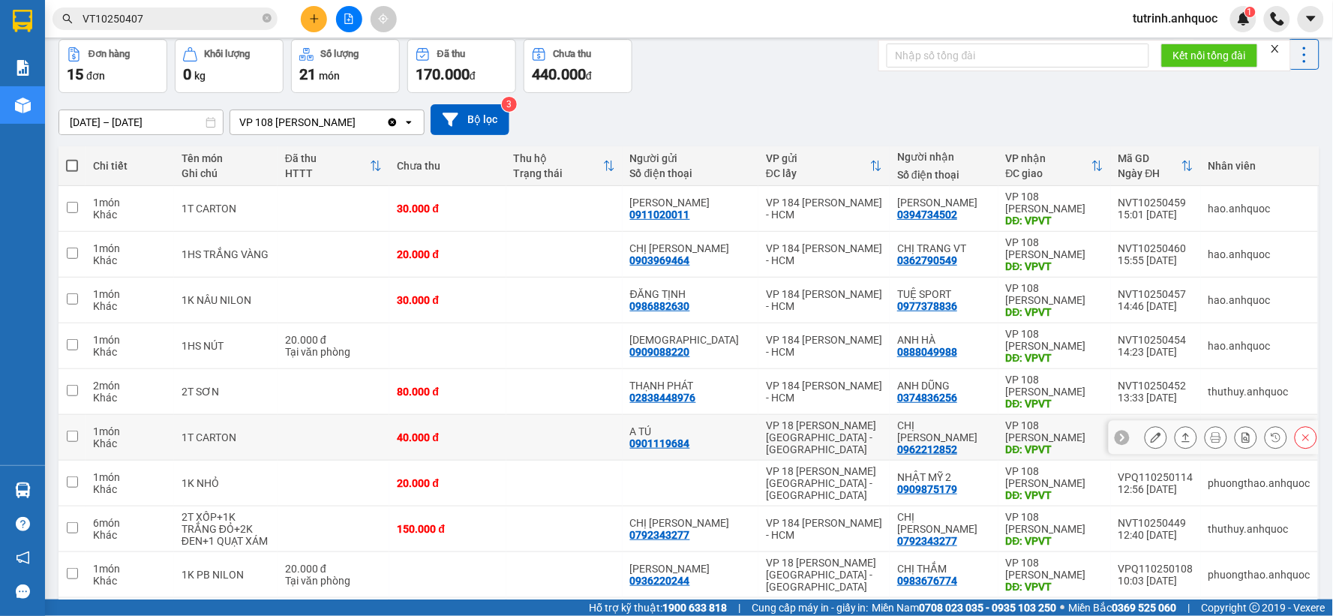
scroll to position [166, 0]
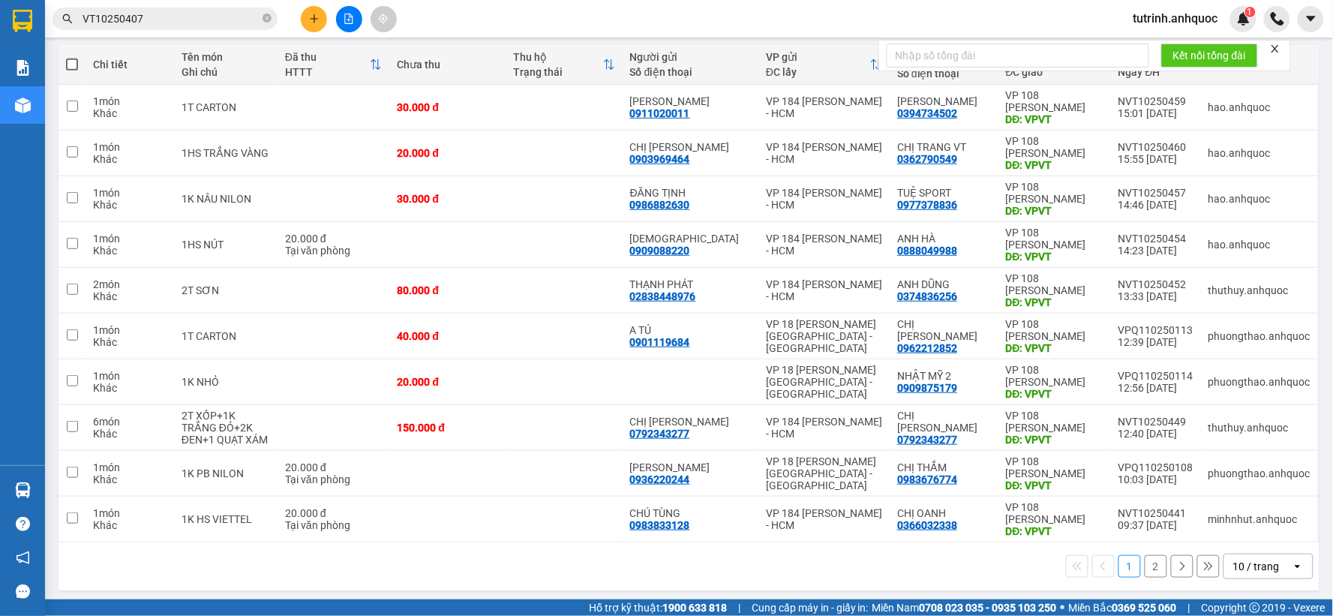
click at [1145, 564] on button "2" at bounding box center [1155, 566] width 22 height 22
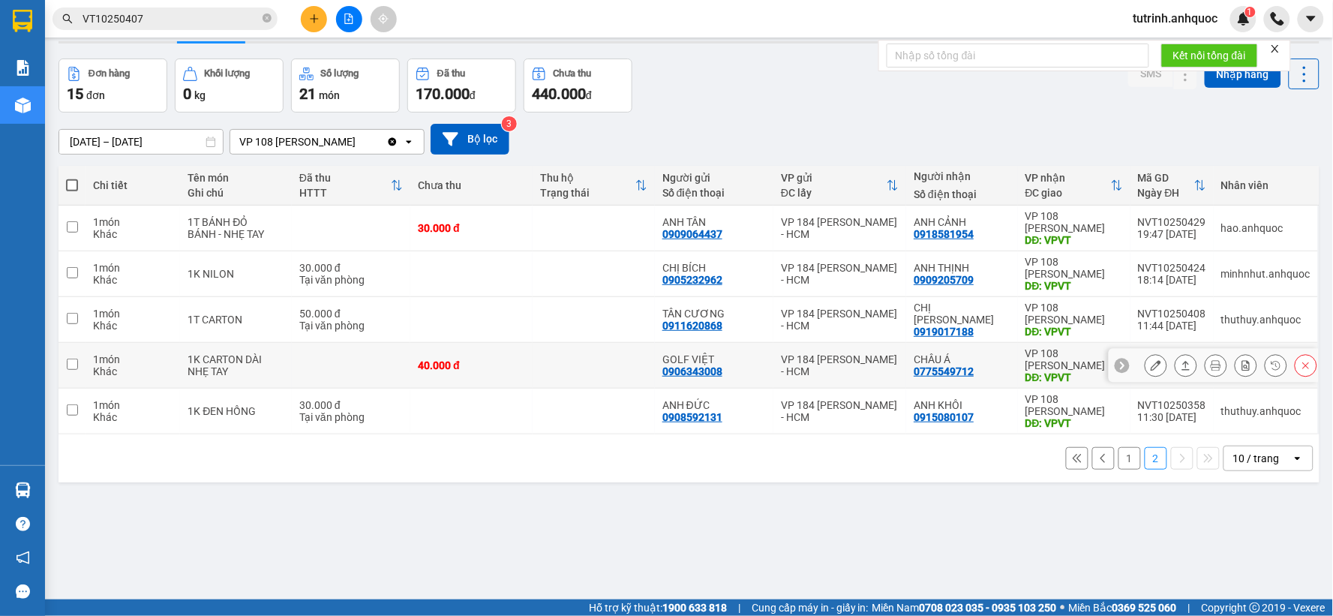
scroll to position [69, 0]
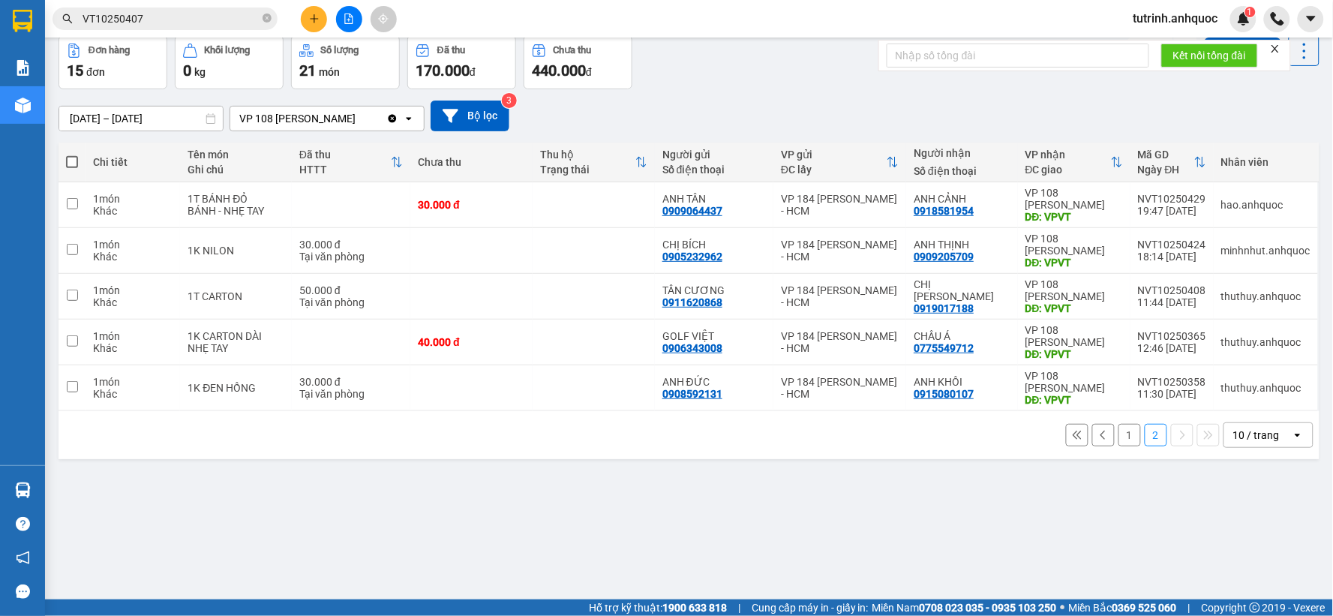
click at [1119, 438] on button "1" at bounding box center [1129, 435] width 22 height 22
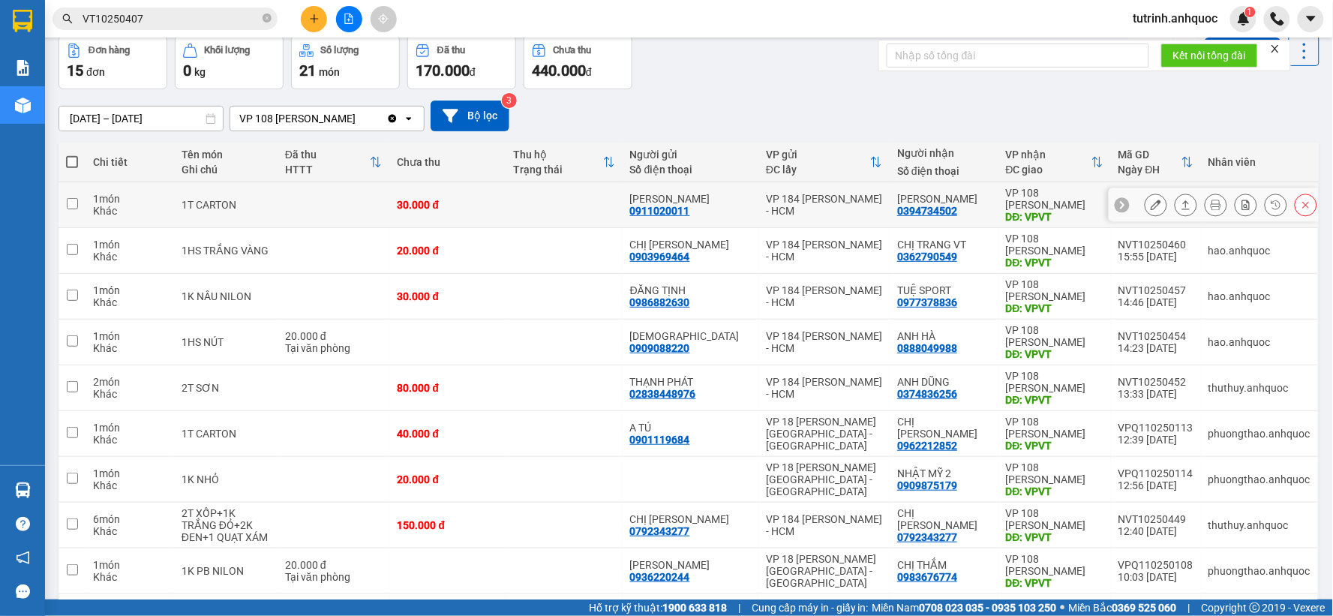
click at [71, 207] on input "checkbox" at bounding box center [72, 203] width 11 height 11
checkbox input "true"
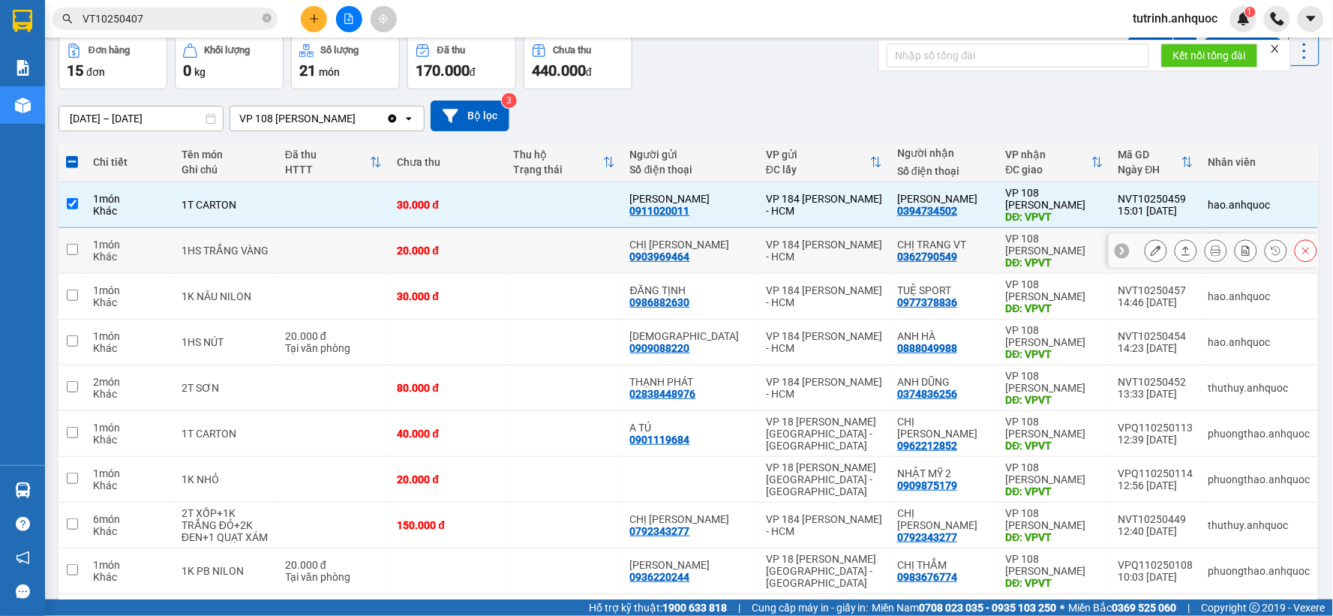
click at [71, 251] on input "checkbox" at bounding box center [72, 249] width 11 height 11
checkbox input "true"
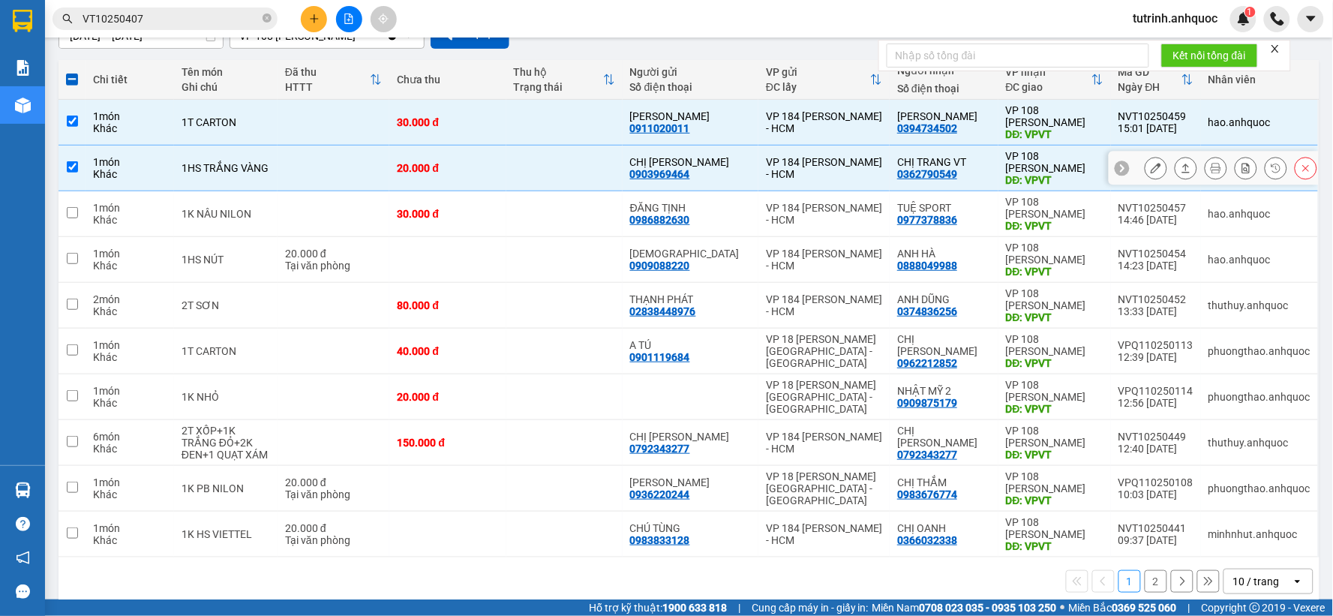
scroll to position [152, 0]
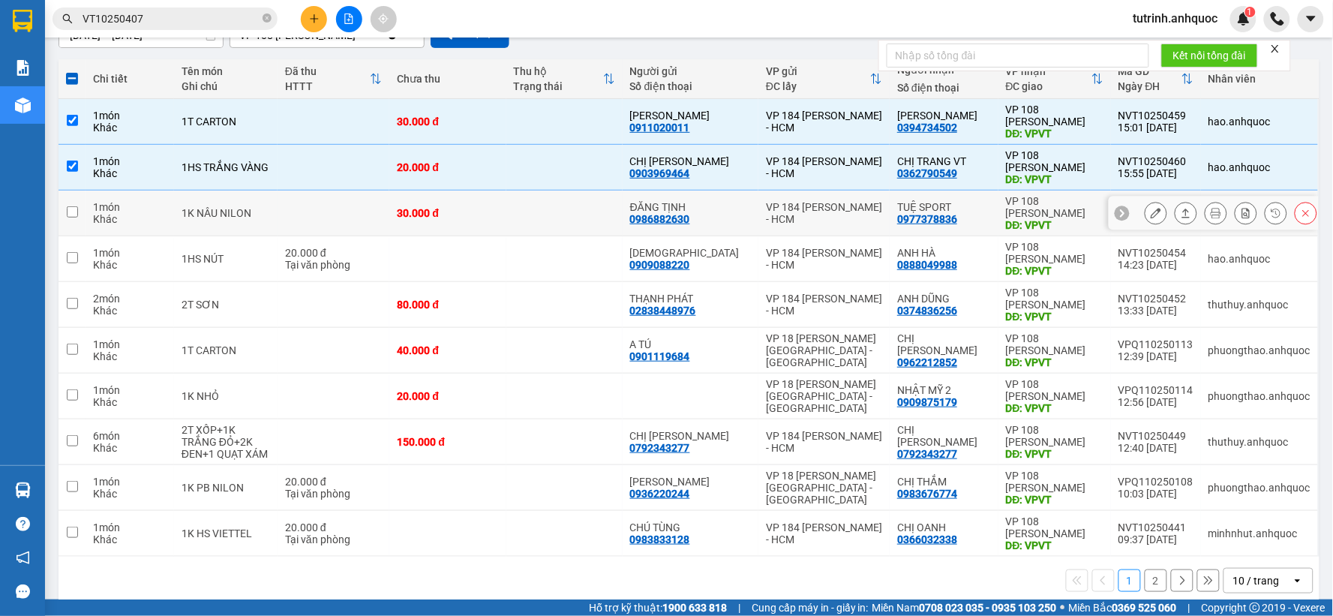
click at [70, 211] on input "checkbox" at bounding box center [72, 211] width 11 height 11
checkbox input "true"
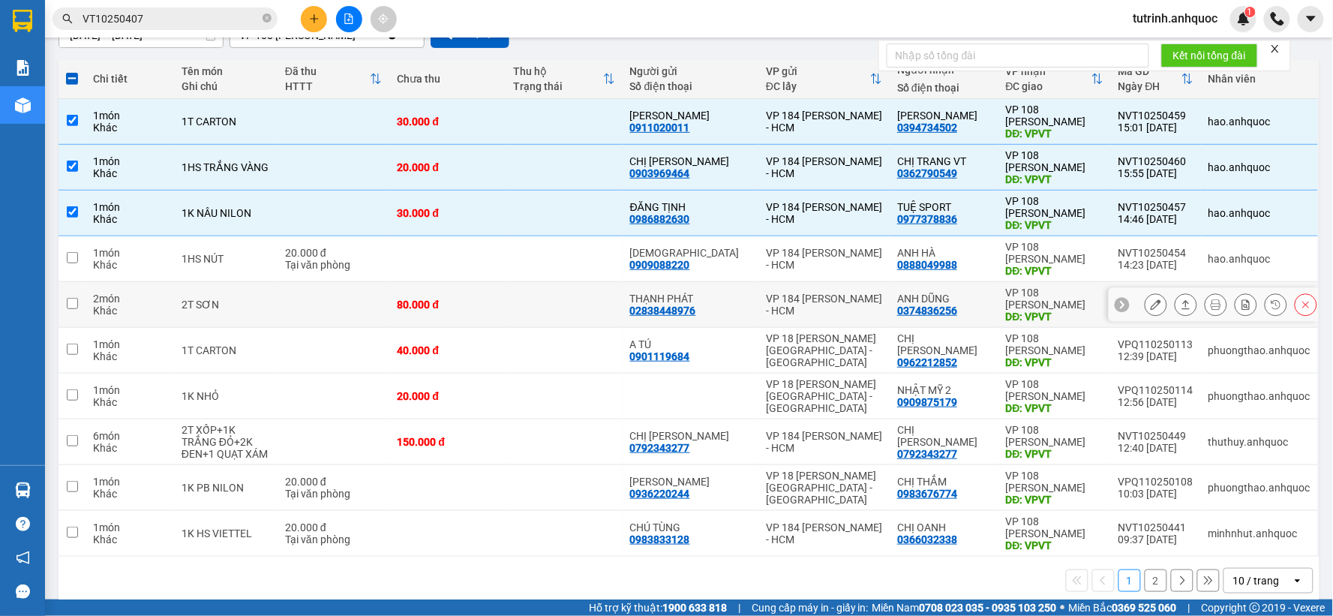
scroll to position [172, 0]
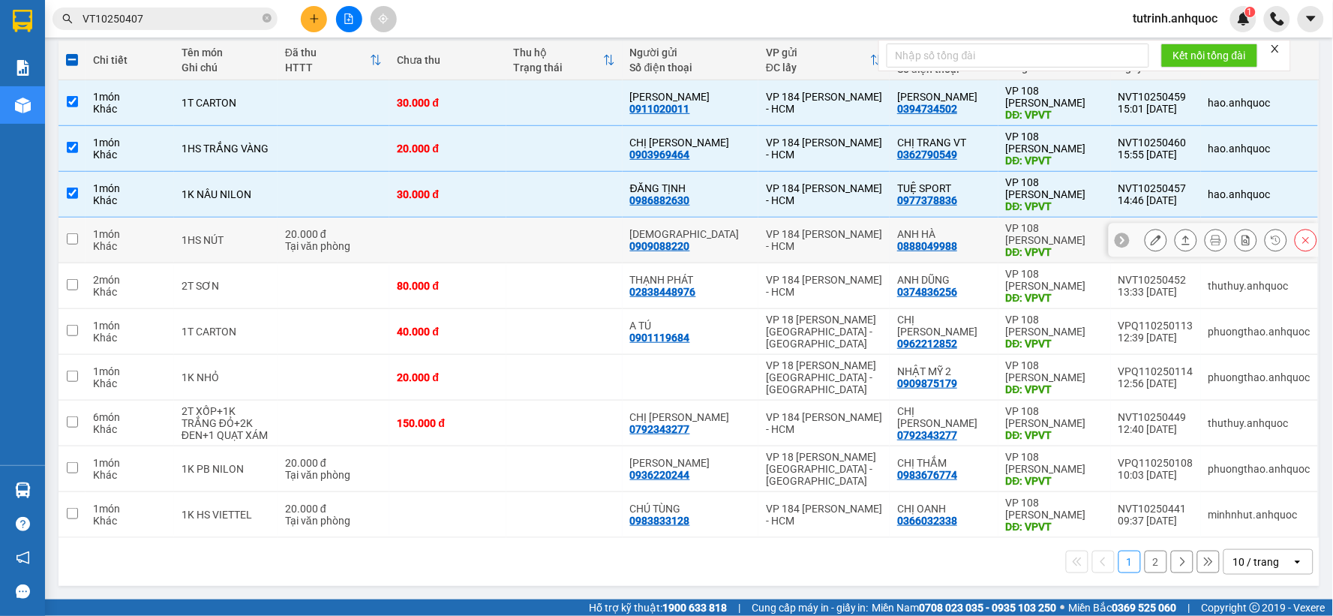
click at [76, 242] on input "checkbox" at bounding box center [72, 238] width 11 height 11
checkbox input "true"
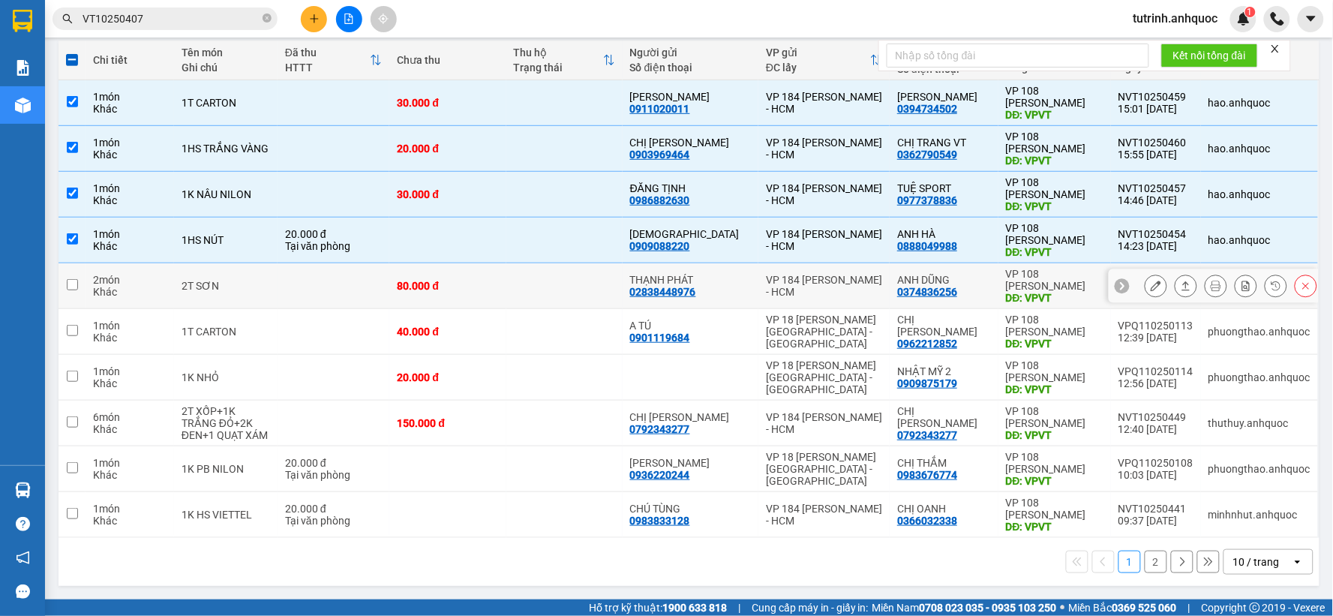
click at [75, 280] on input "checkbox" at bounding box center [72, 284] width 11 height 11
checkbox input "true"
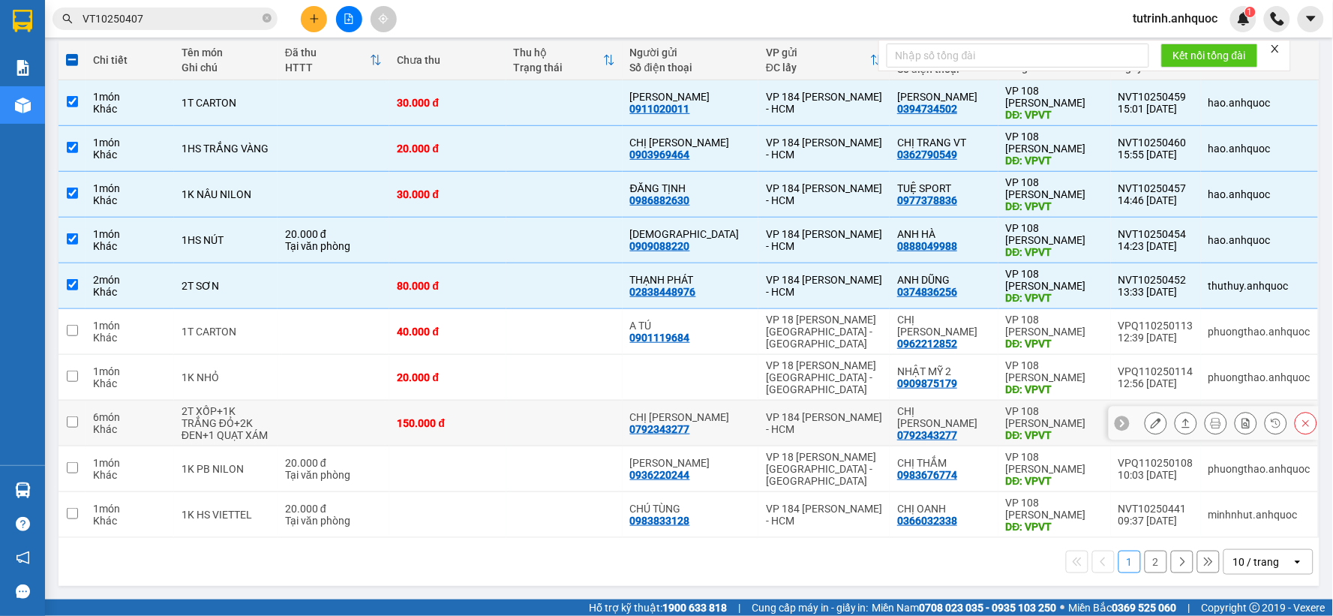
click at [70, 420] on input "checkbox" at bounding box center [72, 421] width 11 height 11
checkbox input "true"
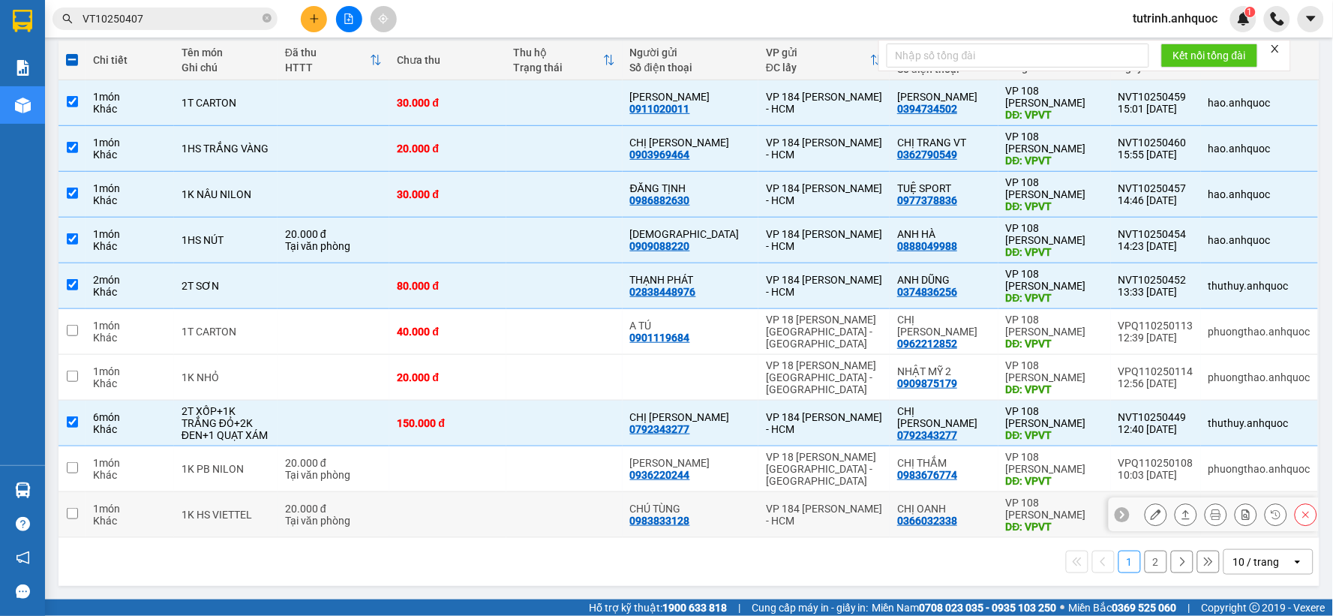
click at [77, 508] on input "checkbox" at bounding box center [72, 513] width 11 height 11
checkbox input "true"
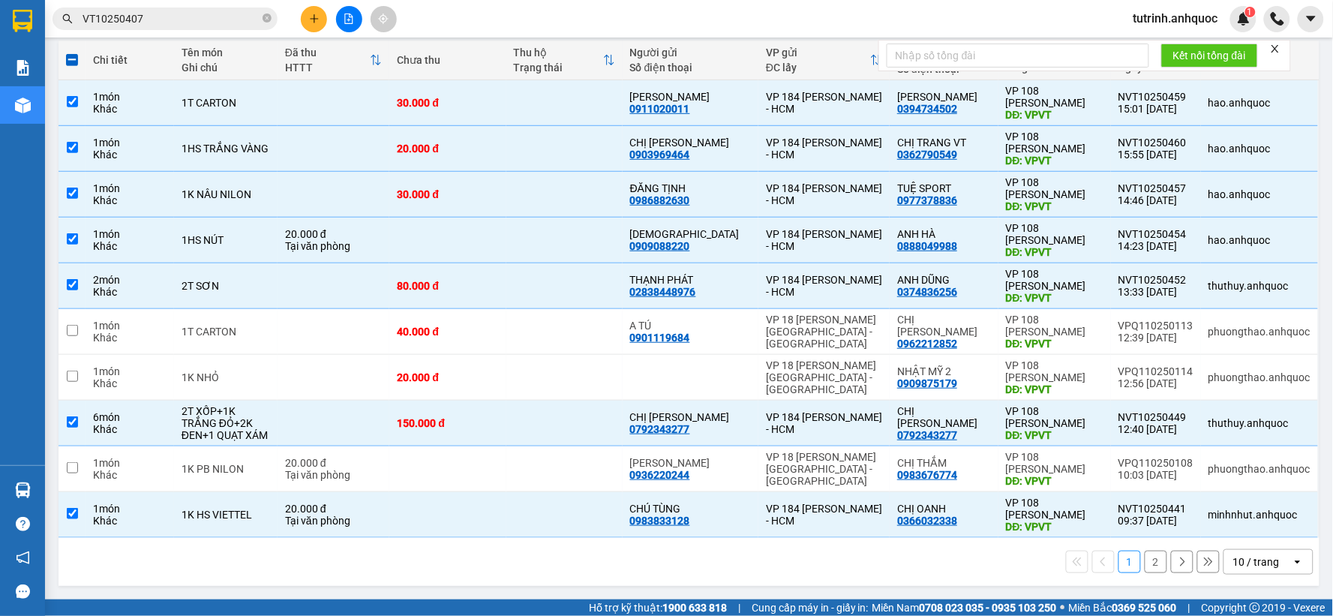
click at [1148, 561] on button "2" at bounding box center [1155, 561] width 22 height 22
checkbox input "false"
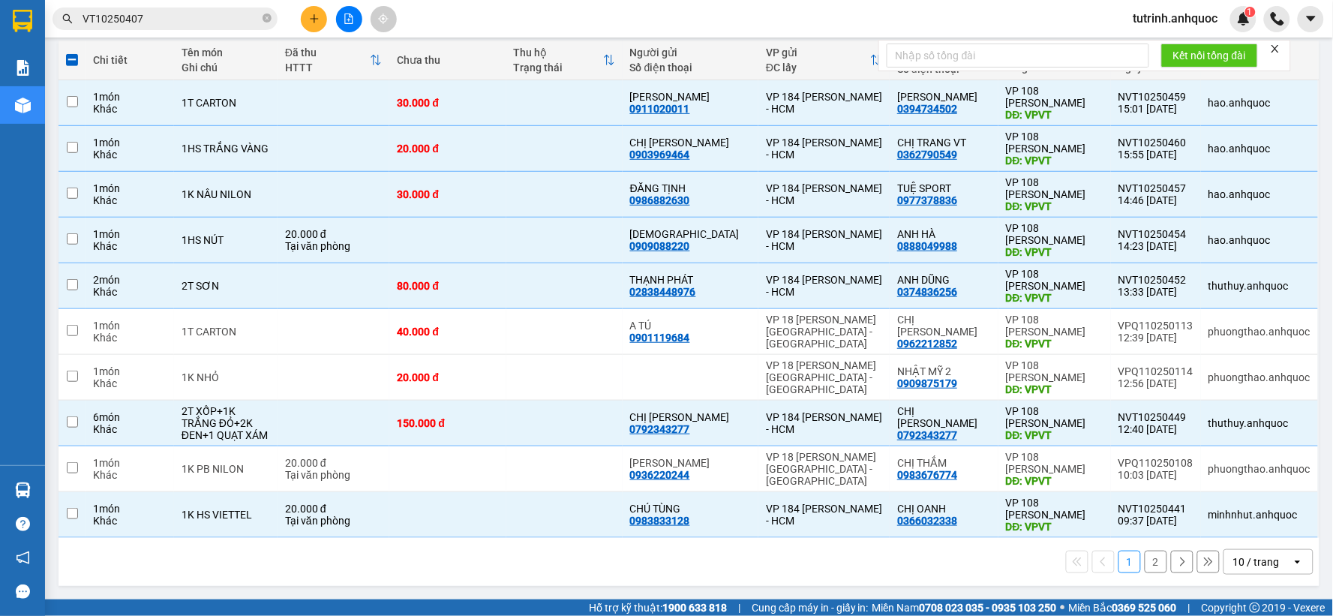
checkbox input "false"
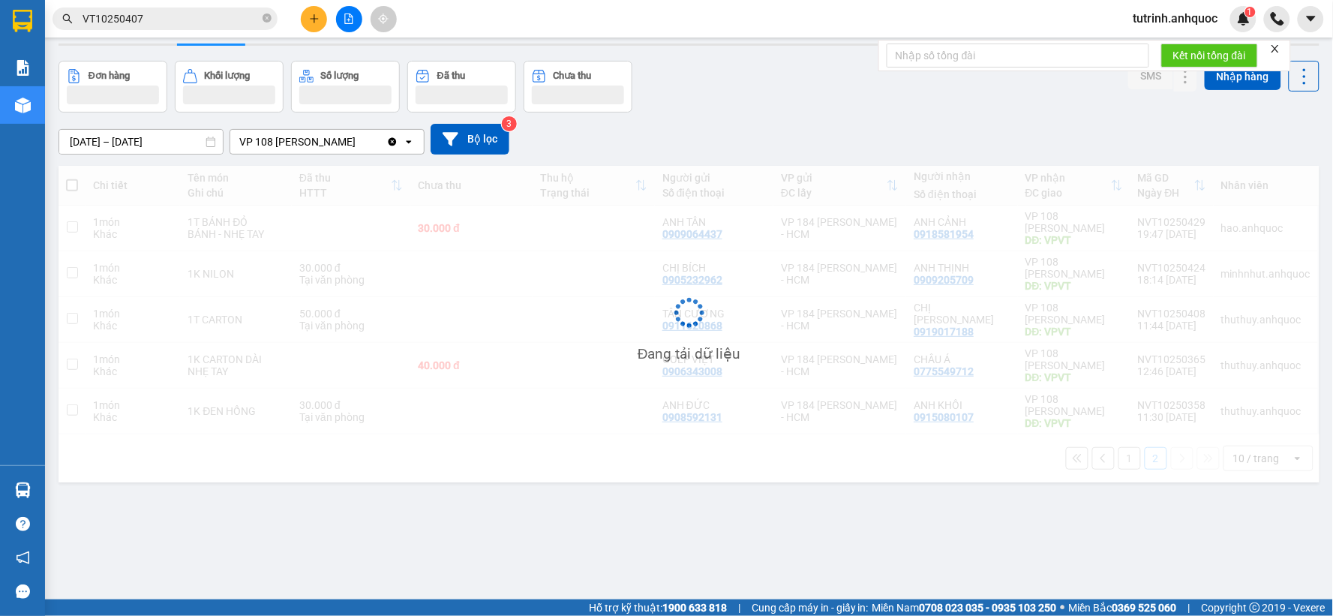
scroll to position [0, 0]
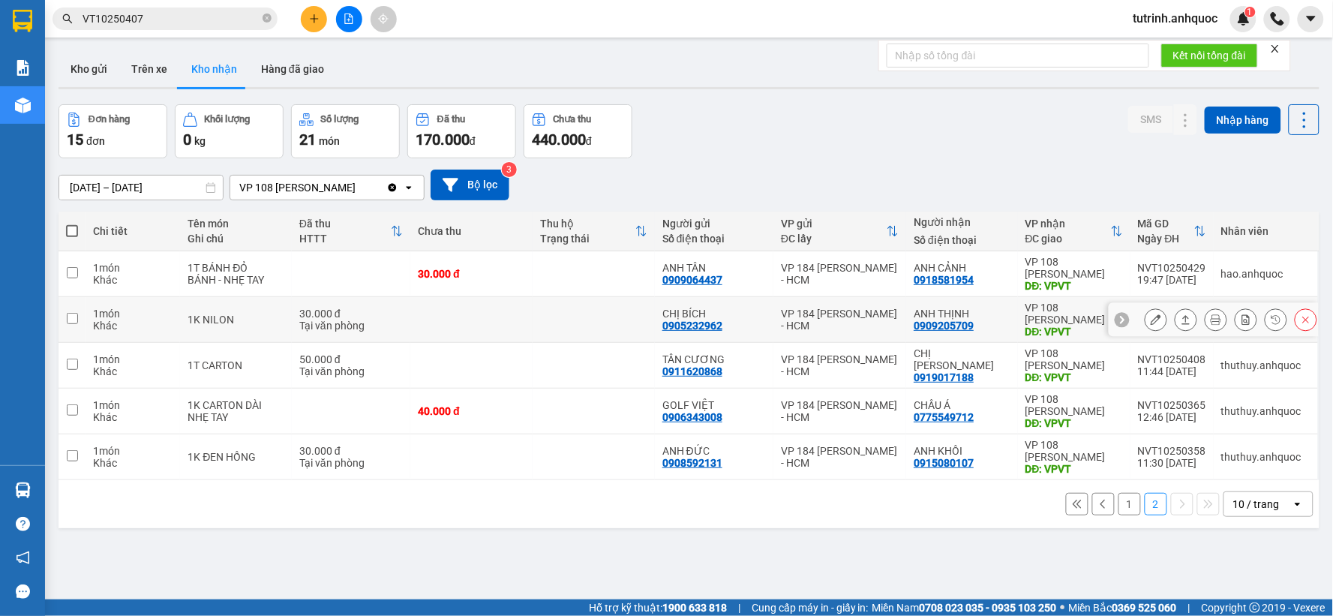
click at [70, 318] on input "checkbox" at bounding box center [72, 318] width 11 height 11
checkbox input "true"
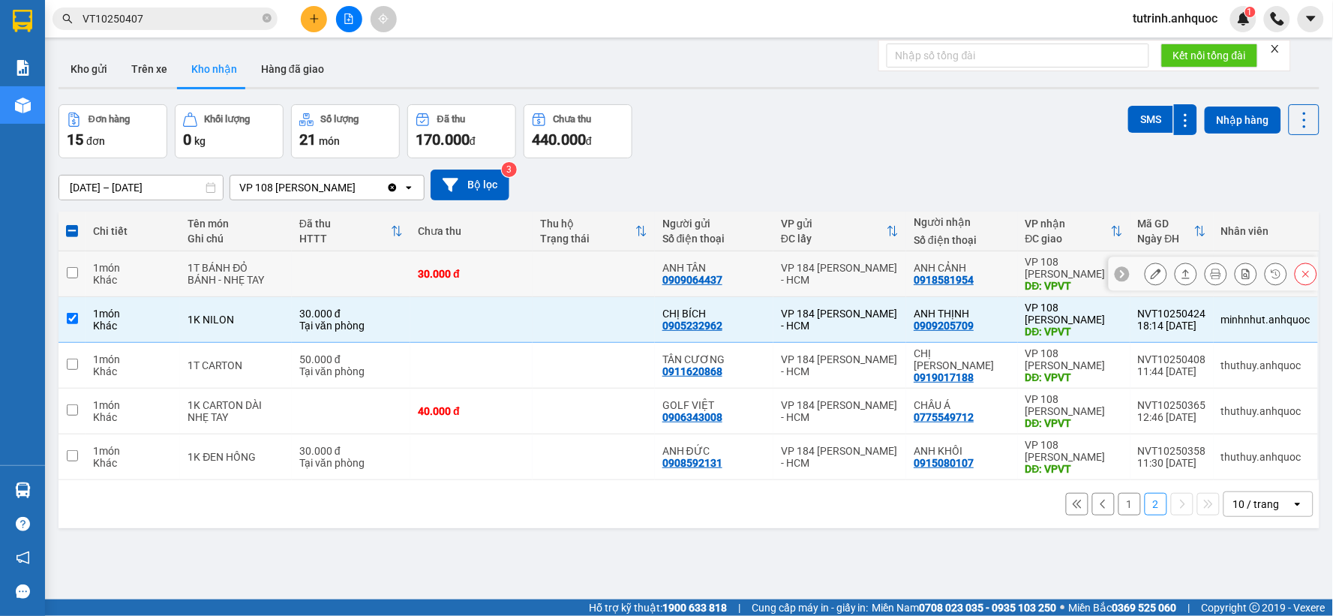
click at [73, 270] on input "checkbox" at bounding box center [72, 272] width 11 height 11
checkbox input "true"
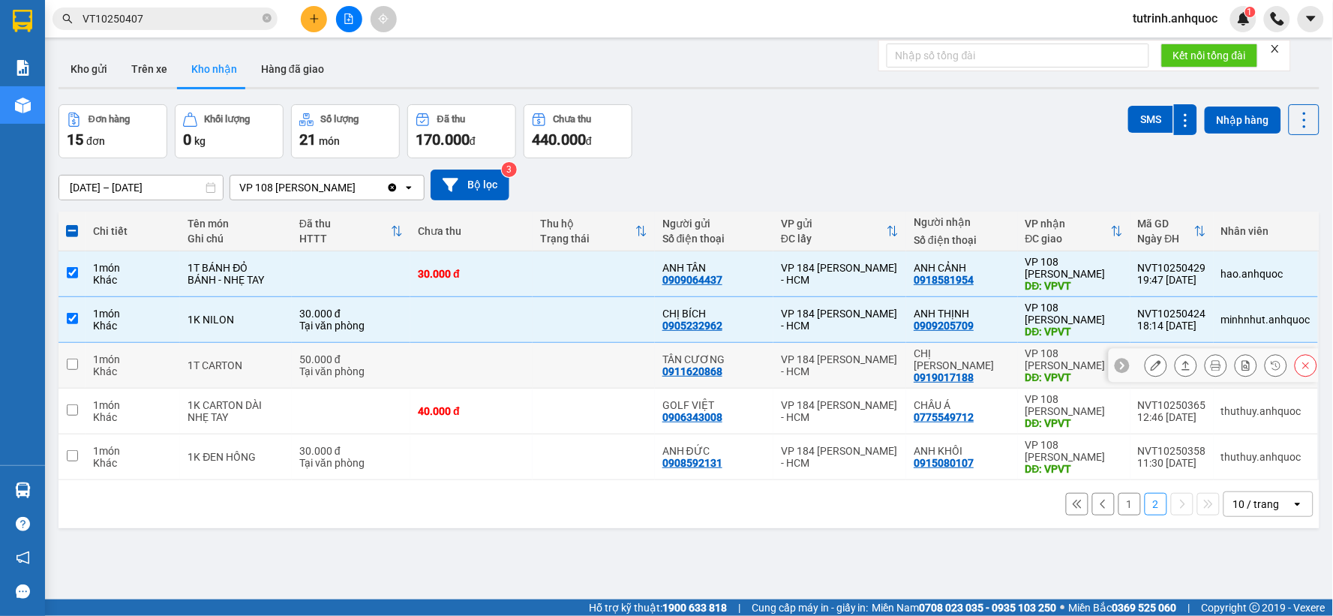
click at [70, 365] on input "checkbox" at bounding box center [72, 363] width 11 height 11
checkbox input "true"
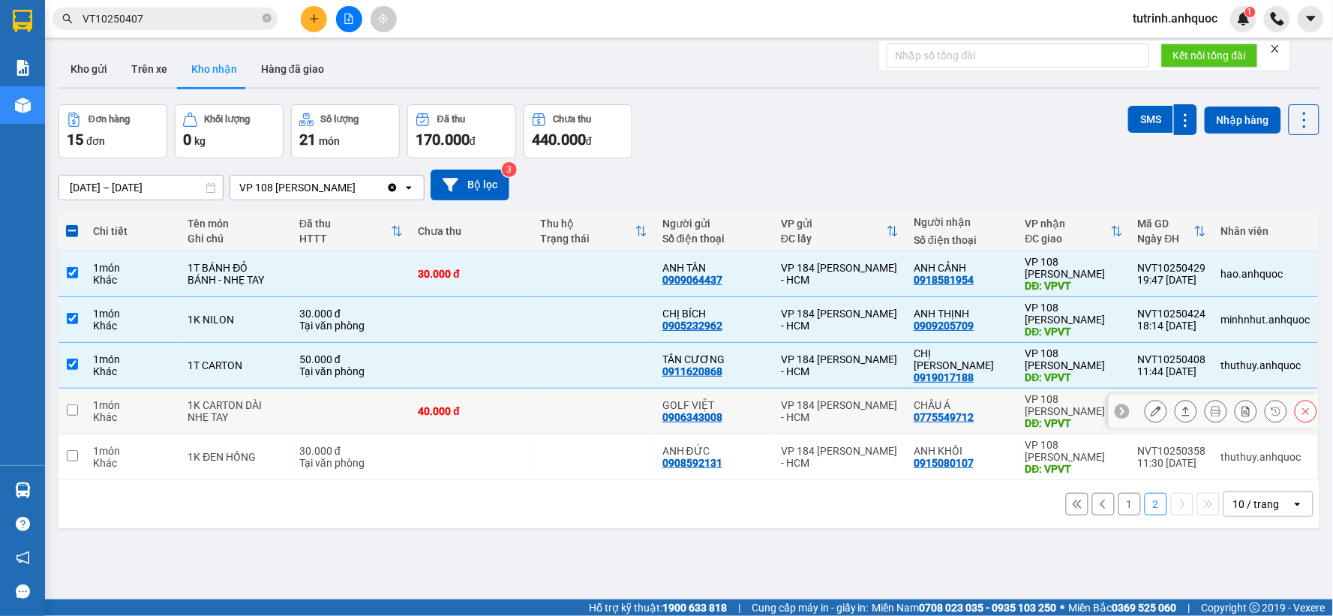
click at [71, 415] on input "checkbox" at bounding box center [72, 409] width 11 height 11
checkbox input "true"
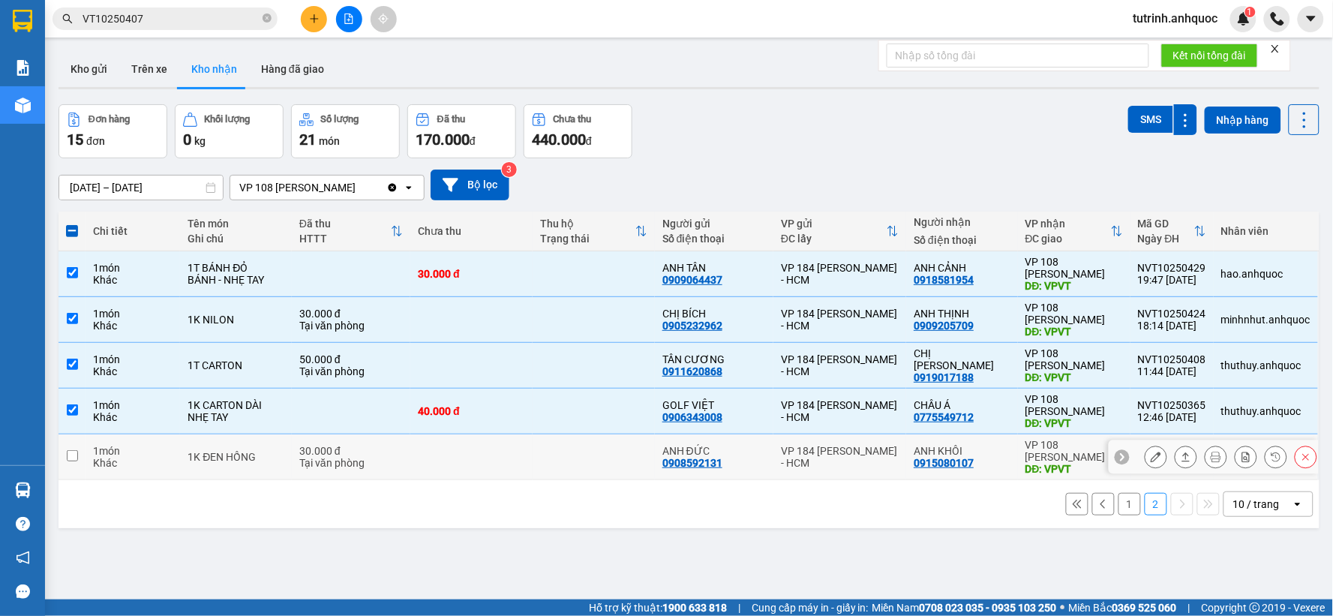
click at [73, 457] on input "checkbox" at bounding box center [72, 455] width 11 height 11
checkbox input "true"
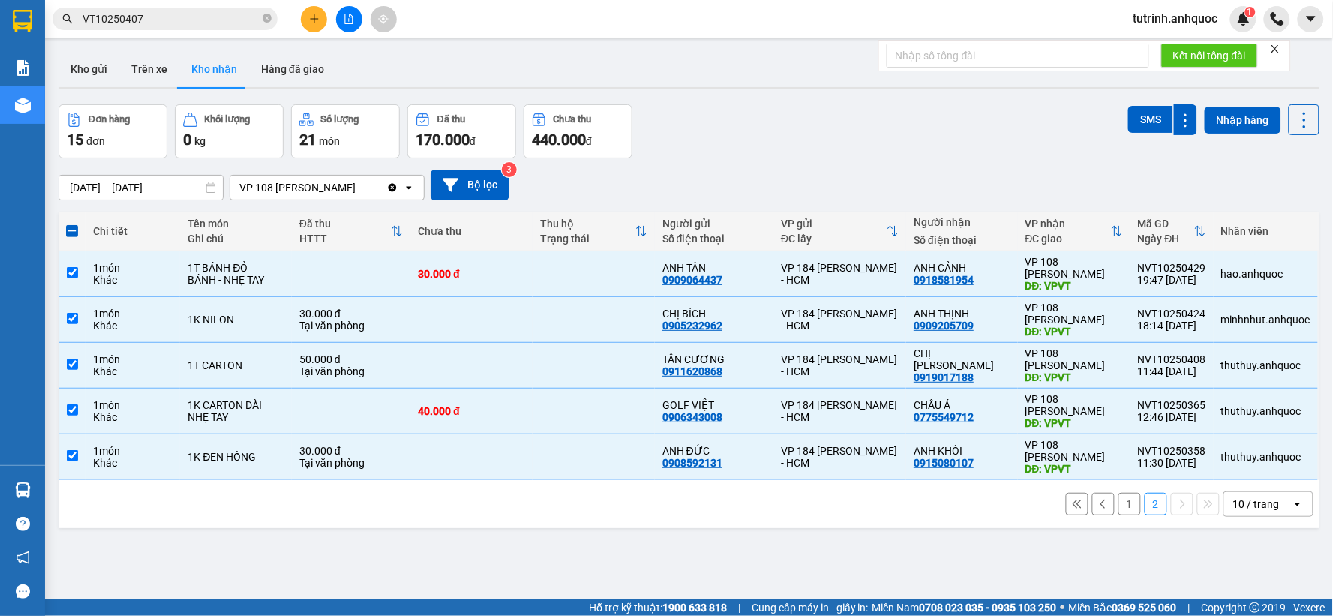
click at [1118, 502] on button "1" at bounding box center [1129, 504] width 22 height 22
checkbox input "false"
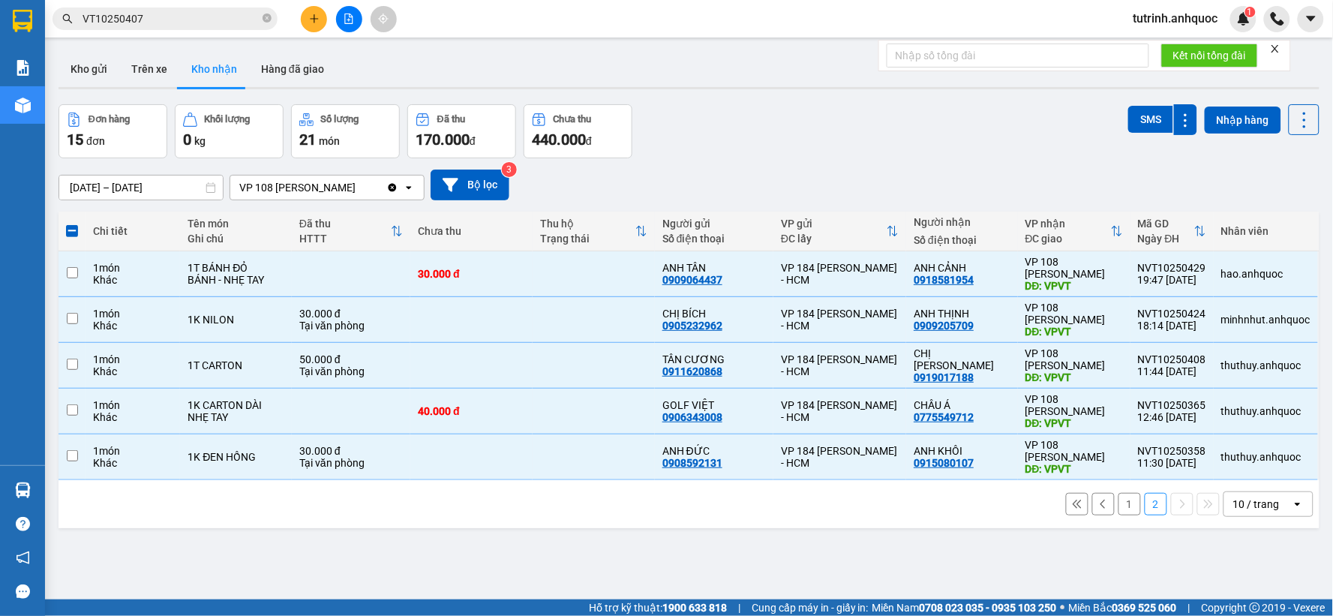
checkbox input "false"
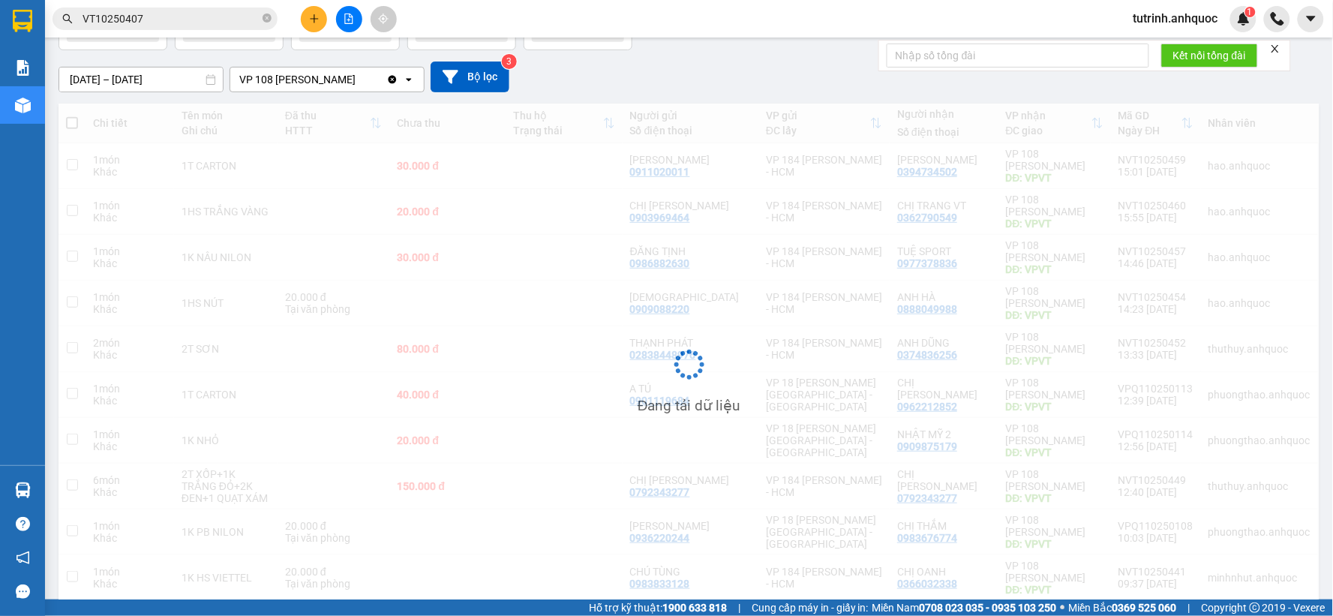
scroll to position [172, 0]
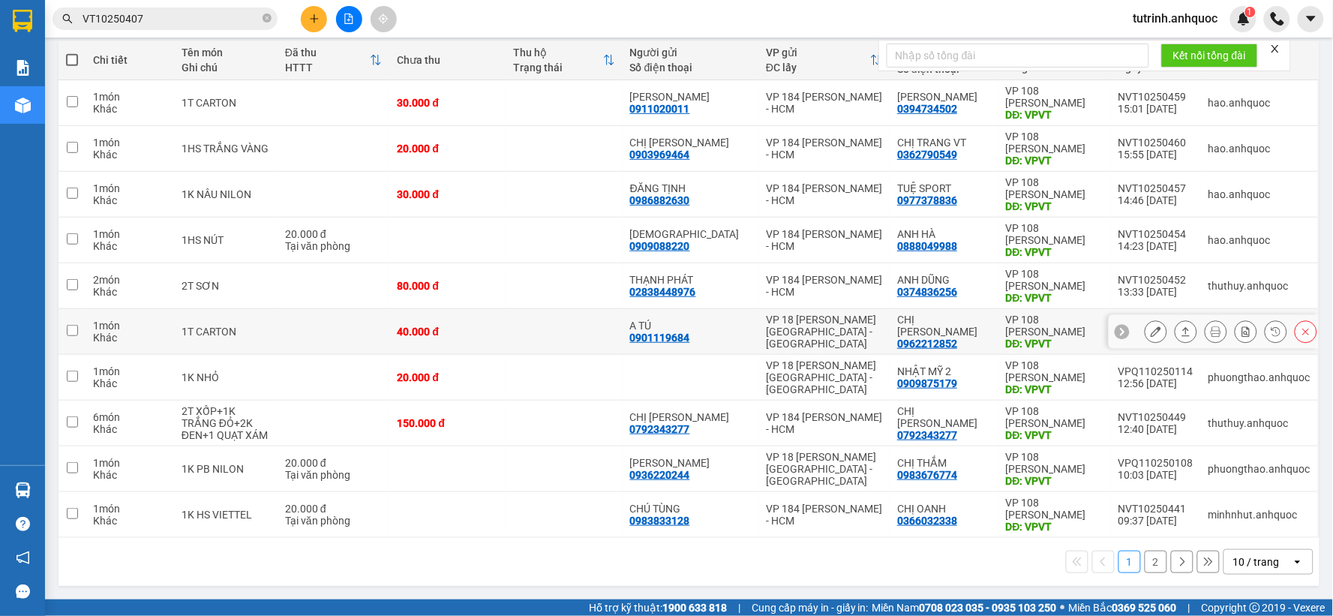
click at [1145, 332] on button at bounding box center [1155, 332] width 21 height 26
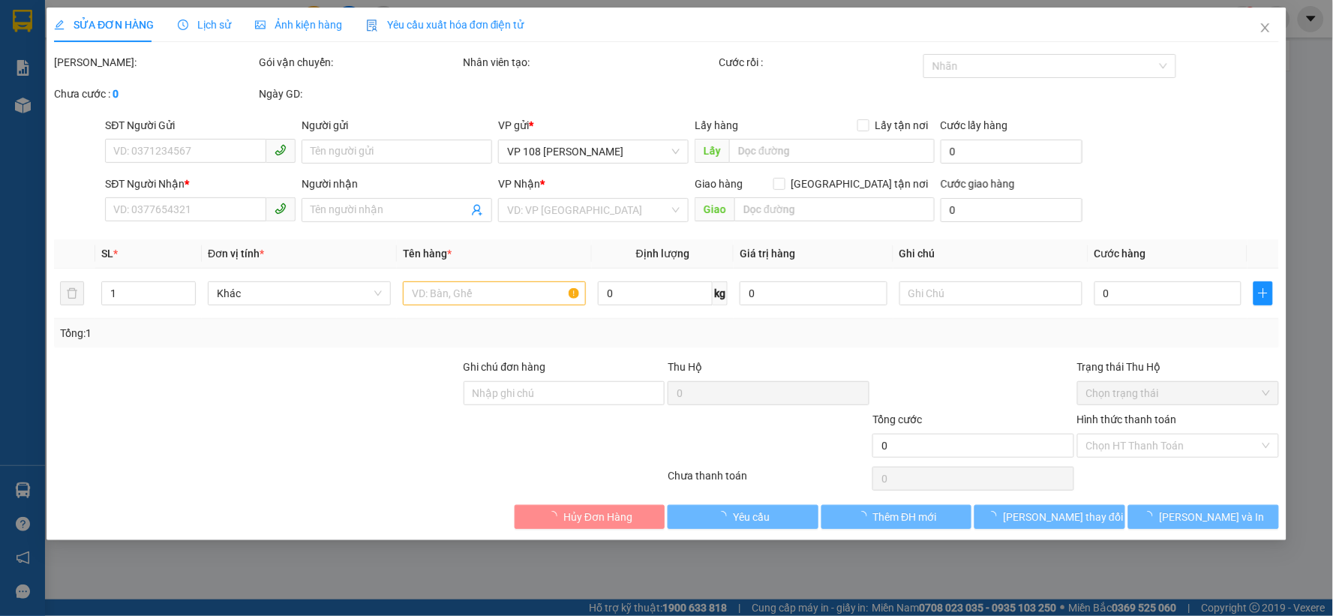
type input "0901119684"
type input "A TÚ"
type input "0962212852"
type input "CHỊ [PERSON_NAME]"
type input "VPVT"
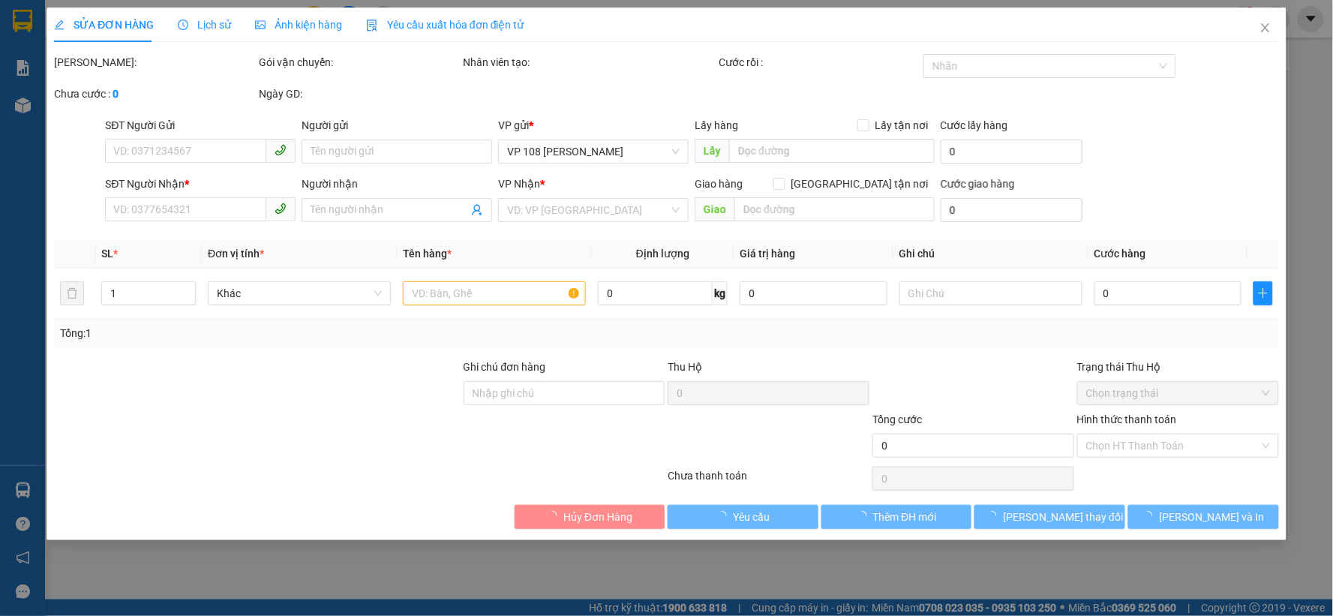
type input "40.000"
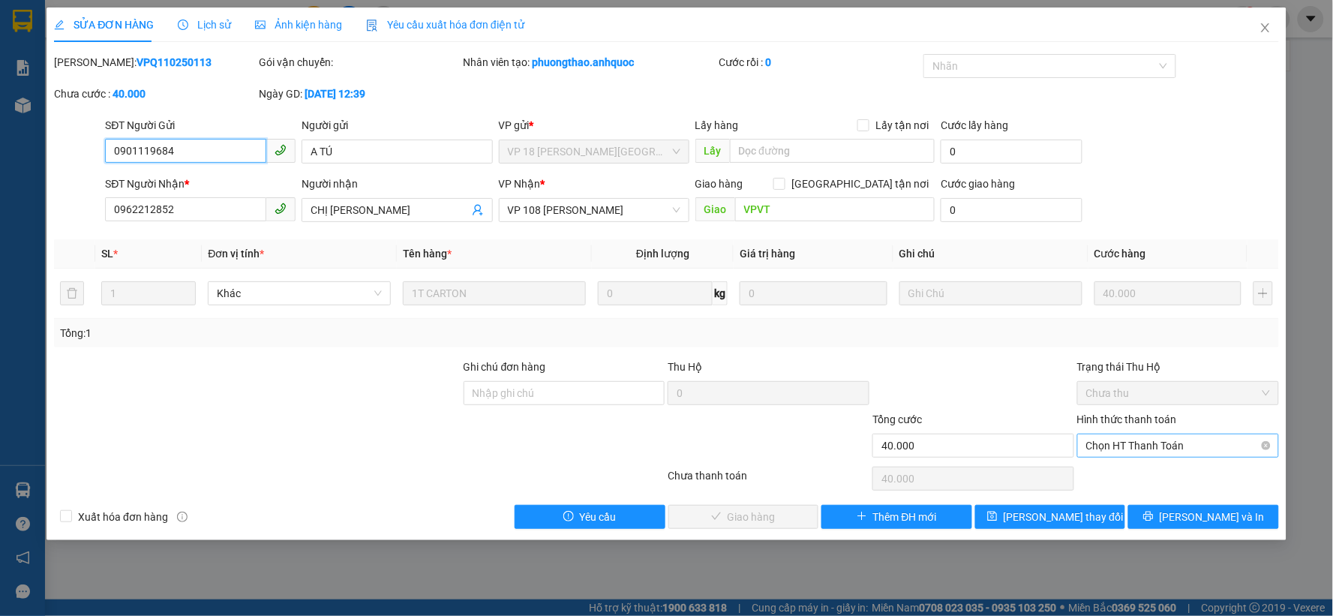
click at [1098, 451] on span "Chọn HT Thanh Toán" at bounding box center [1178, 445] width 184 height 22
click at [1111, 477] on div "Tại văn phòng" at bounding box center [1179, 475] width 184 height 16
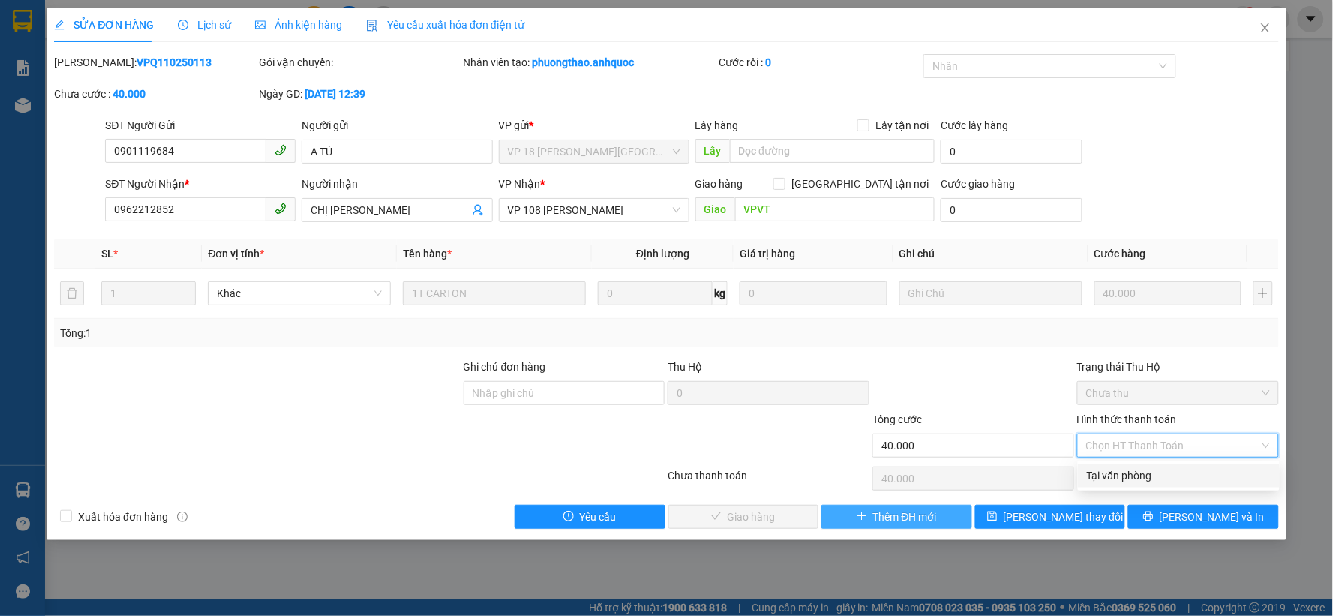
type input "0"
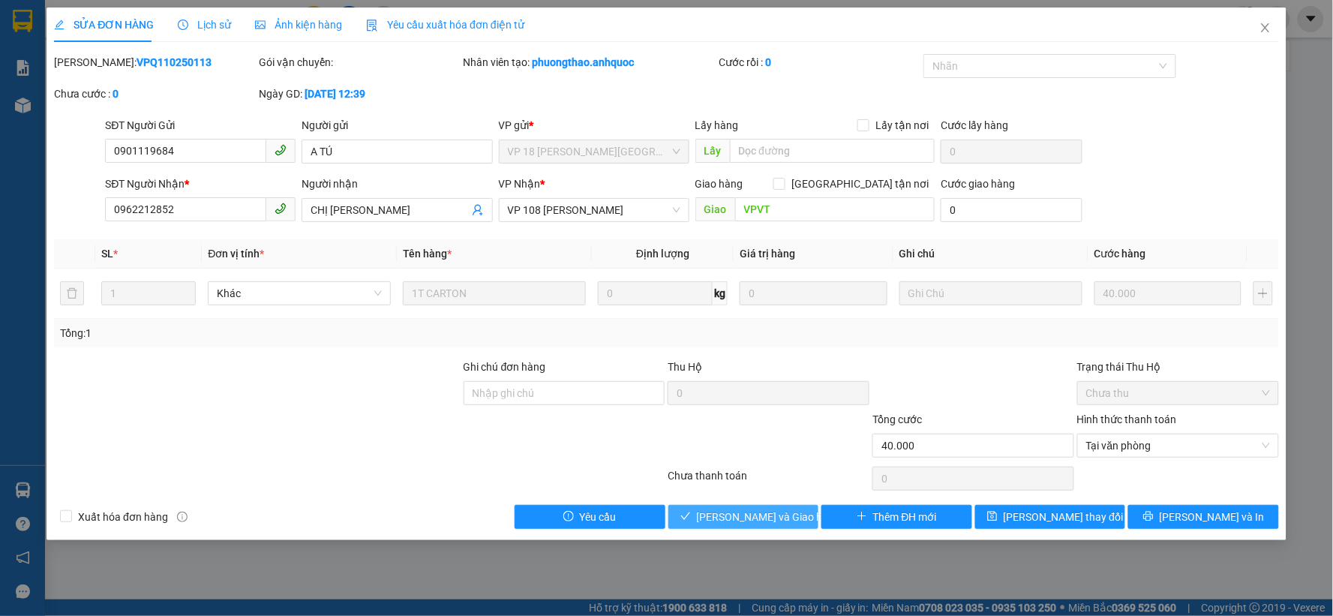
click at [787, 508] on span "[PERSON_NAME] và Giao hàng" at bounding box center [769, 516] width 144 height 16
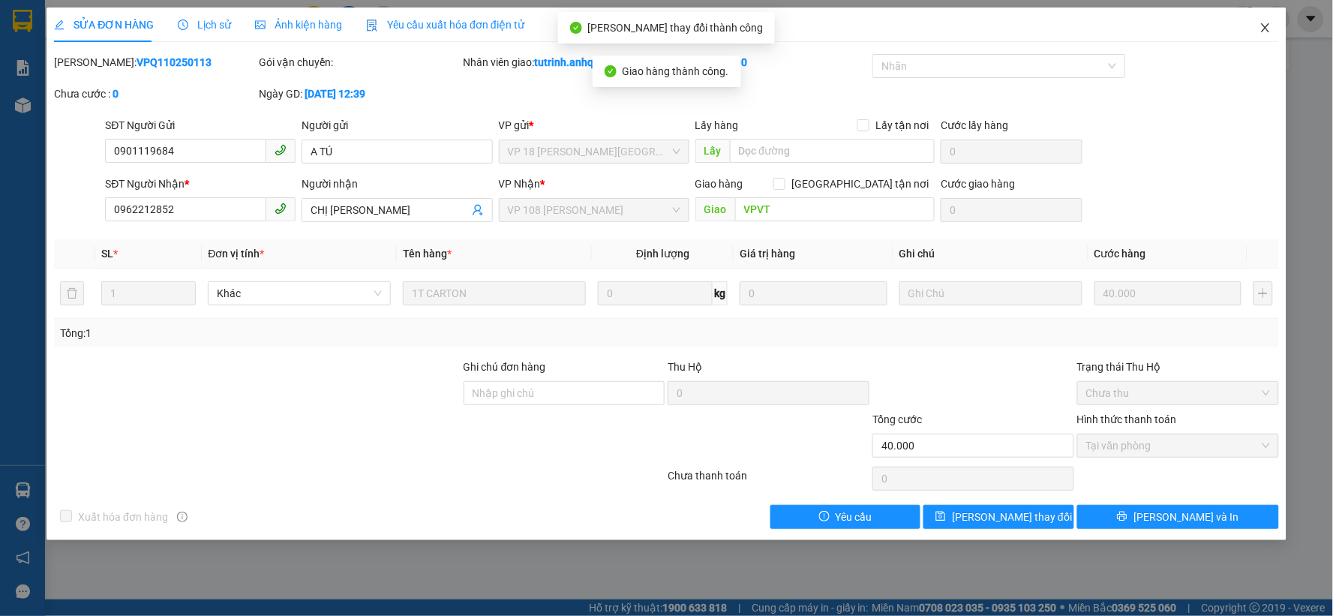
click at [1263, 23] on icon "close" at bounding box center [1265, 28] width 12 height 12
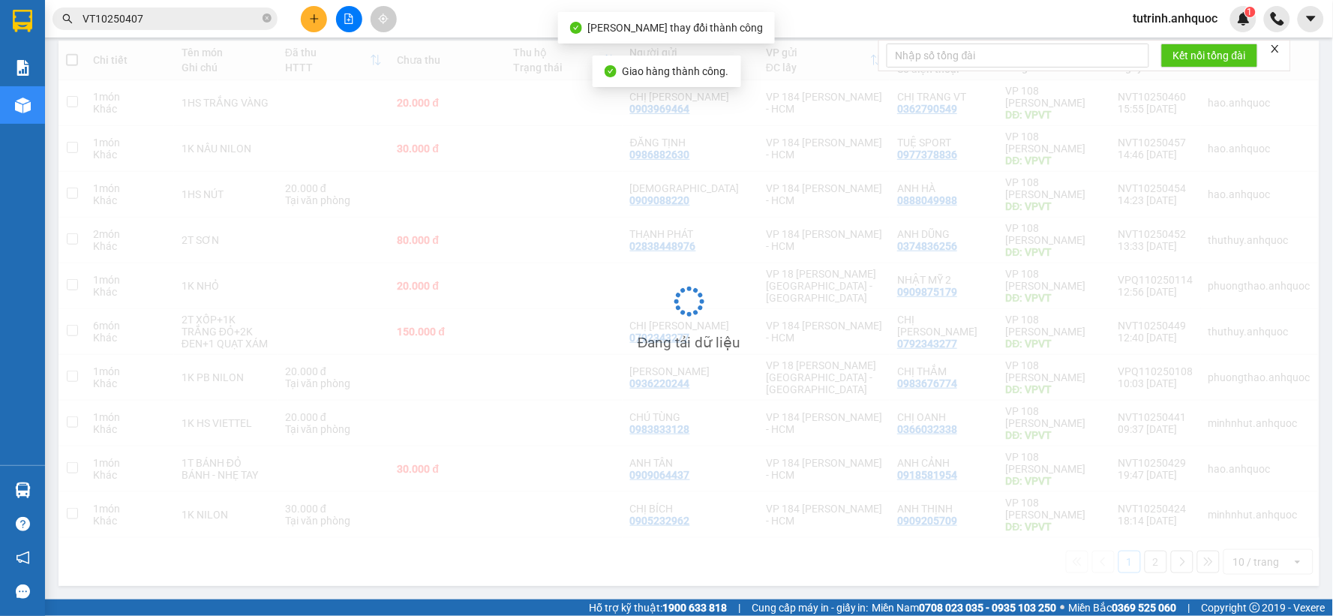
scroll to position [172, 0]
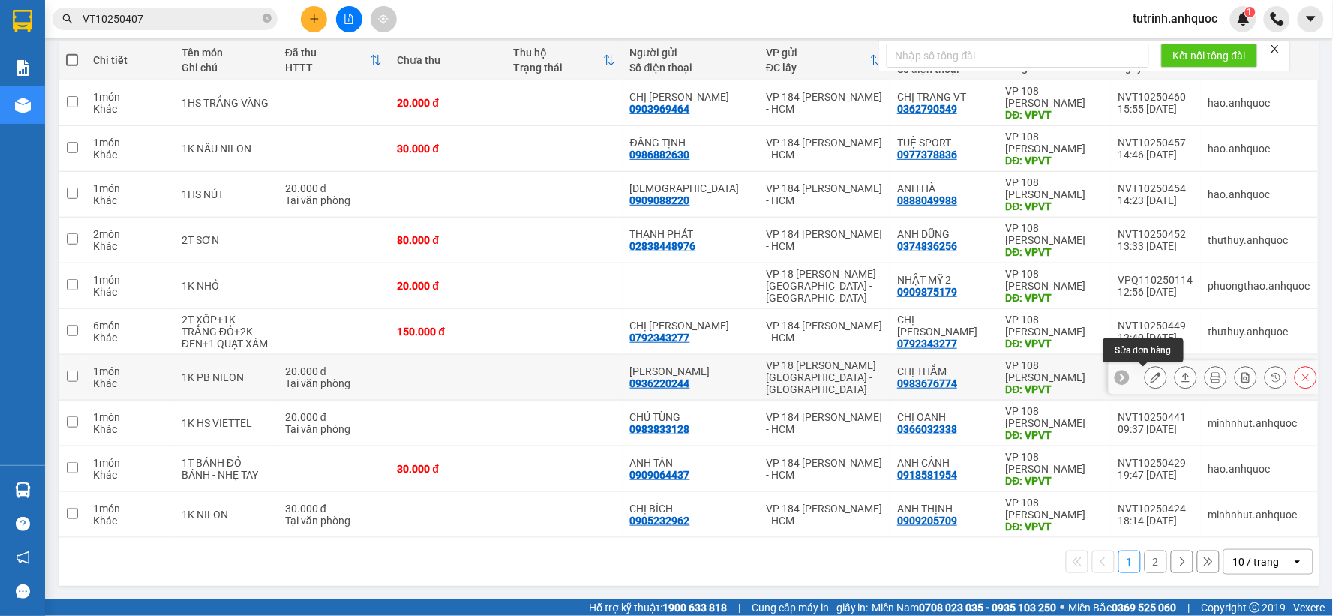
click at [1131, 377] on div at bounding box center [1213, 378] width 210 height 34
click at [1147, 368] on button at bounding box center [1155, 377] width 21 height 26
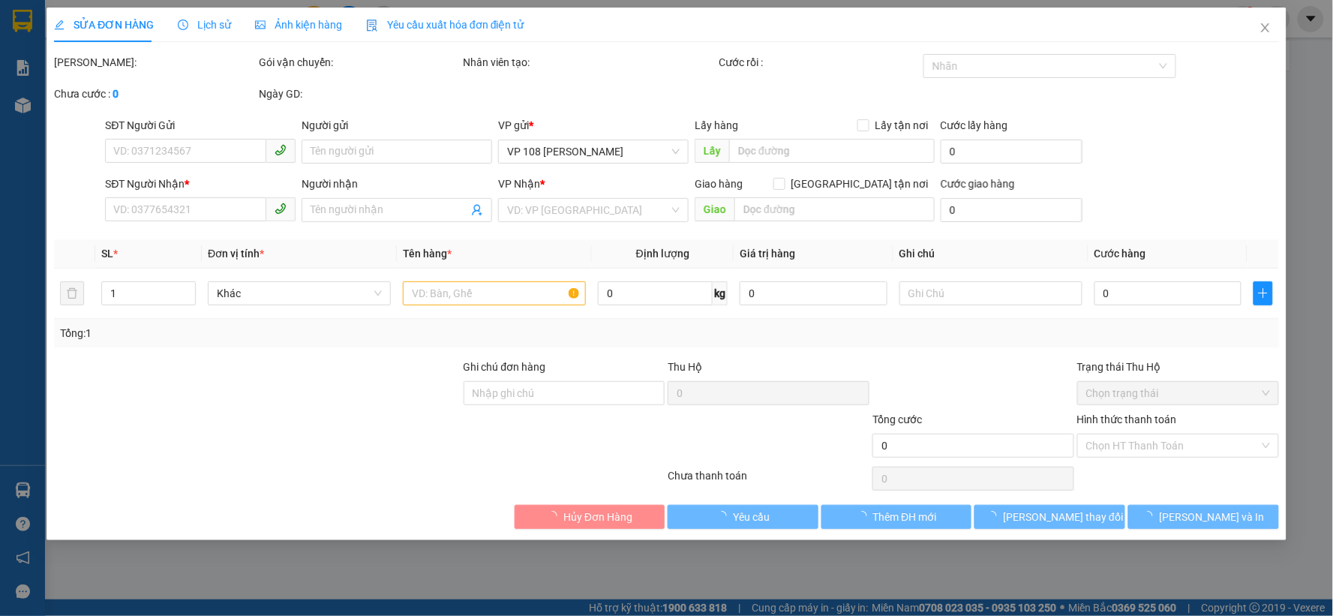
type input "0936220244"
type input "[PERSON_NAME]"
type input "0983676774"
type input "CHỊ THẮM"
type input "VPVT"
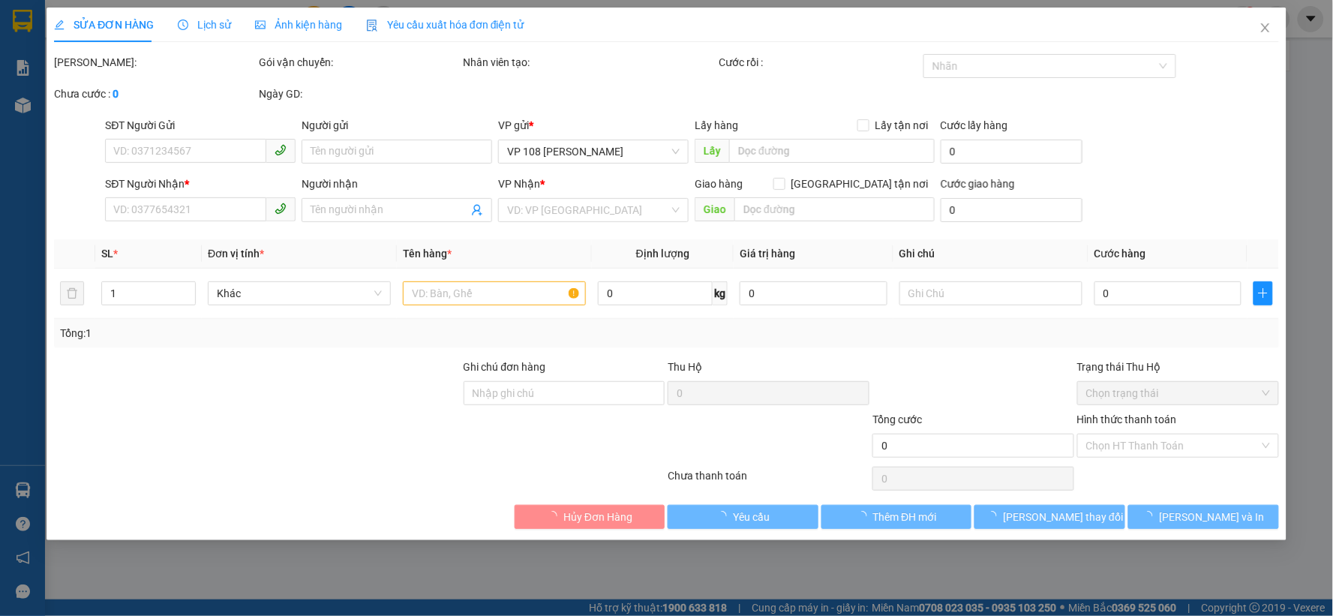
type input "SCB 11/10 VPQ1 THẢO"
type input "20.000"
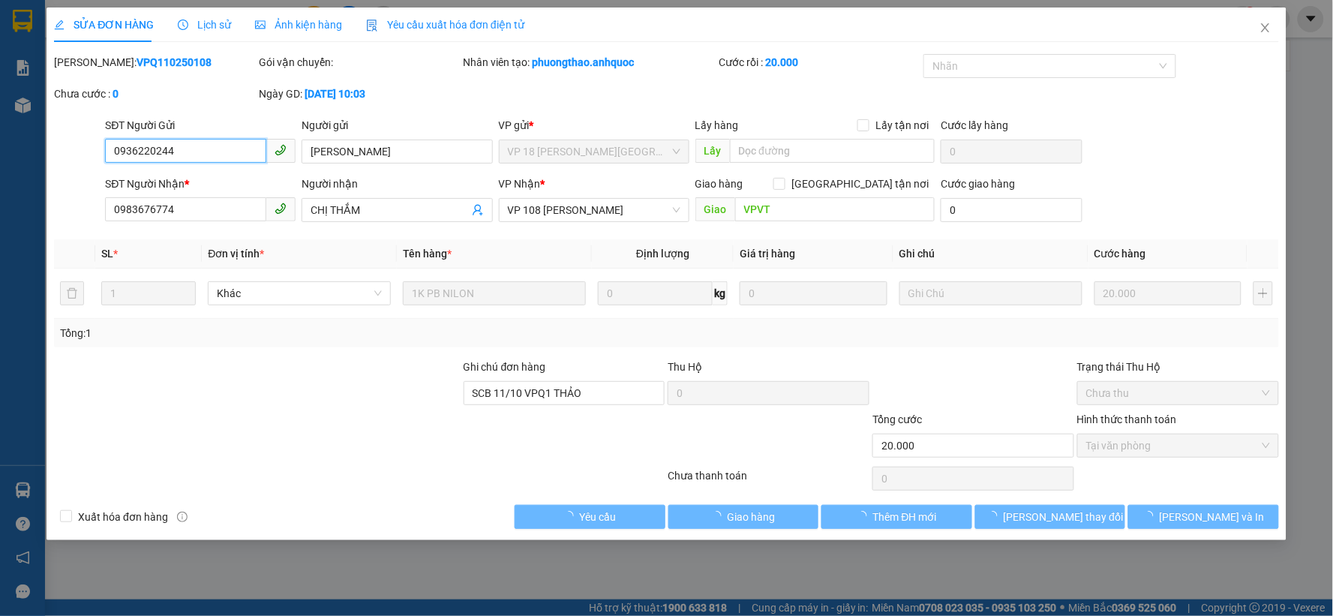
checkbox input "true"
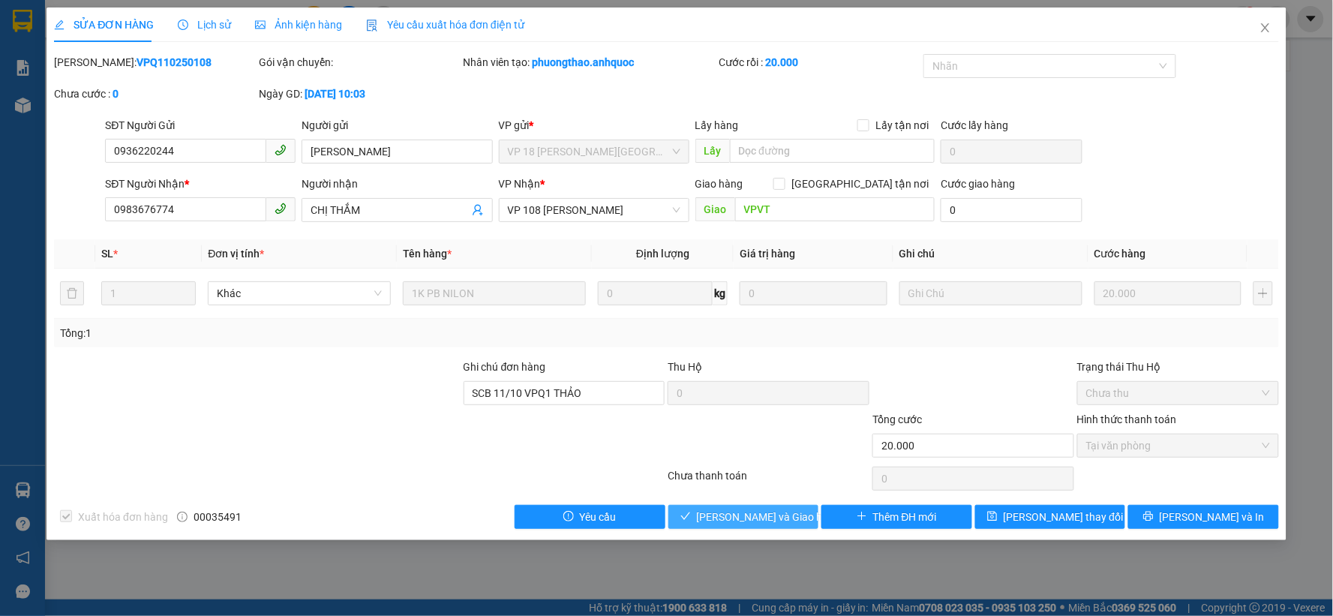
click at [731, 520] on span "[PERSON_NAME] và Giao hàng" at bounding box center [769, 516] width 144 height 16
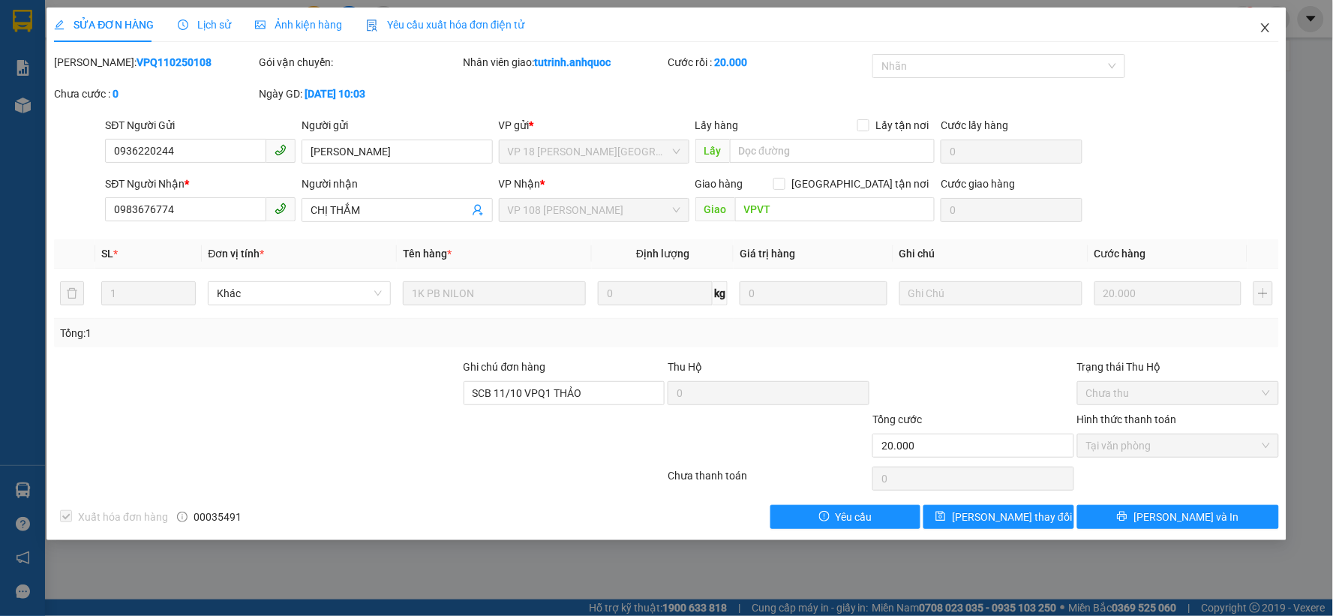
click at [1265, 22] on icon "close" at bounding box center [1265, 28] width 12 height 12
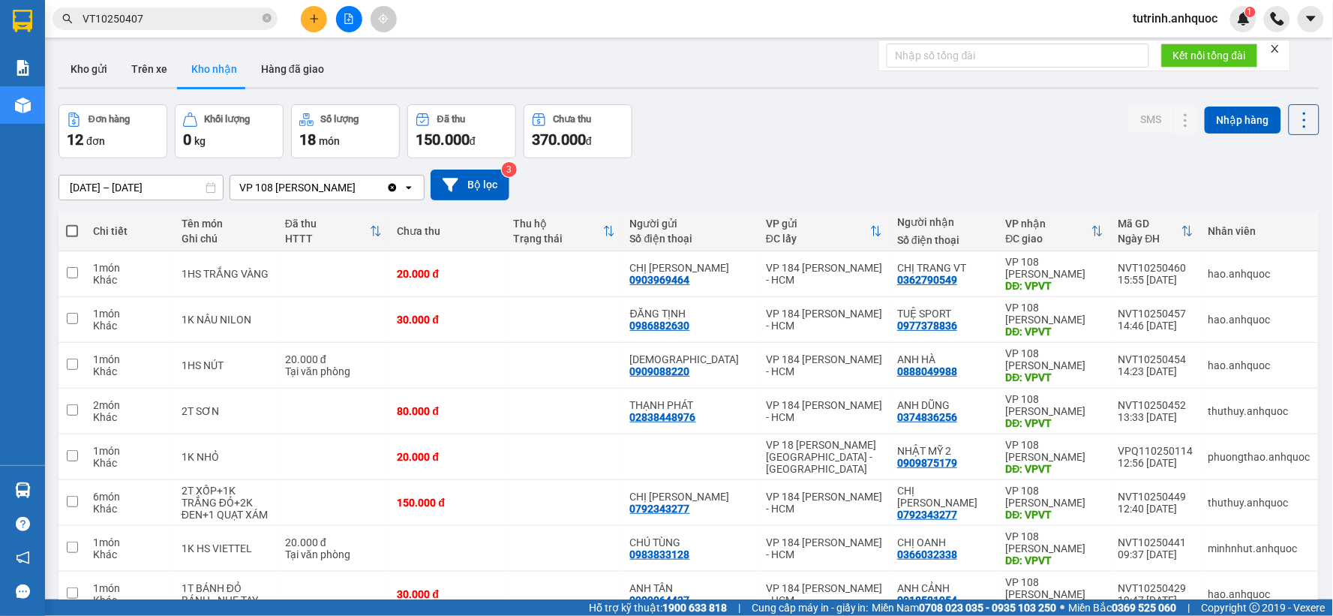
click at [741, 147] on div "Đơn hàng 12 đơn Khối lượng 0 kg Số lượng 18 món Đã thu 150.000 đ Chưa thu 370.0…" at bounding box center [688, 131] width 1261 height 54
click at [351, 19] on icon "file-add" at bounding box center [348, 18] width 10 height 10
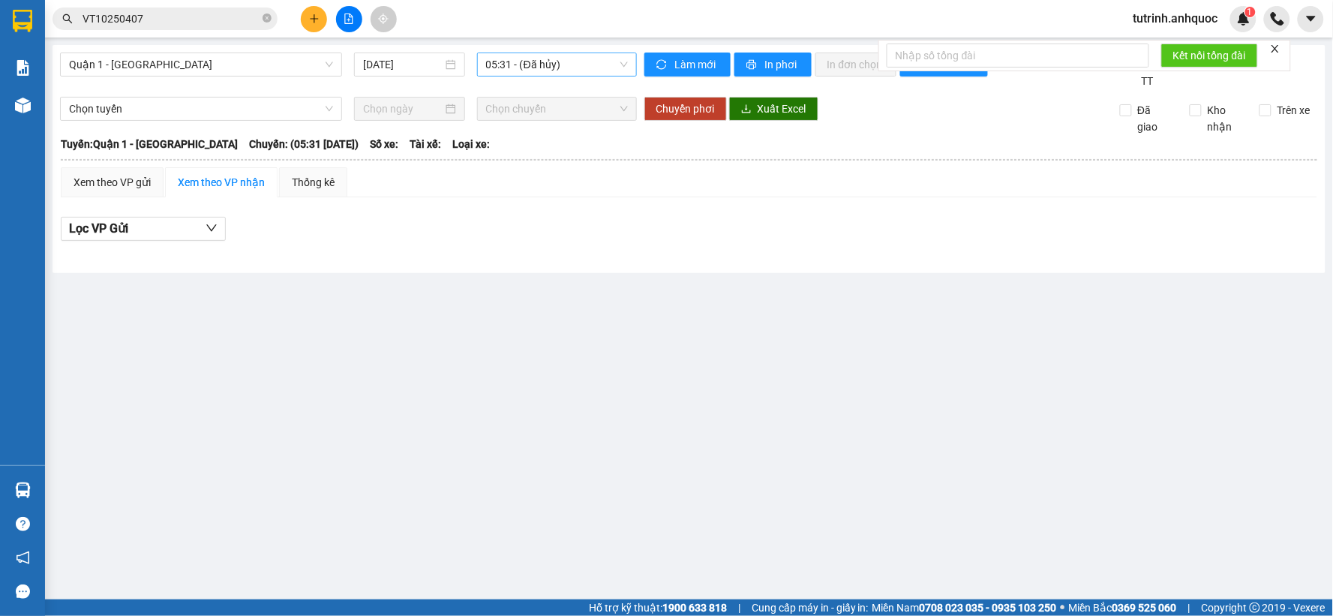
click at [529, 68] on span "05:31 - (Đã hủy)" at bounding box center [557, 64] width 142 height 22
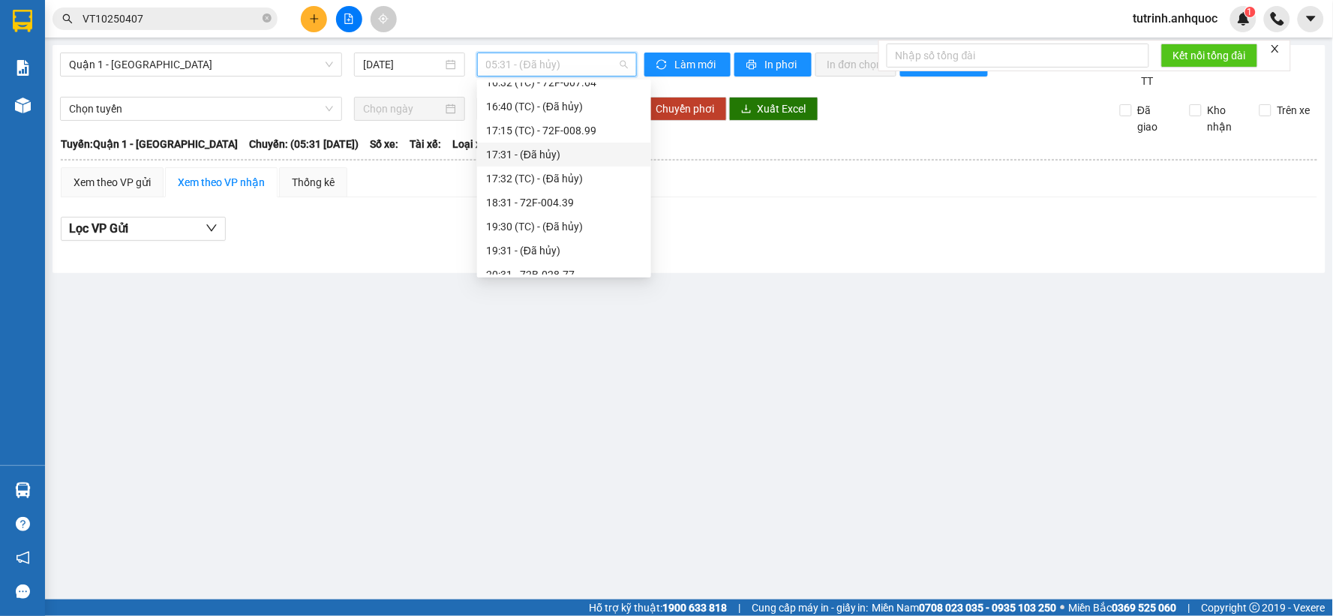
scroll to position [504, 0]
click at [577, 190] on div "20:31 - 72B-028.77" at bounding box center [564, 190] width 156 height 16
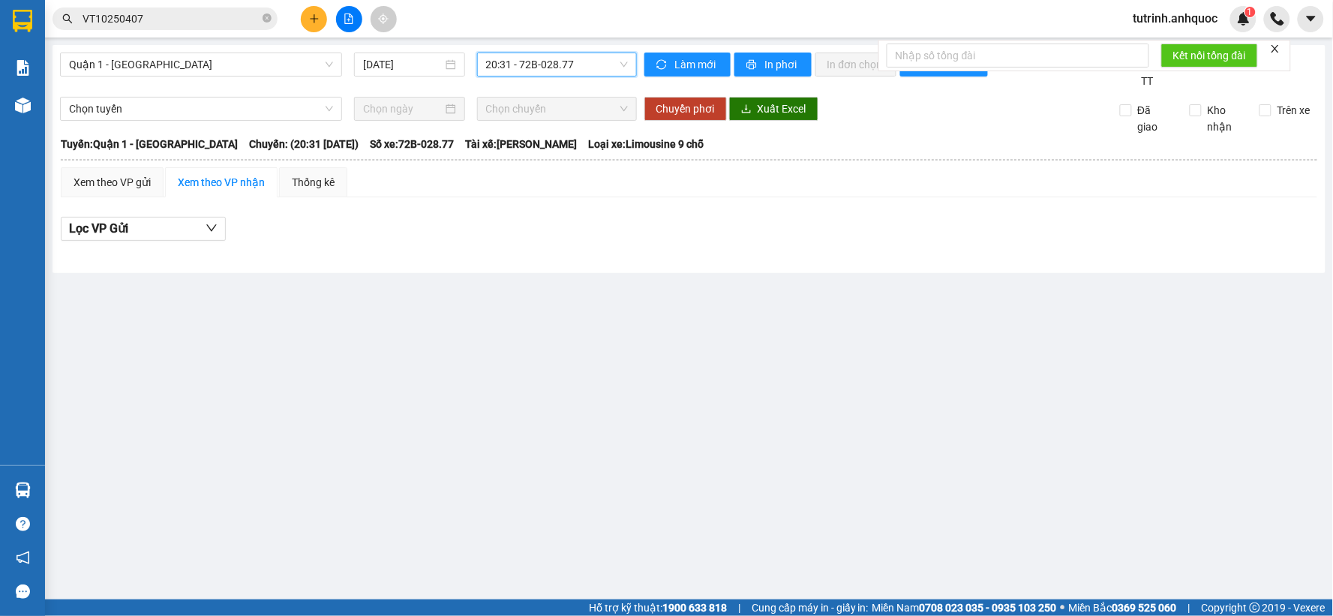
click at [535, 64] on span "20:31 - 72B-028.77" at bounding box center [557, 64] width 142 height 22
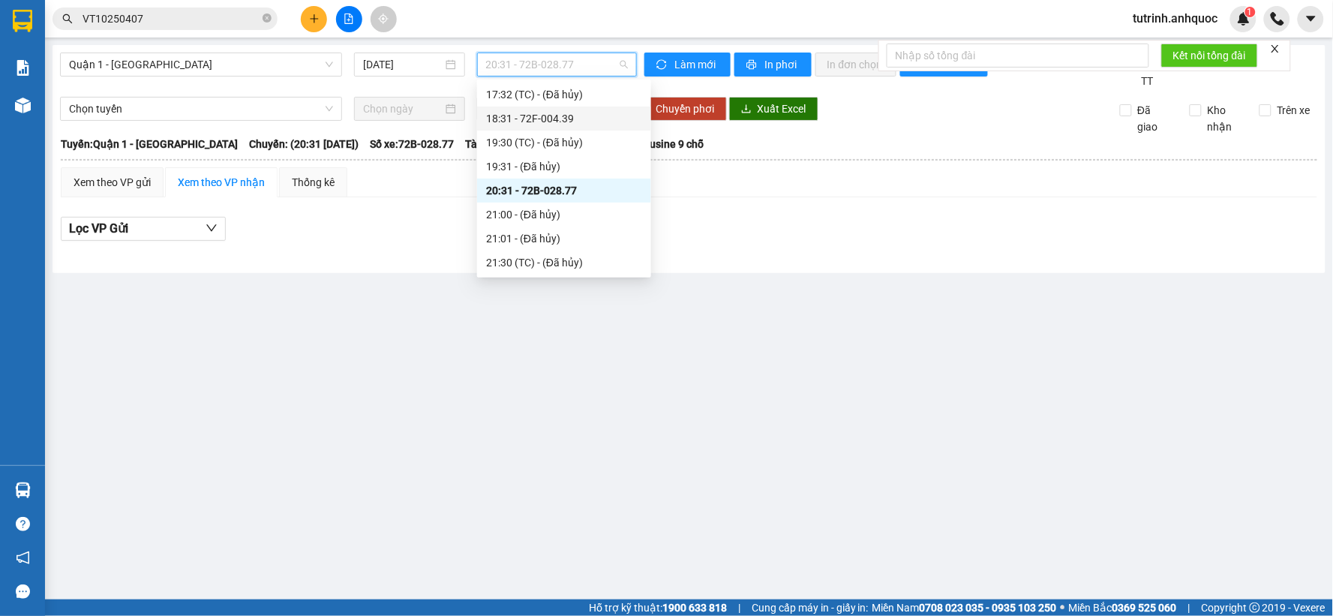
click at [551, 118] on div "18:31 - 72F-004.39" at bounding box center [564, 118] width 156 height 16
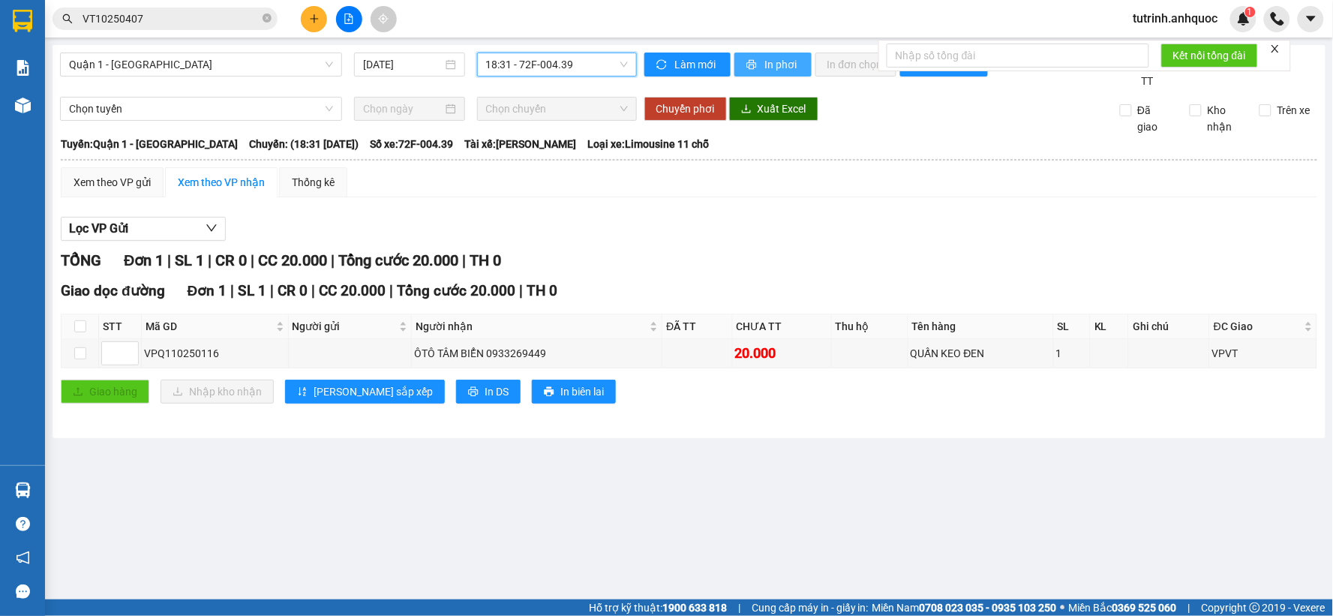
click at [796, 60] on span "In phơi" at bounding box center [782, 64] width 34 height 16
click at [759, 57] on button "In phơi" at bounding box center [772, 64] width 77 height 24
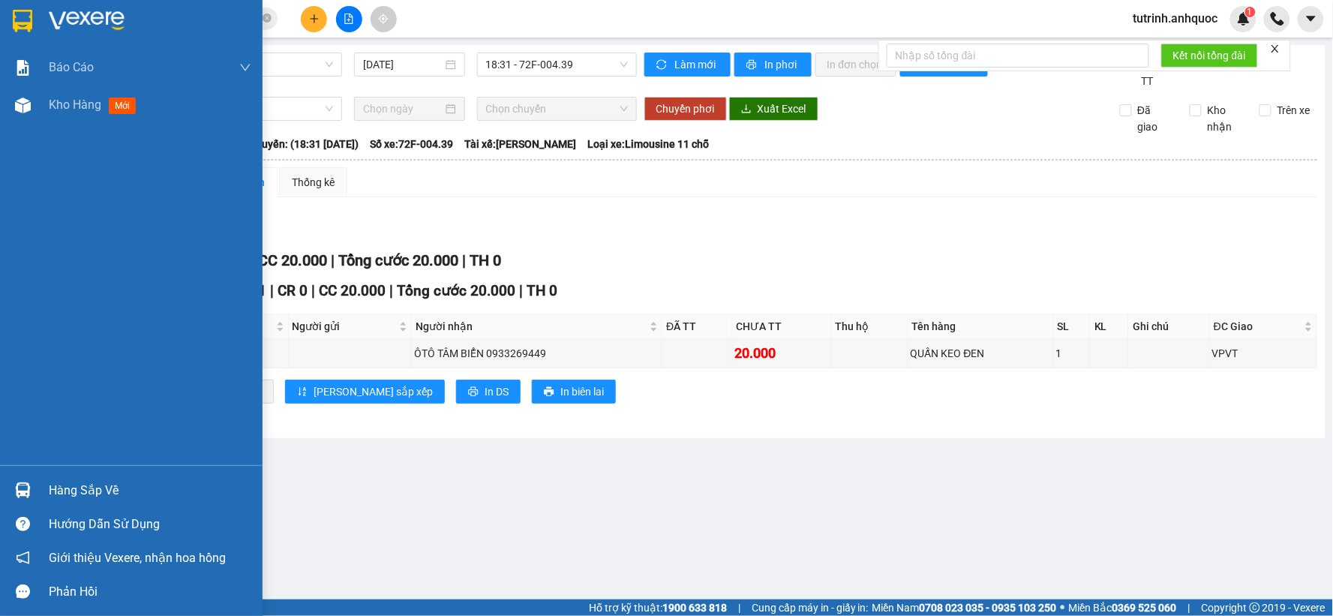
click at [20, 16] on img at bounding box center [22, 21] width 19 height 22
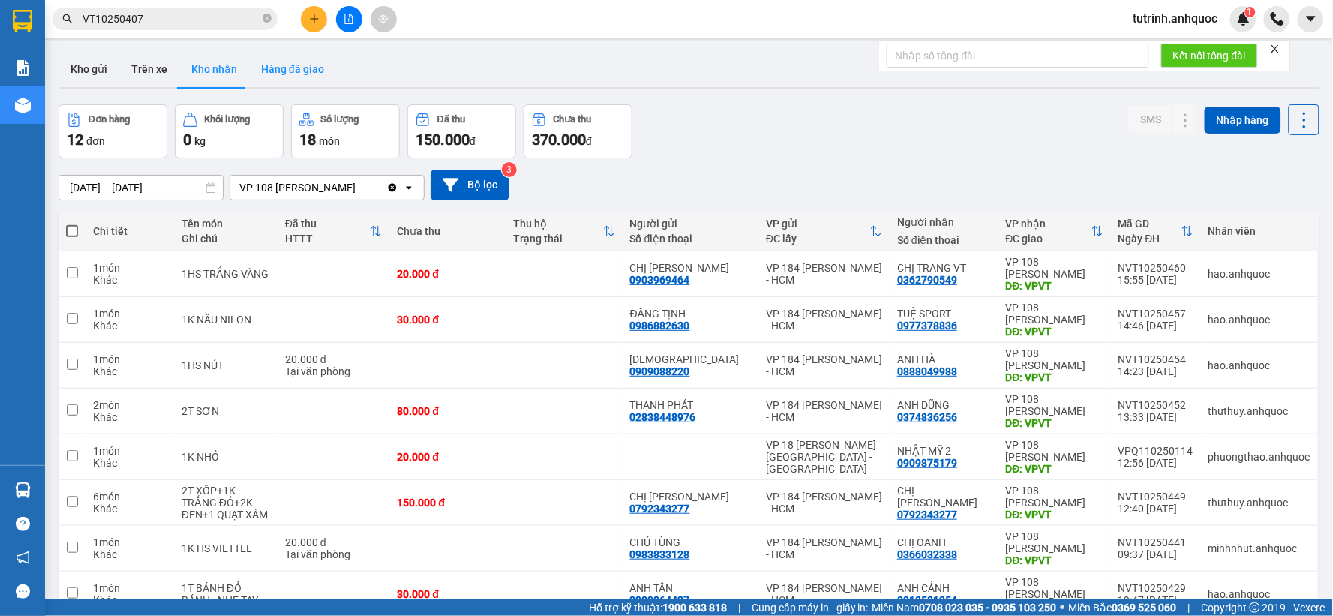
click at [286, 57] on button "Hàng đã giao" at bounding box center [292, 69] width 87 height 36
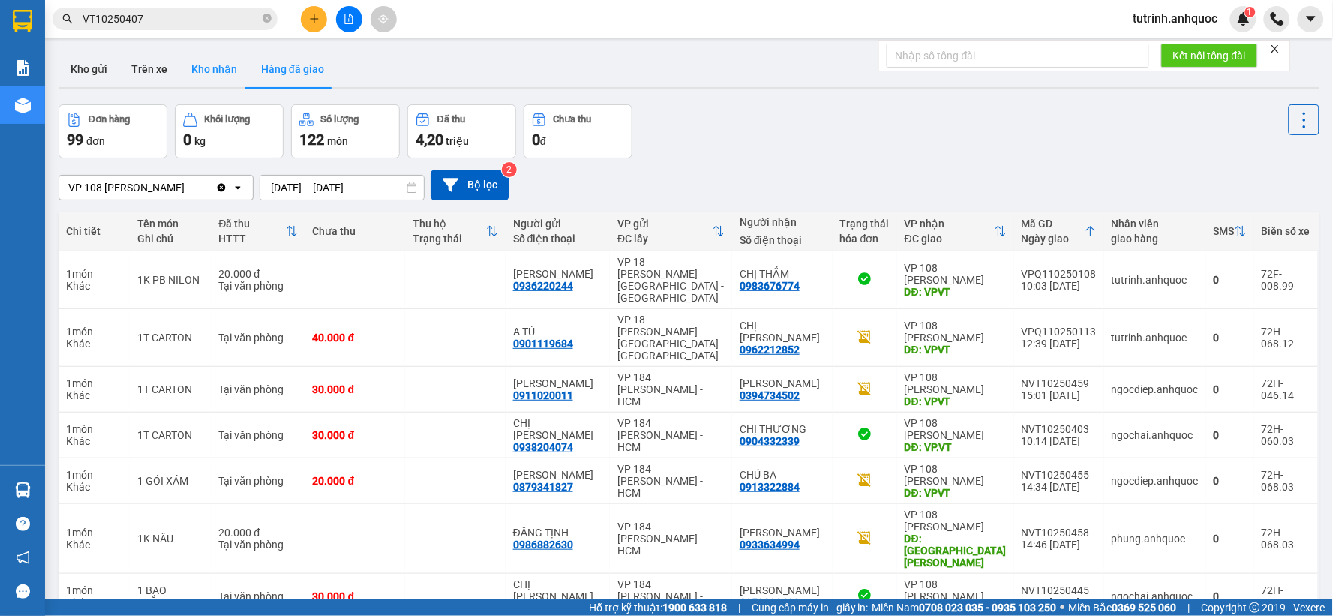
click at [214, 62] on button "Kho nhận" at bounding box center [214, 69] width 70 height 36
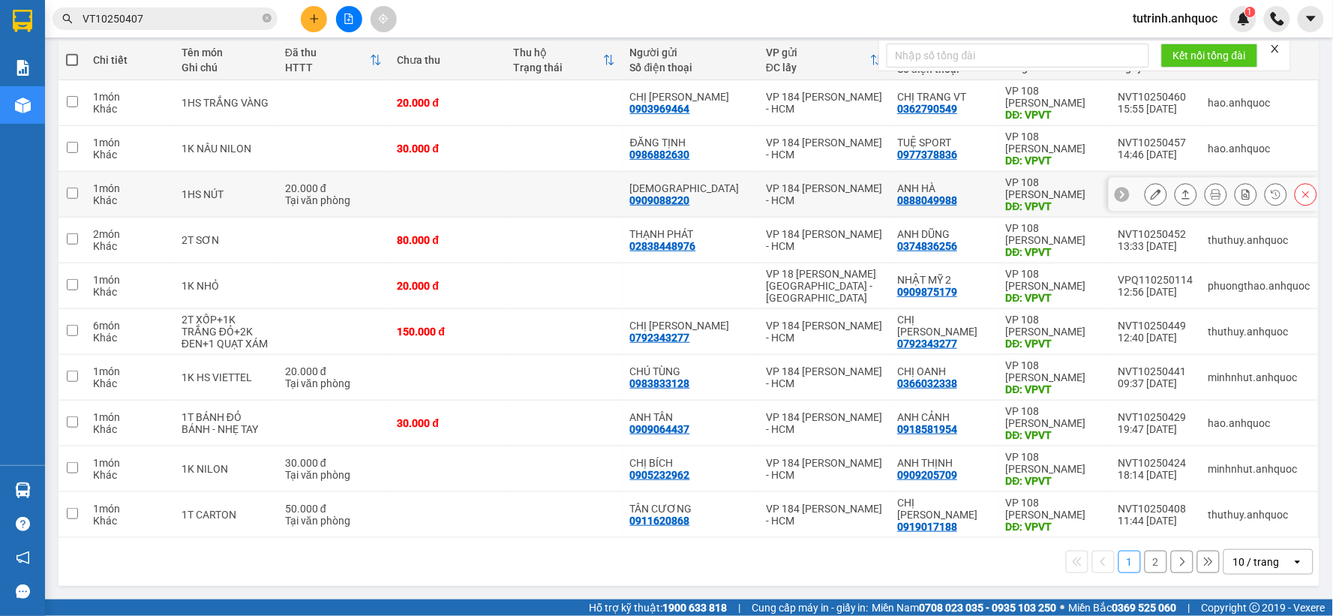
scroll to position [5, 0]
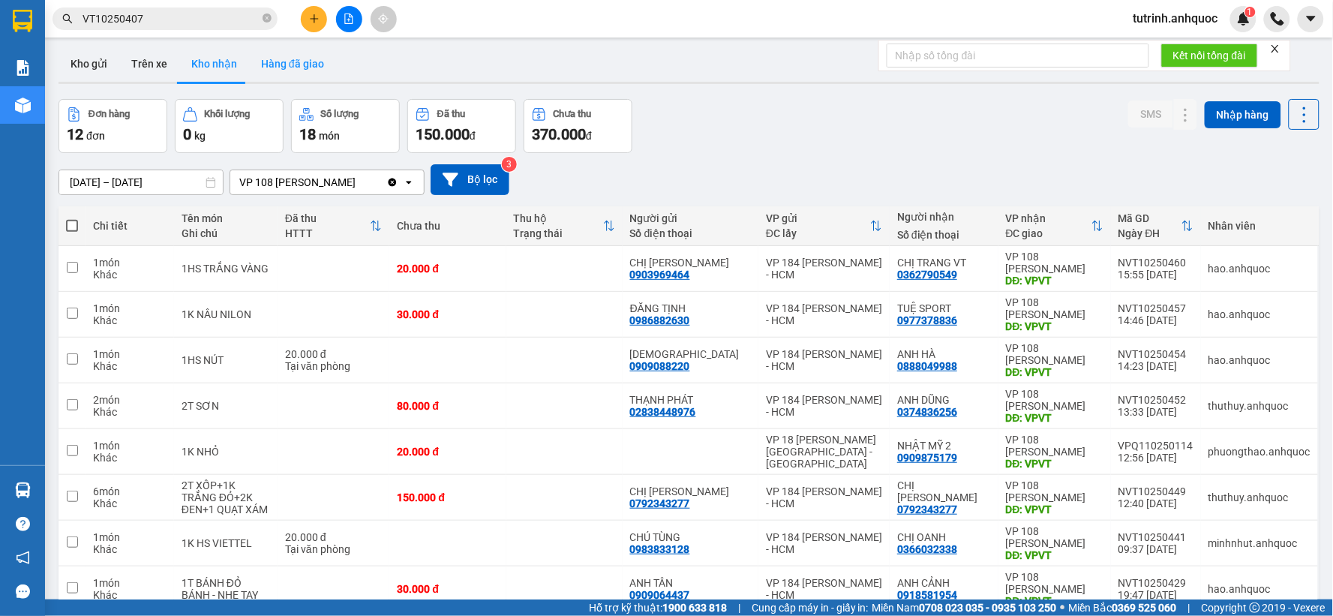
click at [297, 61] on button "Hàng đã giao" at bounding box center [292, 64] width 87 height 36
click at [297, 69] on button "Hàng đã giao" at bounding box center [292, 64] width 87 height 36
click at [262, 64] on button "Hàng đã giao" at bounding box center [292, 64] width 87 height 36
click at [300, 66] on button "Hàng đã giao" at bounding box center [292, 64] width 87 height 36
